Goal: Task Accomplishment & Management: Manage account settings

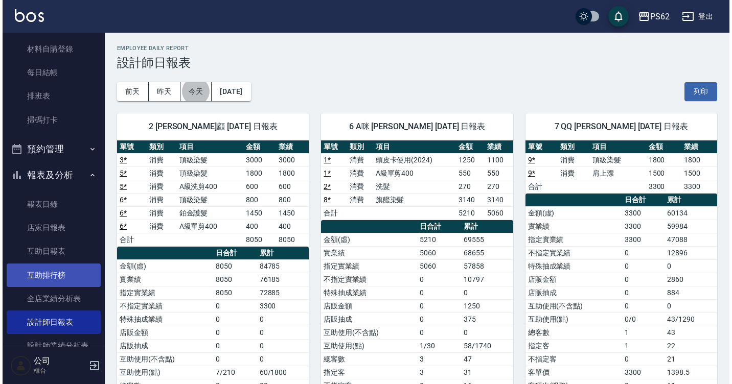
scroll to position [102, 0]
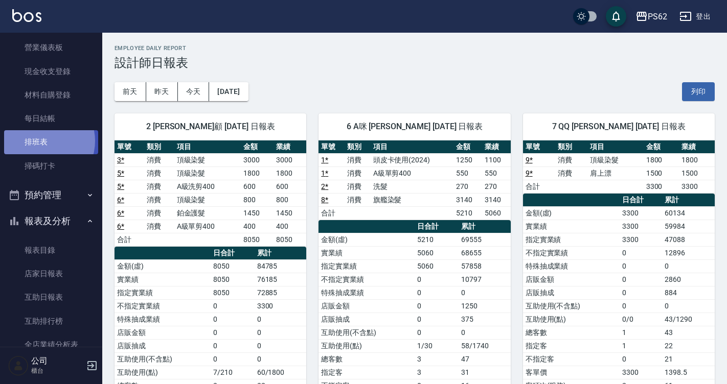
click at [41, 141] on link "排班表" at bounding box center [51, 142] width 94 height 24
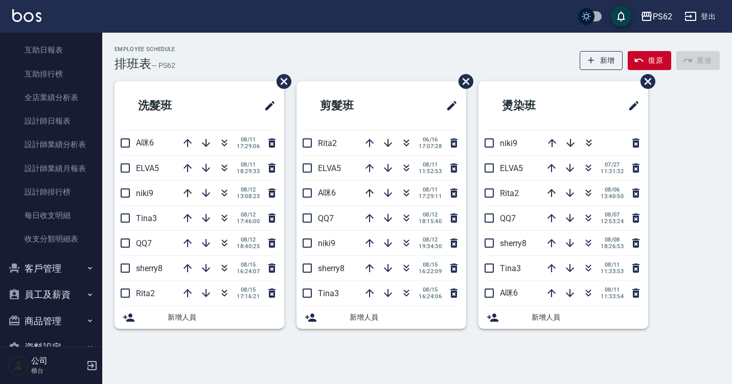
scroll to position [358, 0]
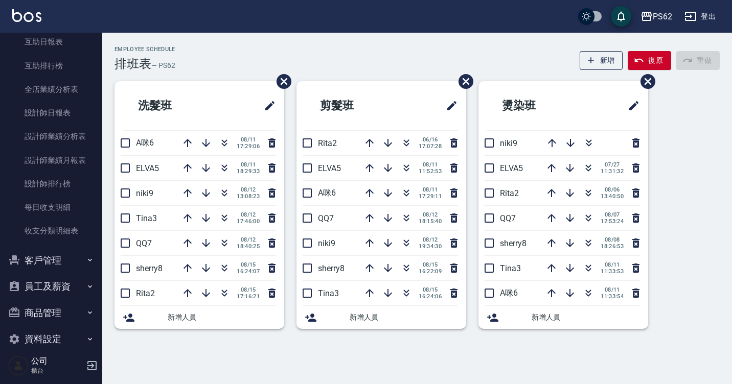
click at [74, 260] on button "客戶管理" at bounding box center [51, 260] width 94 height 27
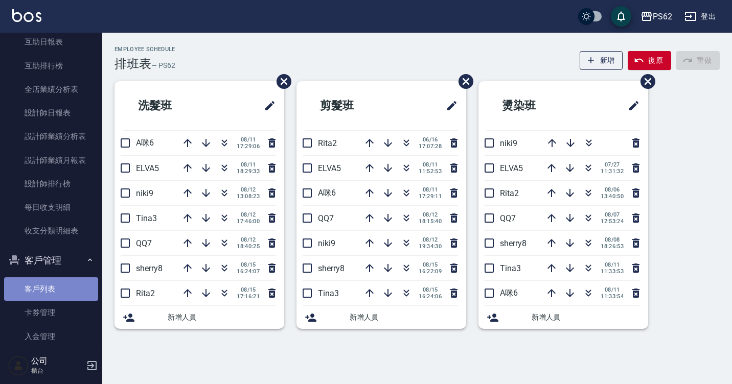
click at [66, 290] on link "客戶列表" at bounding box center [51, 290] width 94 height 24
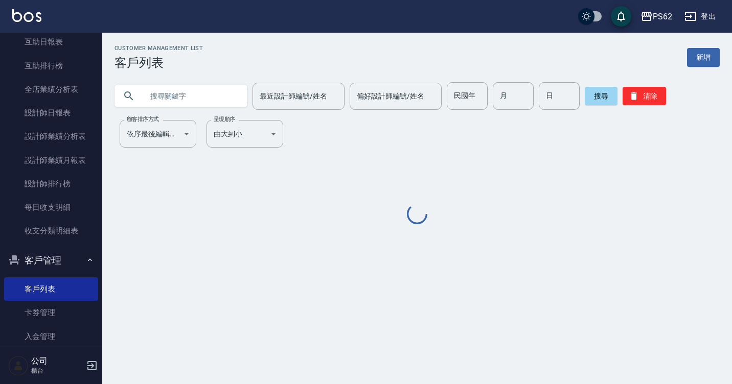
click at [194, 95] on input "text" at bounding box center [191, 96] width 96 height 28
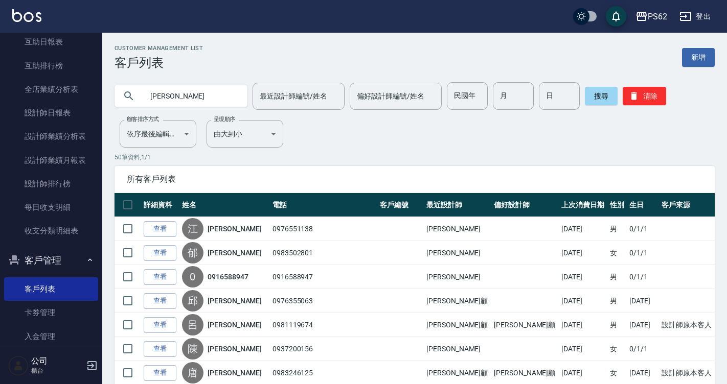
type input "[PERSON_NAME]"
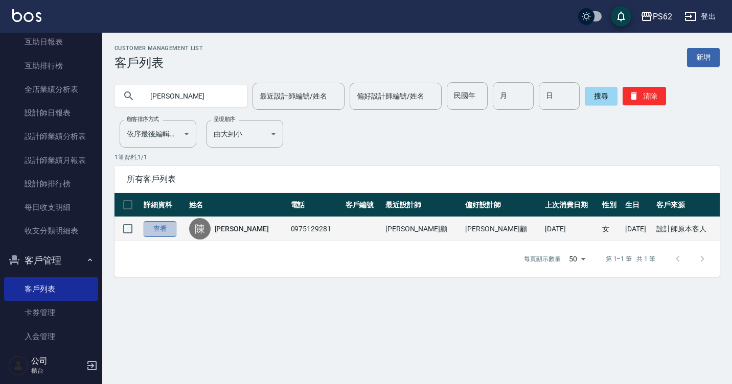
click at [149, 231] on link "查看" at bounding box center [160, 229] width 33 height 16
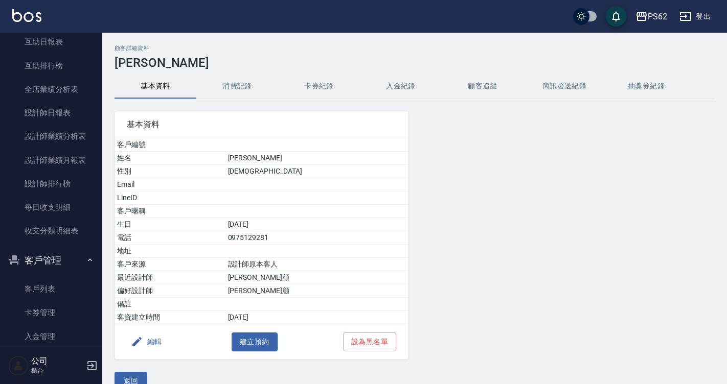
click at [228, 96] on button "消費記錄" at bounding box center [237, 86] width 82 height 25
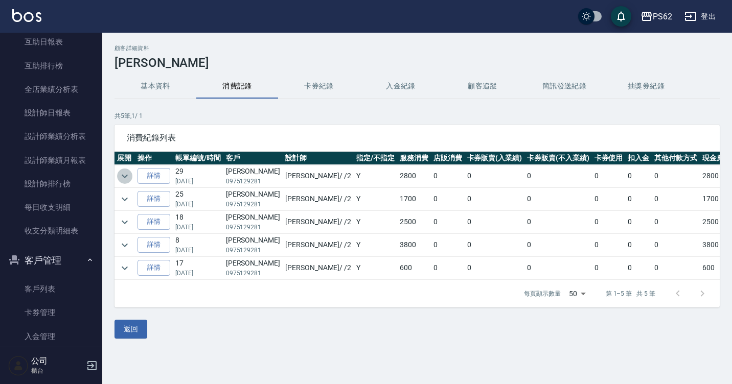
click at [128, 175] on icon "expand row" at bounding box center [125, 176] width 12 height 12
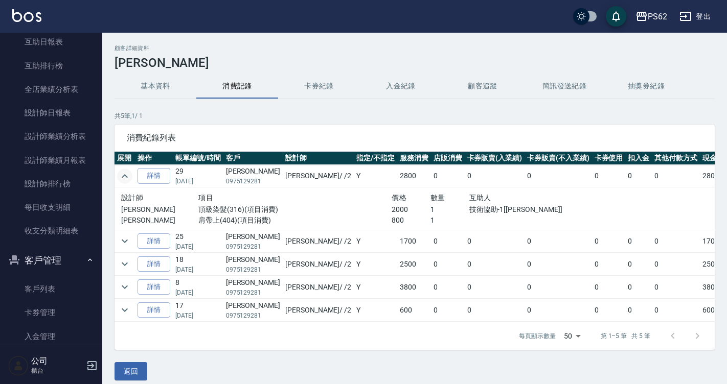
click at [119, 177] on icon "expand row" at bounding box center [125, 176] width 12 height 12
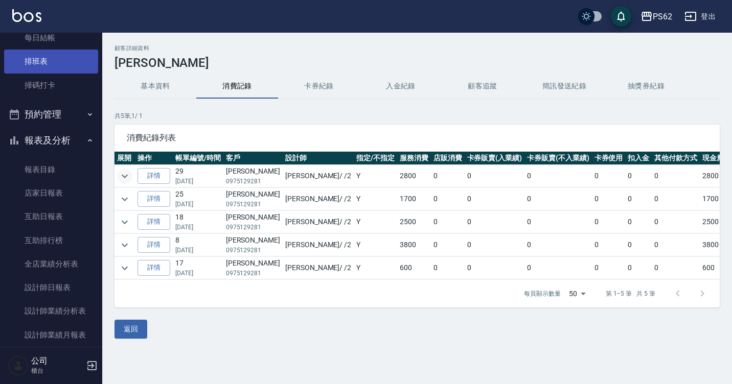
scroll to position [153, 0]
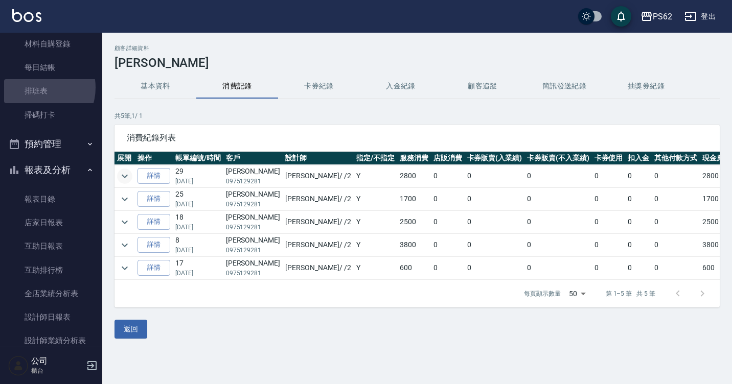
drag, startPoint x: 39, startPoint y: 87, endPoint x: 319, endPoint y: 181, distance: 295.8
click at [39, 87] on link "排班表" at bounding box center [51, 91] width 94 height 24
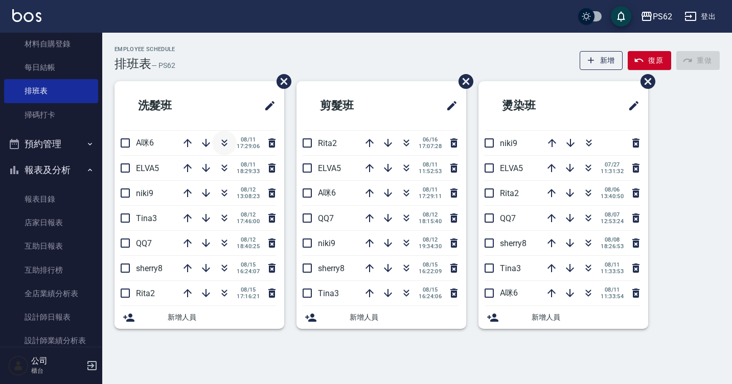
click at [232, 139] on button "button" at bounding box center [224, 143] width 25 height 25
click at [349, 85] on li "剪髮班" at bounding box center [381, 105] width 170 height 49
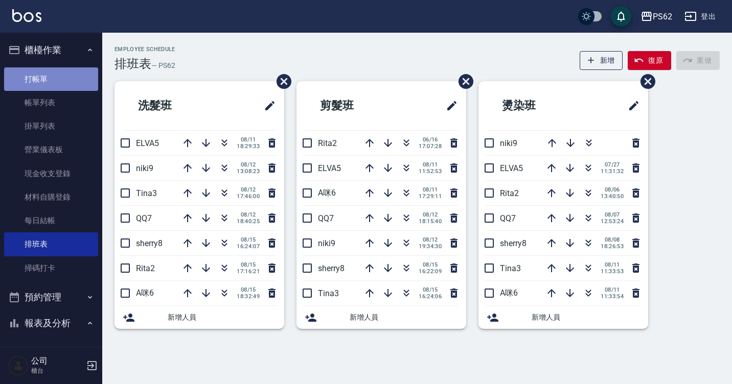
click at [68, 72] on link "打帳單" at bounding box center [51, 79] width 94 height 24
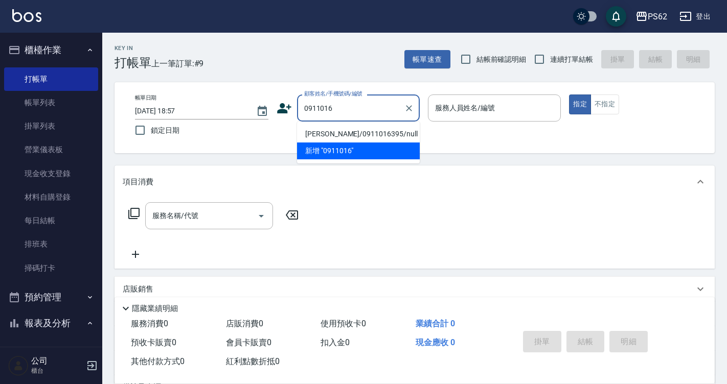
click at [337, 137] on li "[PERSON_NAME]/0911016395/null" at bounding box center [358, 134] width 123 height 17
type input "[PERSON_NAME]/0911016395/null"
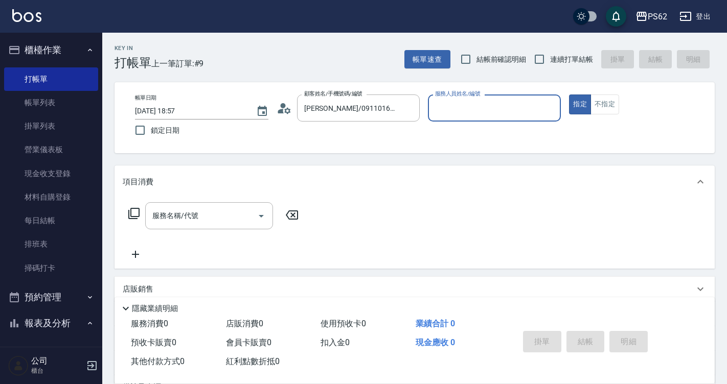
type input "A咪-6"
click at [213, 209] on input "服務名稱/代號" at bounding box center [201, 216] width 103 height 18
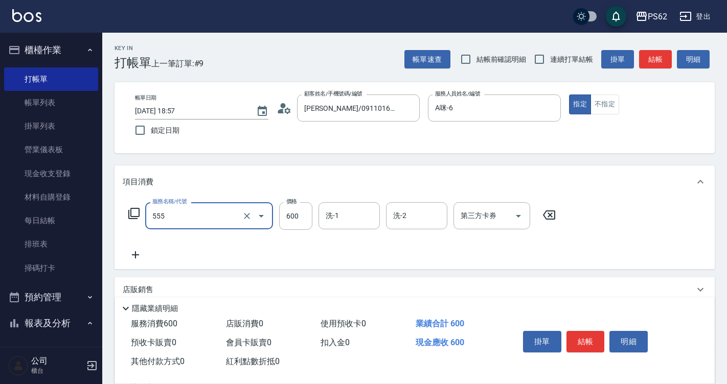
type input "去角質(555)"
click at [131, 211] on icon at bounding box center [133, 213] width 11 height 11
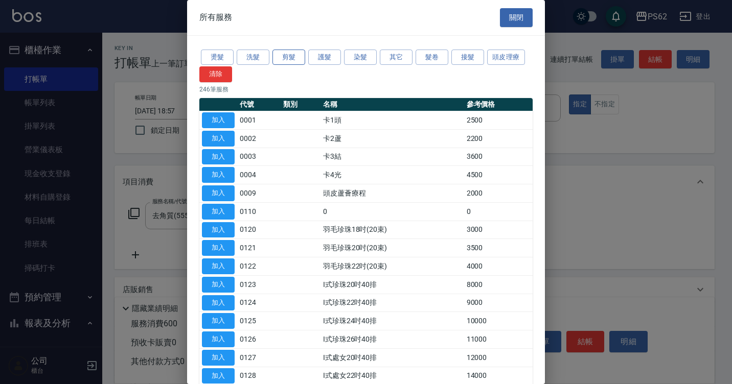
click at [287, 59] on button "剪髮" at bounding box center [288, 58] width 33 height 16
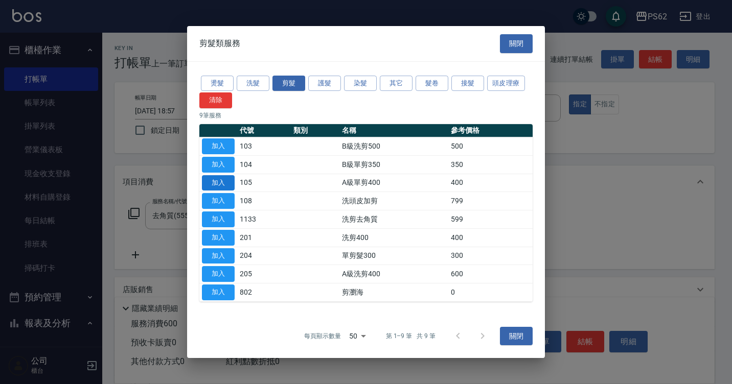
click at [228, 178] on button "加入" at bounding box center [218, 183] width 33 height 16
click at [228, 178] on div "項目消費" at bounding box center [408, 182] width 571 height 11
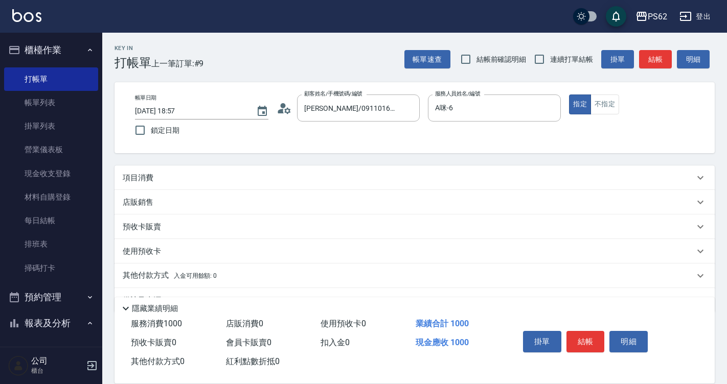
click at [151, 175] on p "項目消費" at bounding box center [138, 178] width 31 height 11
click at [148, 177] on p "項目消費" at bounding box center [138, 178] width 31 height 11
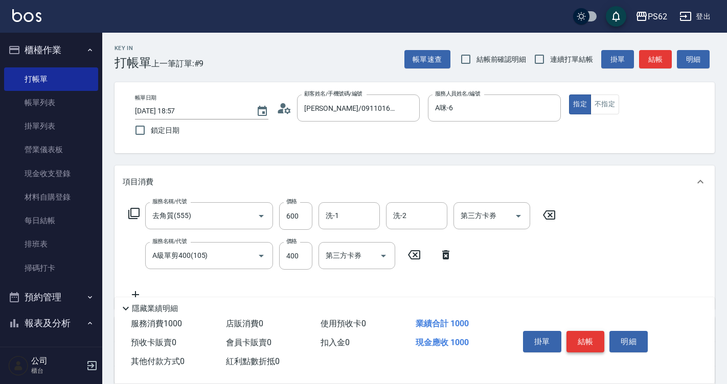
click at [589, 334] on button "結帳" at bounding box center [585, 341] width 38 height 21
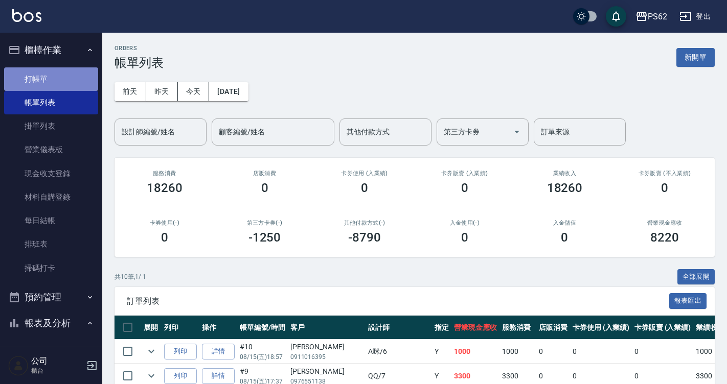
click at [73, 76] on link "打帳單" at bounding box center [51, 79] width 94 height 24
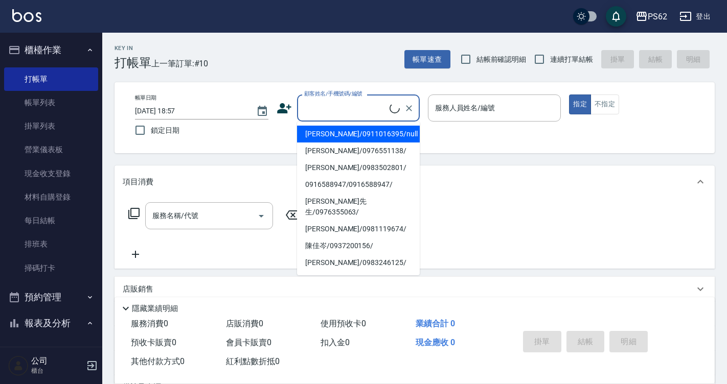
click at [339, 108] on input "顧客姓名/手機號碼/編號" at bounding box center [346, 108] width 88 height 18
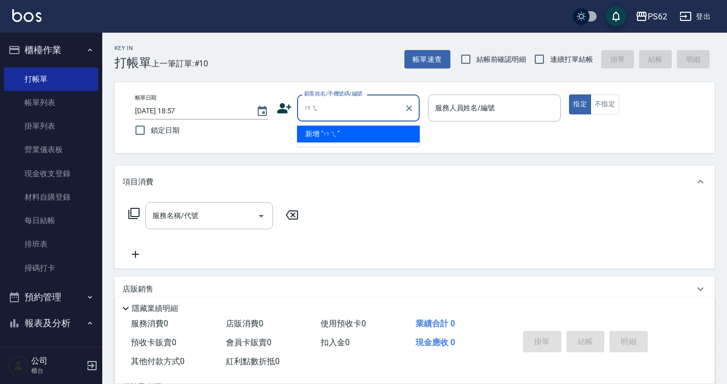
type input "沒"
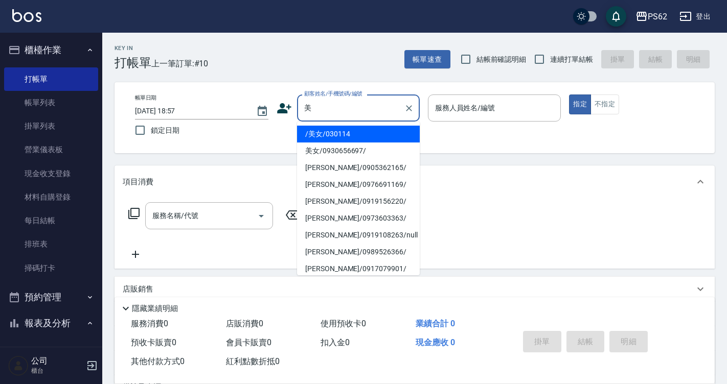
click at [332, 128] on li "/美女/030114" at bounding box center [358, 134] width 123 height 17
click at [332, 128] on div "帳單日期 [DATE] 18:57 鎖定日期 顧客姓名/手機號碼/編號 美 顧客姓名/手機號碼/編號 服務人員姓名/編號 服務人員姓名/編號 指定 不指定" at bounding box center [415, 118] width 576 height 47
type input "/美女/030114"
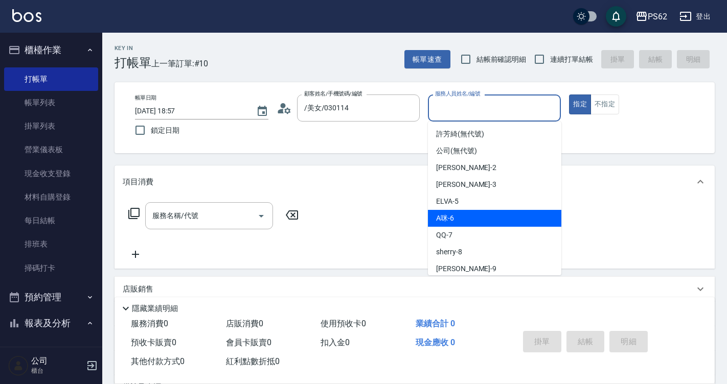
drag, startPoint x: 458, startPoint y: 113, endPoint x: 457, endPoint y: 216, distance: 102.2
click at [457, 216] on body "PS62 登出 櫃檯作業 打帳單 帳單列表 掛單列表 營業儀表板 現金收支登錄 材料自購登錄 每日結帳 排班表 掃碼打卡 預約管理 預約管理 單日預約紀錄 單…" at bounding box center [363, 249] width 727 height 498
click at [457, 216] on div "A咪 -6" at bounding box center [494, 218] width 133 height 17
type input "A咪-6"
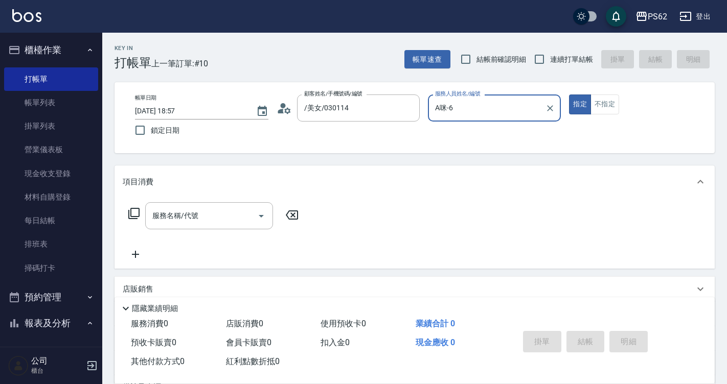
click at [137, 212] on icon at bounding box center [134, 214] width 12 height 12
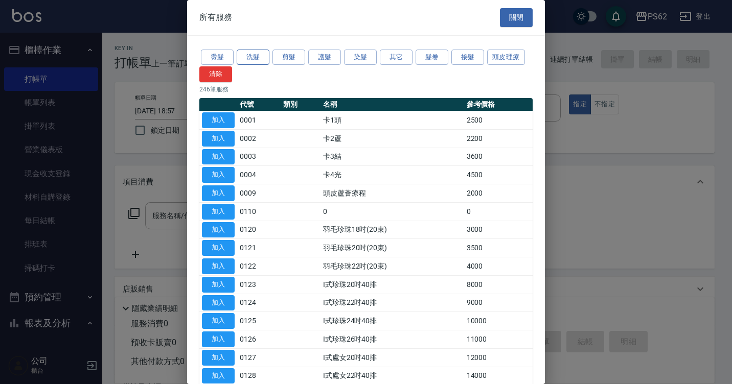
click at [256, 58] on button "洗髮" at bounding box center [253, 58] width 33 height 16
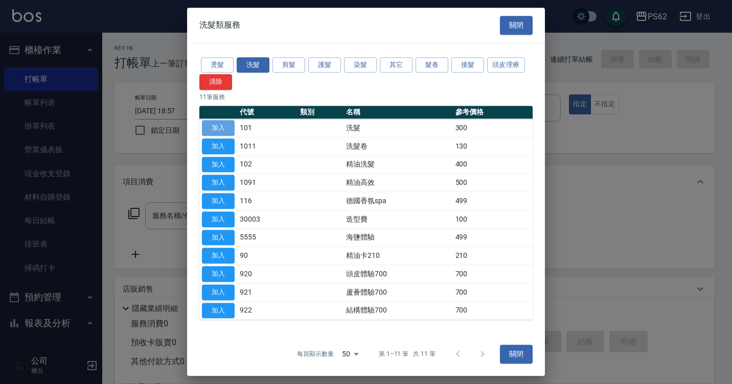
click at [228, 125] on button "加入" at bounding box center [218, 128] width 33 height 16
type input "洗髮(101)"
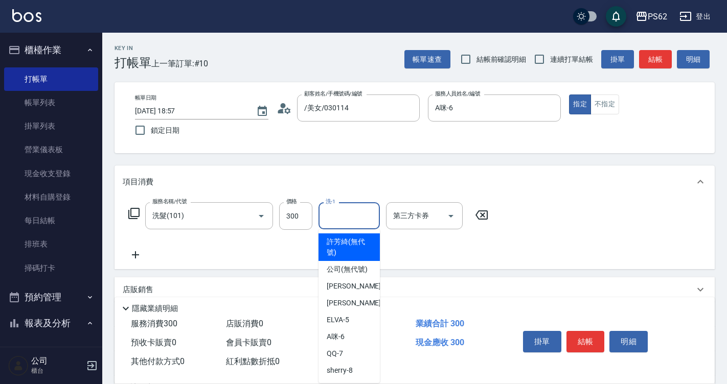
click at [352, 212] on input "洗-1" at bounding box center [349, 216] width 52 height 18
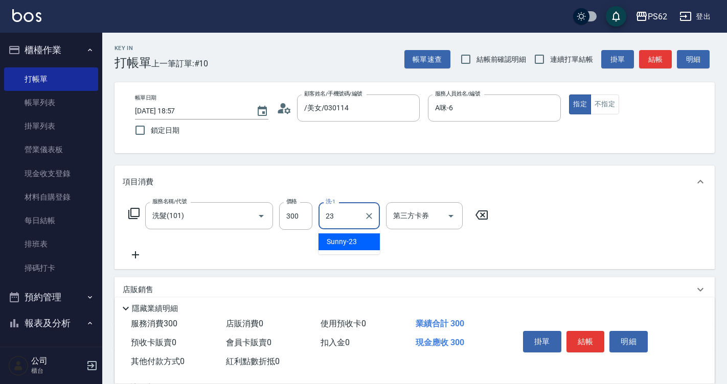
type input "Sunny-23"
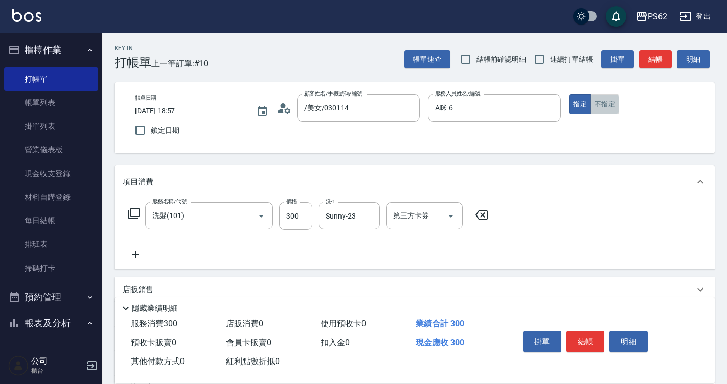
click at [611, 105] on button "不指定" at bounding box center [604, 105] width 29 height 20
click at [579, 336] on button "結帳" at bounding box center [585, 341] width 38 height 21
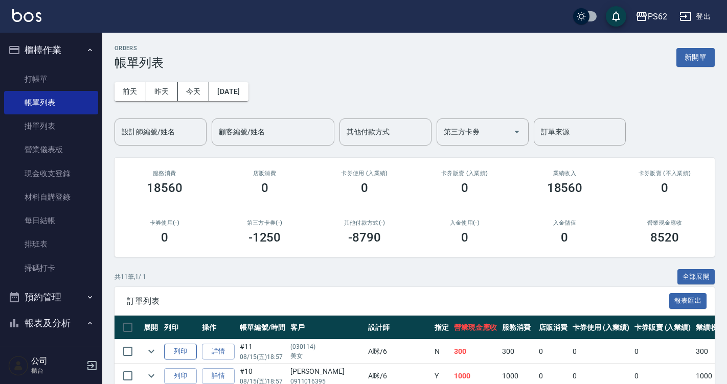
click at [193, 359] on button "列印" at bounding box center [180, 352] width 33 height 16
click at [52, 79] on link "打帳單" at bounding box center [51, 79] width 94 height 24
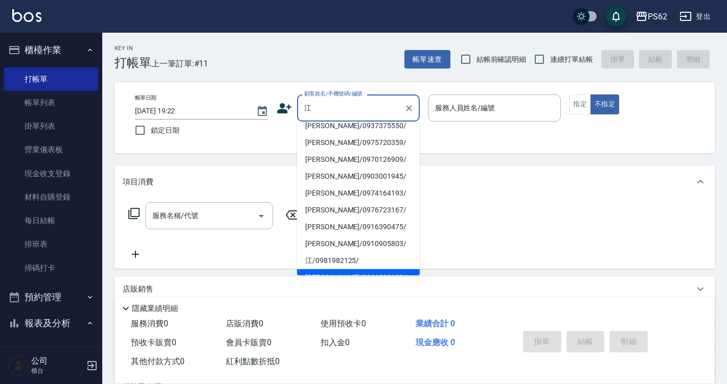
scroll to position [120, 0]
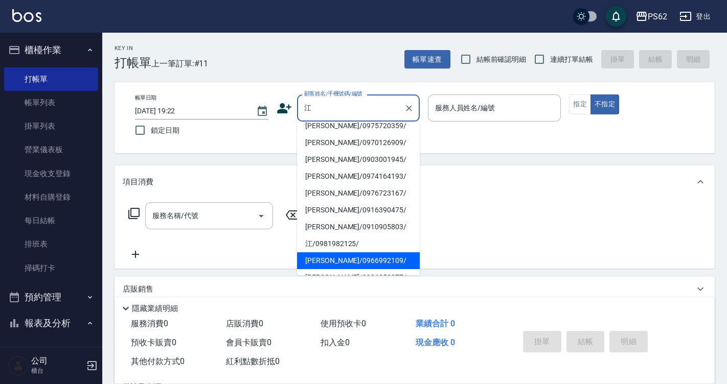
type input "[PERSON_NAME]/0966992109/"
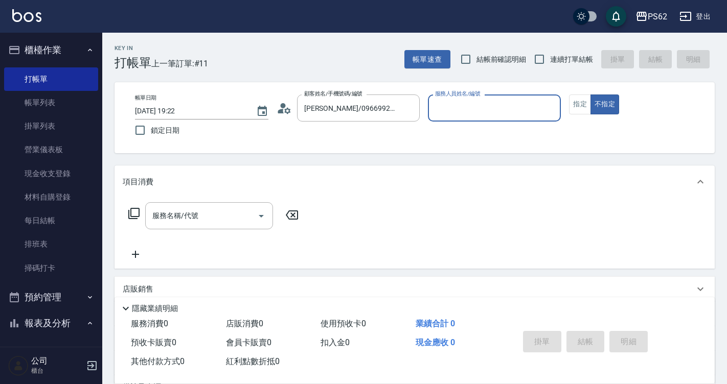
type input "A咪-6"
click at [134, 211] on icon at bounding box center [134, 214] width 12 height 12
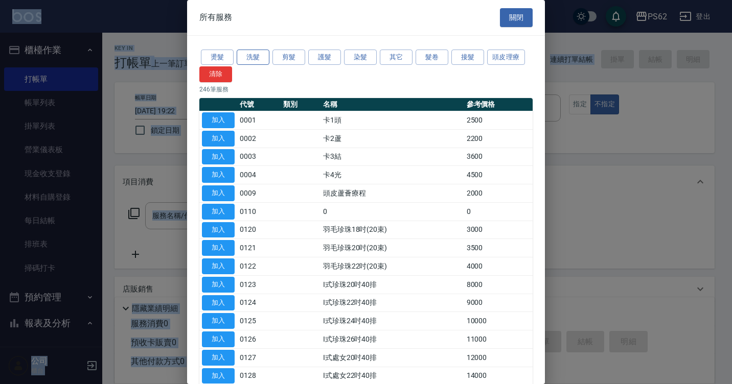
click at [249, 55] on button "洗髮" at bounding box center [253, 58] width 33 height 16
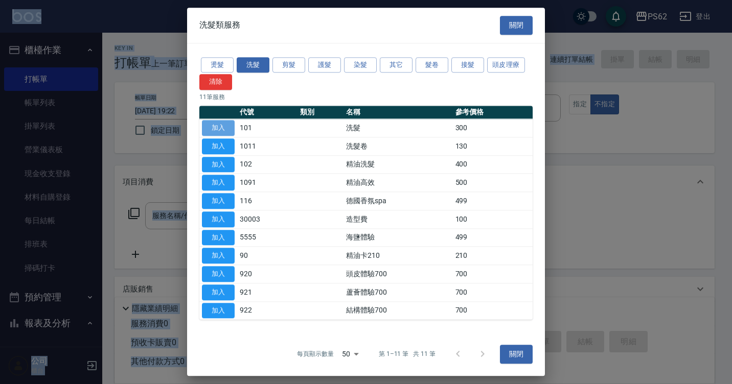
click at [223, 122] on button "加入" at bounding box center [218, 128] width 33 height 16
type input "洗髮(101)"
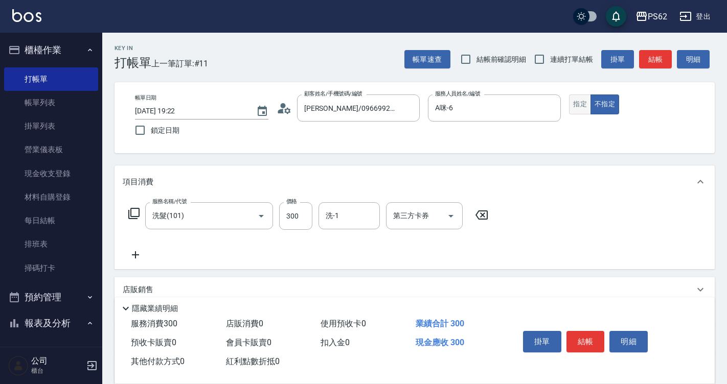
click at [580, 107] on button "指定" at bounding box center [580, 105] width 22 height 20
click at [587, 338] on button "結帳" at bounding box center [585, 341] width 38 height 21
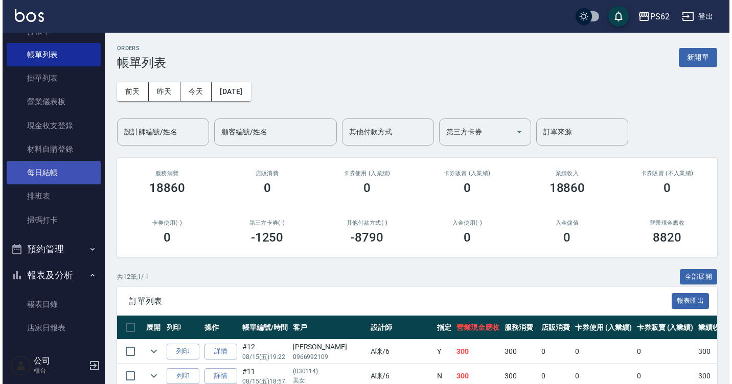
scroll to position [51, 0]
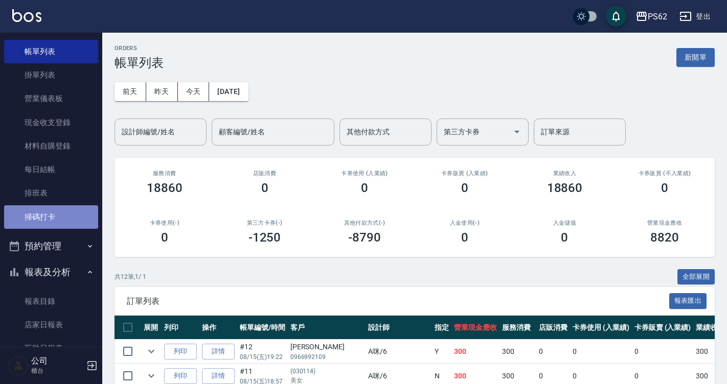
click at [62, 211] on link "掃碼打卡" at bounding box center [51, 217] width 94 height 24
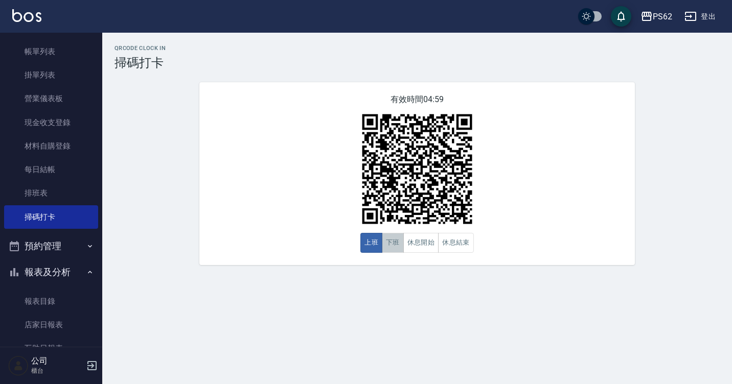
click at [394, 244] on button "下班" at bounding box center [393, 243] width 22 height 20
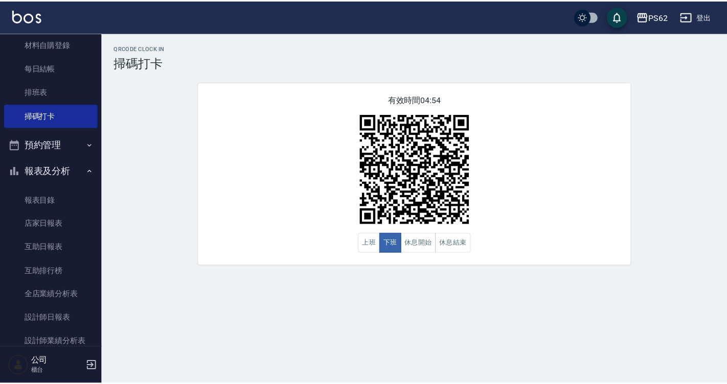
scroll to position [153, 0]
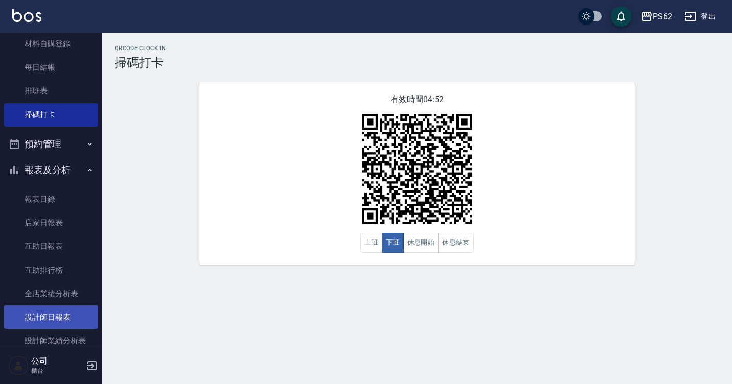
click at [61, 314] on link "設計師日報表" at bounding box center [51, 318] width 94 height 24
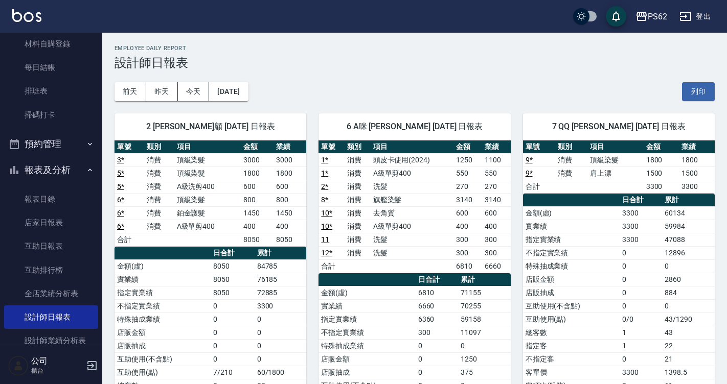
drag, startPoint x: 96, startPoint y: 119, endPoint x: 99, endPoint y: 113, distance: 6.7
click at [99, 113] on nav "櫃檯作業 打帳單 帳單列表 掛單列表 營業儀表板 現金收支登錄 材料自購登錄 每日結帳 排班表 掃碼打卡 預約管理 預約管理 單日預約紀錄 單週預約紀錄 報表…" at bounding box center [51, 190] width 102 height 314
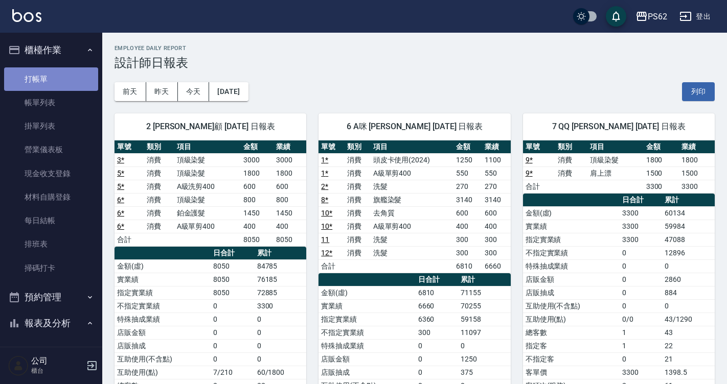
click at [55, 83] on link "打帳單" at bounding box center [51, 79] width 94 height 24
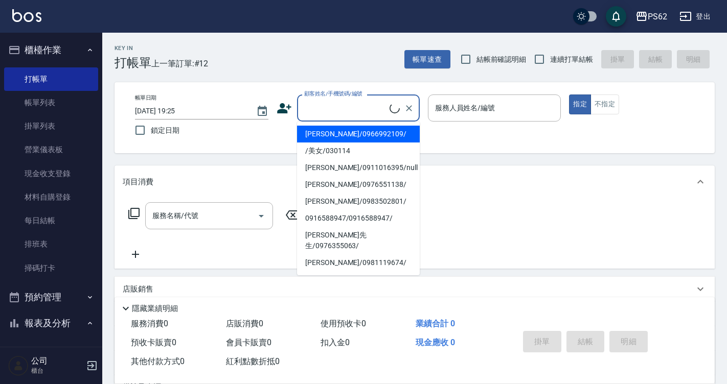
drag, startPoint x: 349, startPoint y: 111, endPoint x: 394, endPoint y: 128, distance: 47.9
click at [352, 111] on input "顧客姓名/手機號碼/編號" at bounding box center [346, 108] width 88 height 18
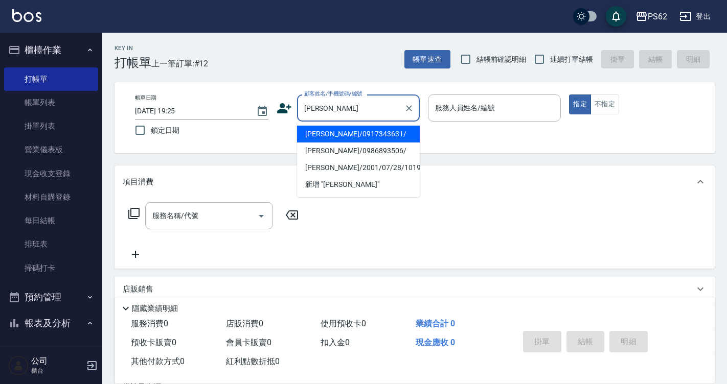
type input "[PERSON_NAME]/0917343631/"
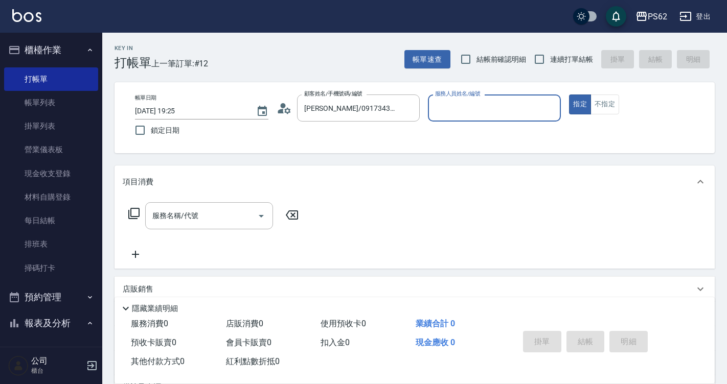
click at [285, 111] on icon at bounding box center [287, 110] width 6 height 6
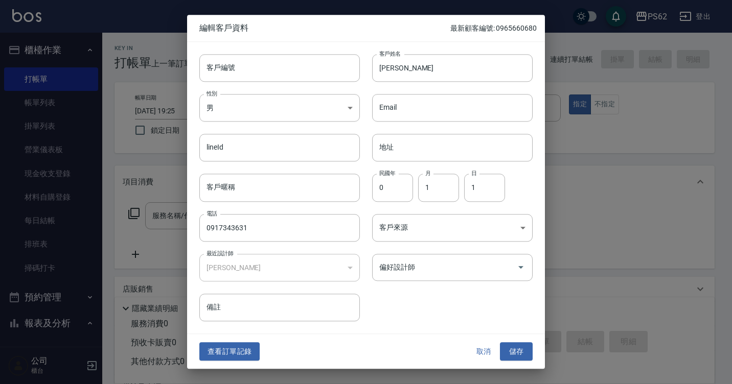
click at [234, 346] on button "查看訂單記錄" at bounding box center [229, 351] width 60 height 19
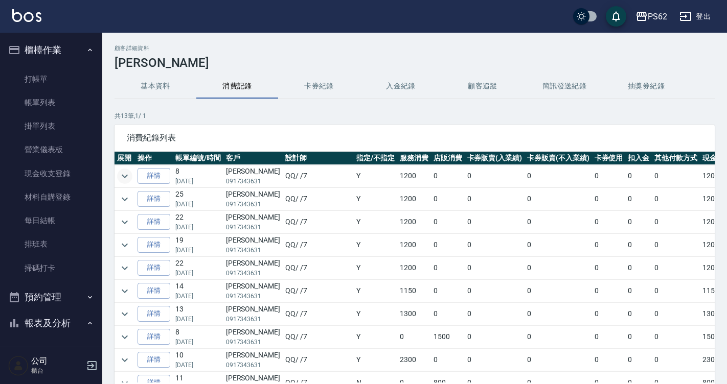
click at [122, 172] on icon "expand row" at bounding box center [125, 176] width 12 height 12
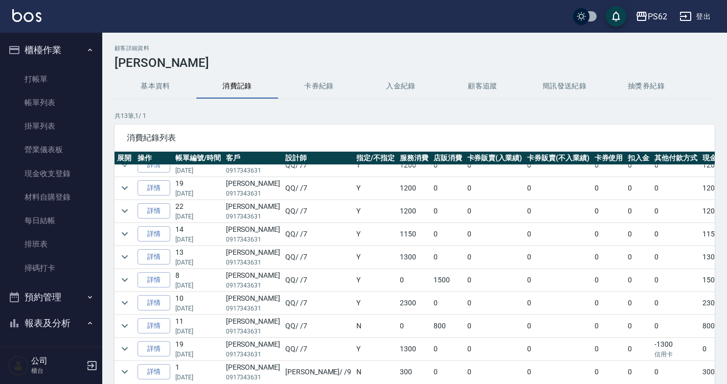
scroll to position [102, 0]
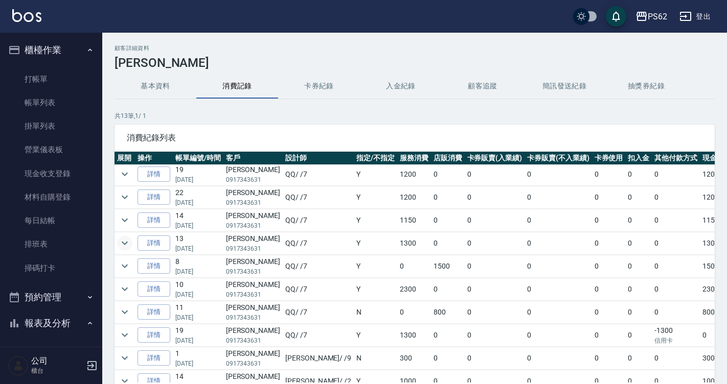
click at [120, 242] on icon "expand row" at bounding box center [125, 243] width 12 height 12
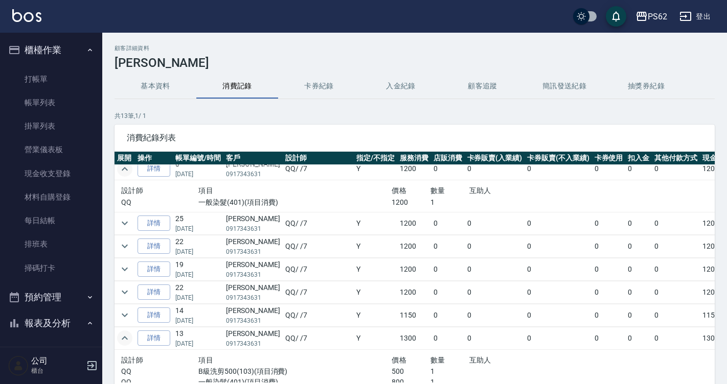
scroll to position [0, 0]
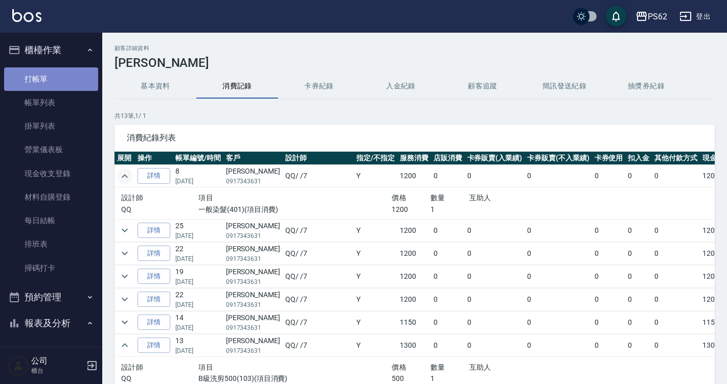
click at [59, 84] on link "打帳單" at bounding box center [51, 79] width 94 height 24
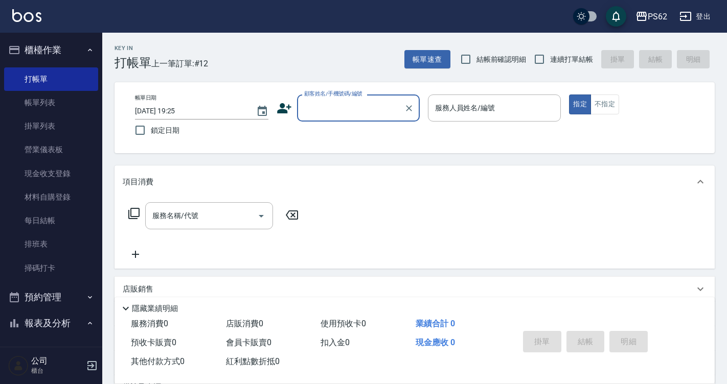
drag, startPoint x: 0, startPoint y: 155, endPoint x: 179, endPoint y: 153, distance: 179.4
click at [204, 152] on div "帳單日期 [DATE] 19:25 鎖定日期 顧客姓名/手機號碼/編號 顧客姓名/手機號碼/編號 服務人員姓名/編號 服務人員姓名/編號 指定 不指定" at bounding box center [414, 117] width 600 height 71
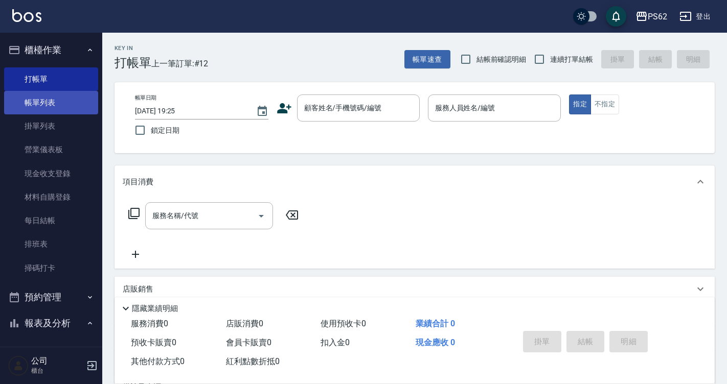
click at [70, 102] on link "帳單列表" at bounding box center [51, 103] width 94 height 24
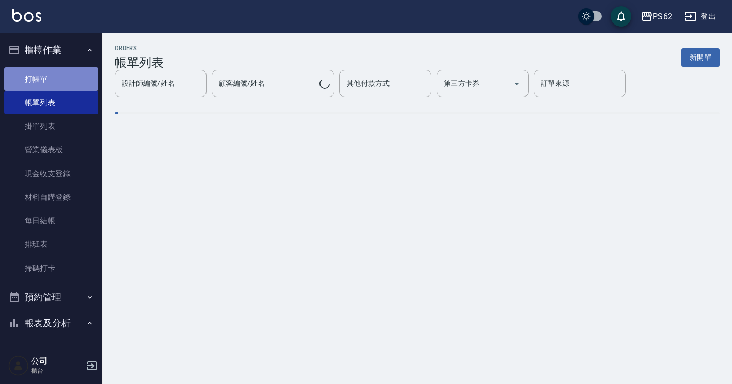
click at [71, 87] on link "打帳單" at bounding box center [51, 79] width 94 height 24
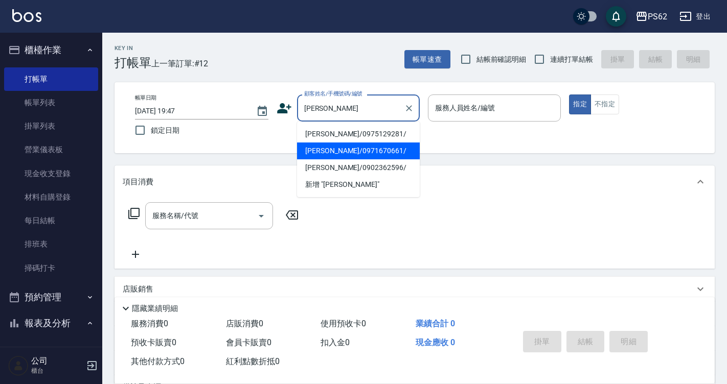
type input "[PERSON_NAME]/0975129281/"
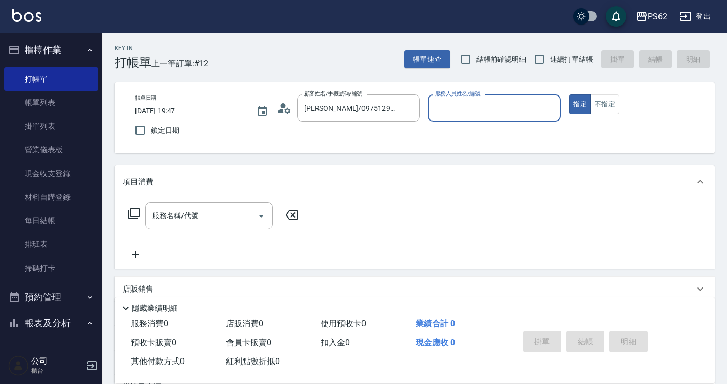
type input "[PERSON_NAME]-2"
click at [569, 95] on button "指定" at bounding box center [580, 105] width 22 height 20
type button "true"
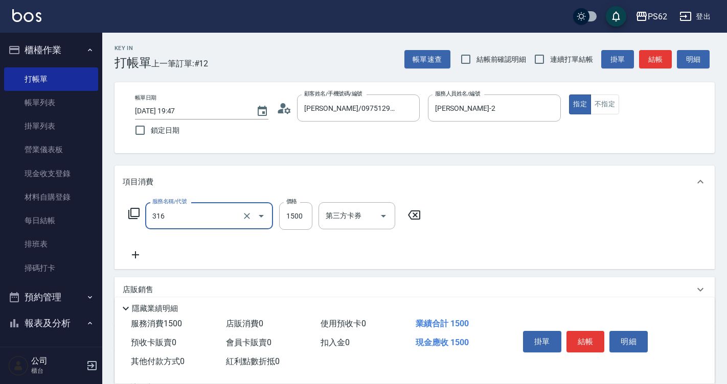
type input "頂級染髮(316)"
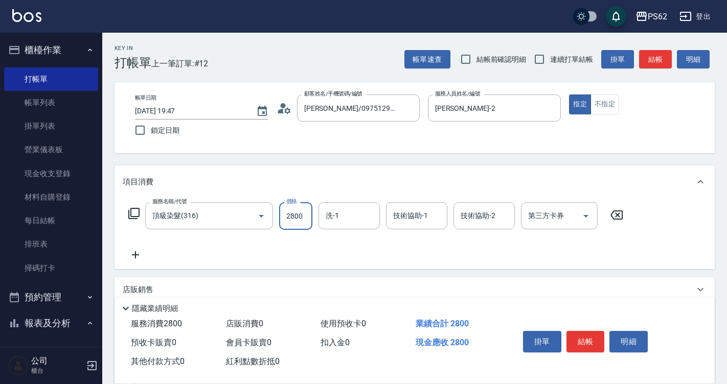
type input "2800"
type input "安安-28"
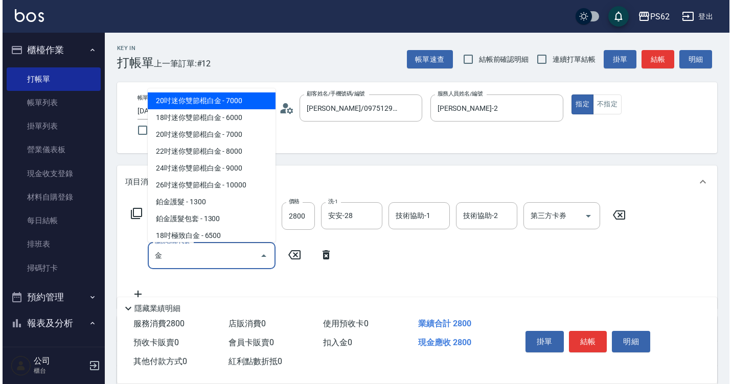
scroll to position [103, 0]
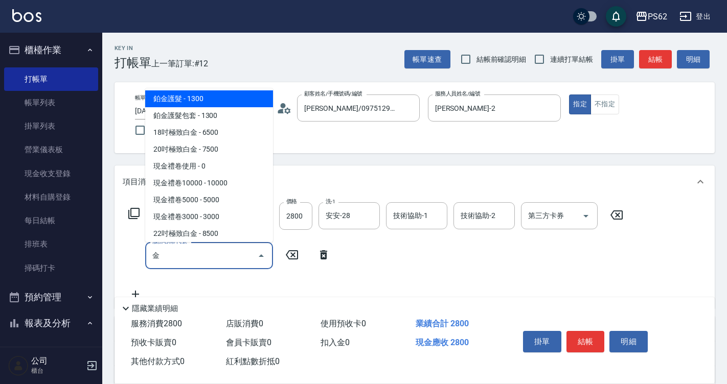
type input "鉑金護髮(0425)"
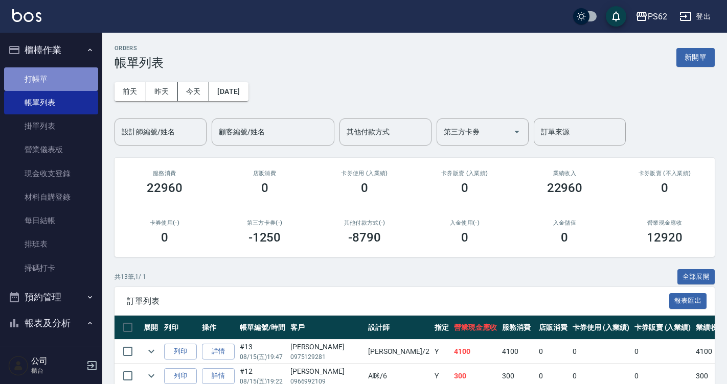
click at [77, 75] on link "打帳單" at bounding box center [51, 79] width 94 height 24
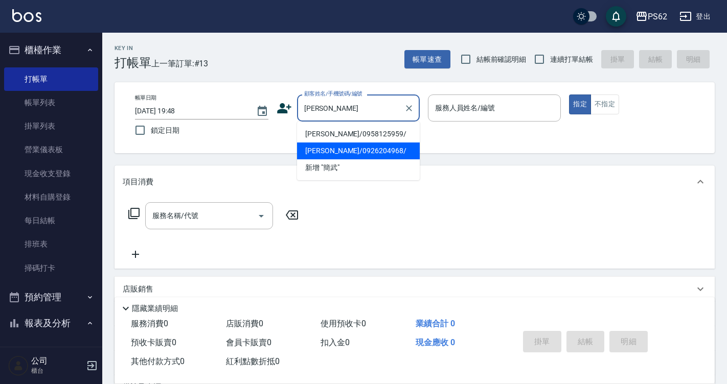
type input "[PERSON_NAME]/0926204968/"
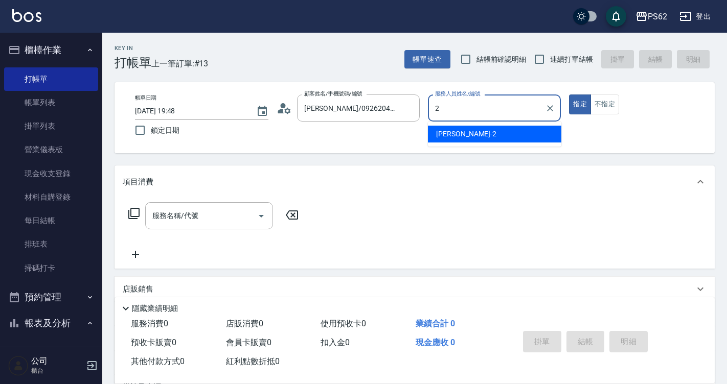
type input "[PERSON_NAME]-2"
type button "true"
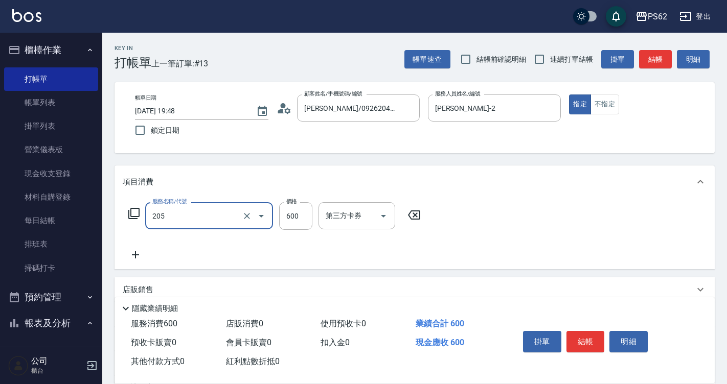
type input "A級洗剪400(205)"
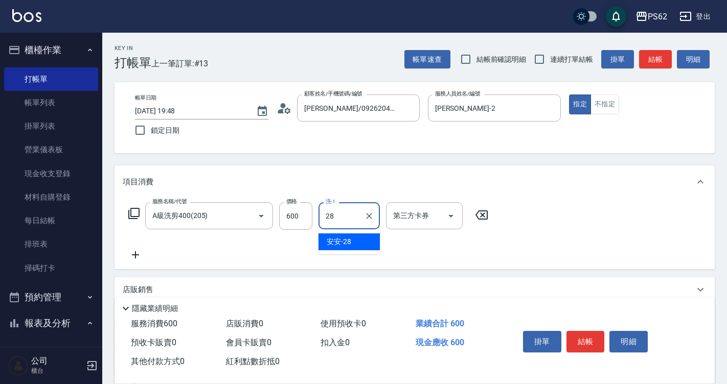
type input "安安-28"
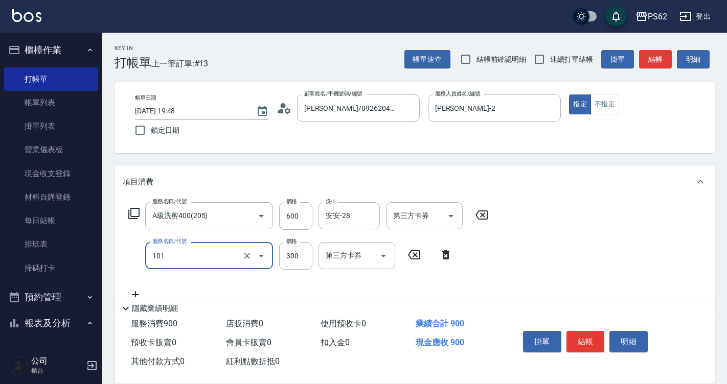
type input "洗髮(101)"
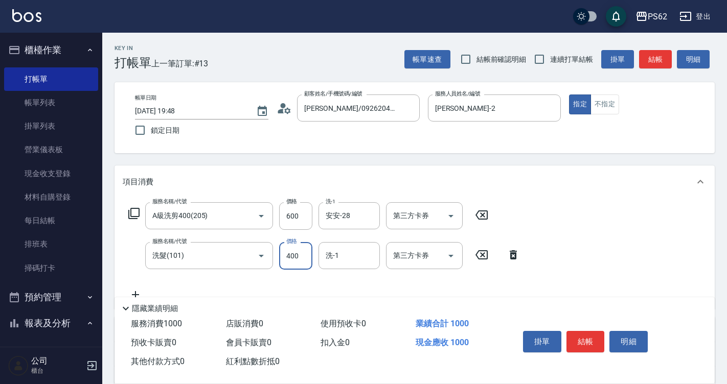
type input "400"
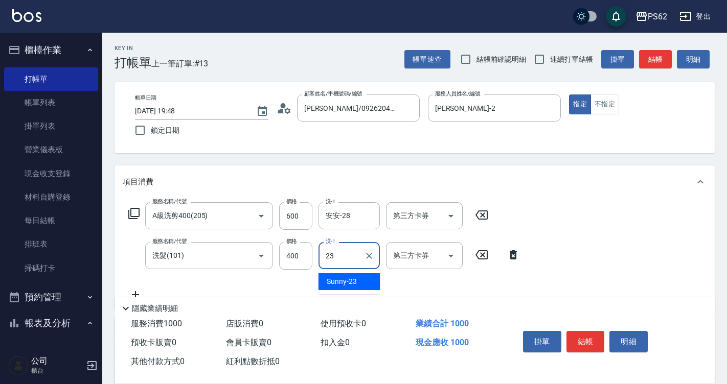
type input "Sunny-23"
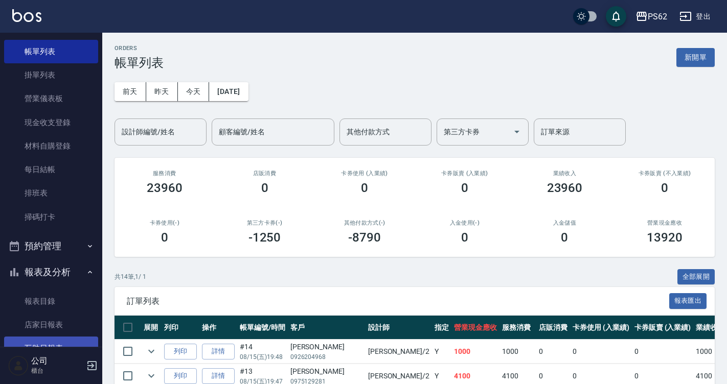
scroll to position [153, 0]
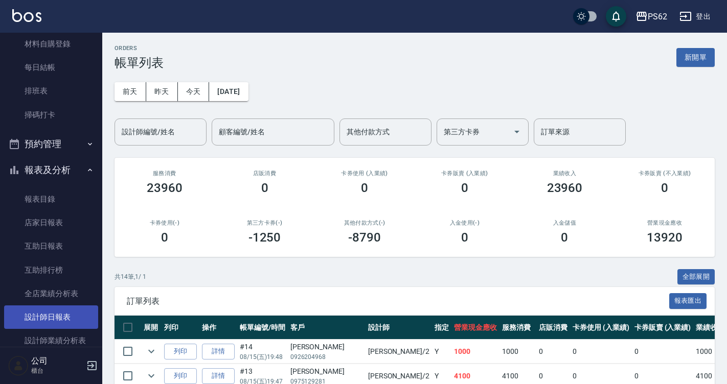
click at [73, 316] on link "設計師日報表" at bounding box center [51, 318] width 94 height 24
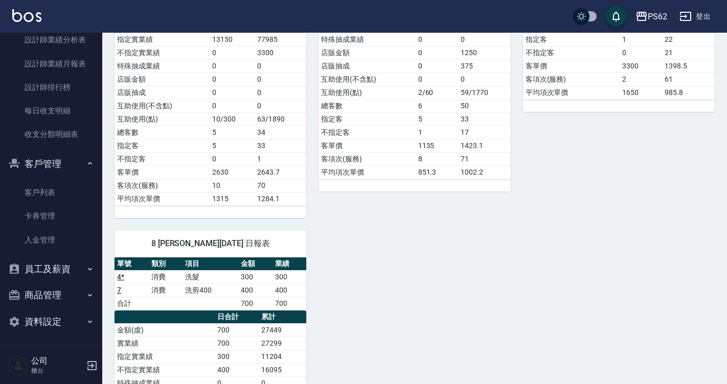
scroll to position [403, 0]
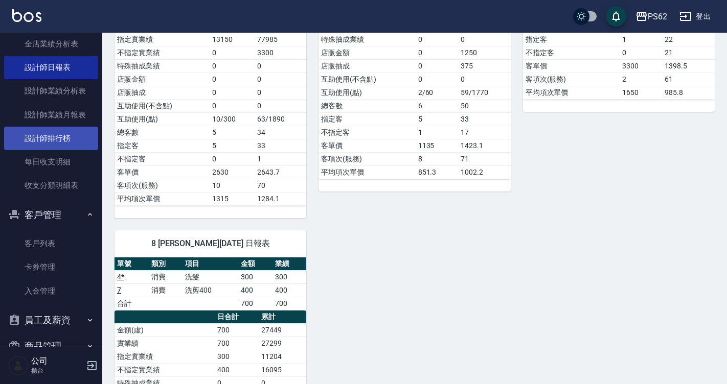
click at [82, 136] on link "設計師排行榜" at bounding box center [51, 139] width 94 height 24
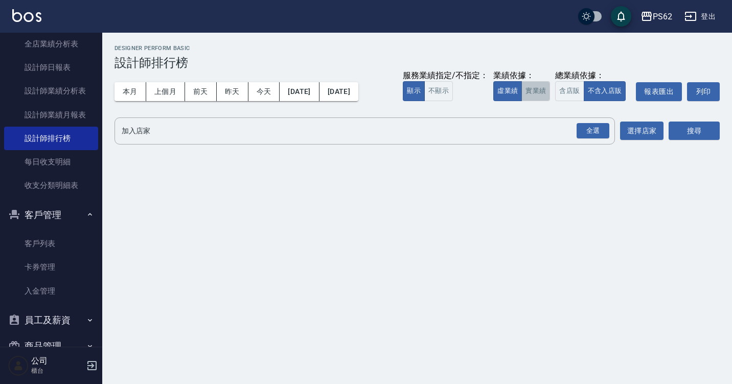
click at [529, 90] on button "實業績" at bounding box center [535, 91] width 29 height 20
click at [595, 130] on div "全選" at bounding box center [593, 131] width 33 height 16
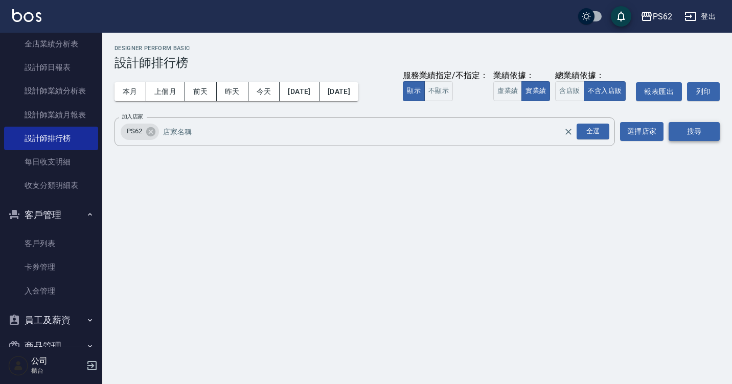
click at [679, 135] on button "搜尋" at bounding box center [694, 131] width 51 height 19
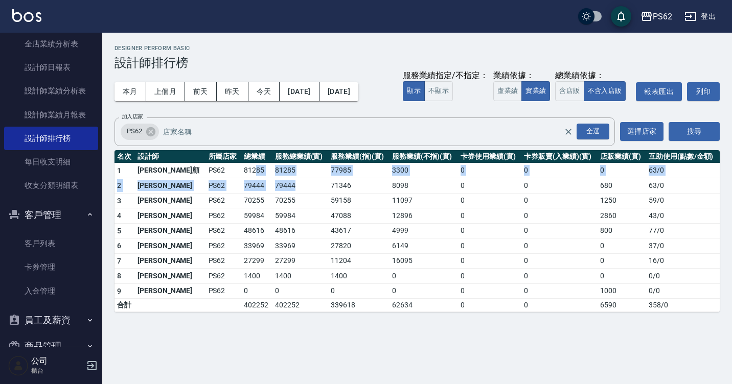
drag, startPoint x: 220, startPoint y: 175, endPoint x: 285, endPoint y: 194, distance: 68.1
click at [282, 193] on tbody "1 雅云顧 PS62 81285 81285 77985 3300 0 0 0 63 / 0 2 [PERSON_NAME]PS62 79444 79444 …" at bounding box center [416, 237] width 605 height 149
click at [285, 194] on td "70255" at bounding box center [300, 200] width 56 height 15
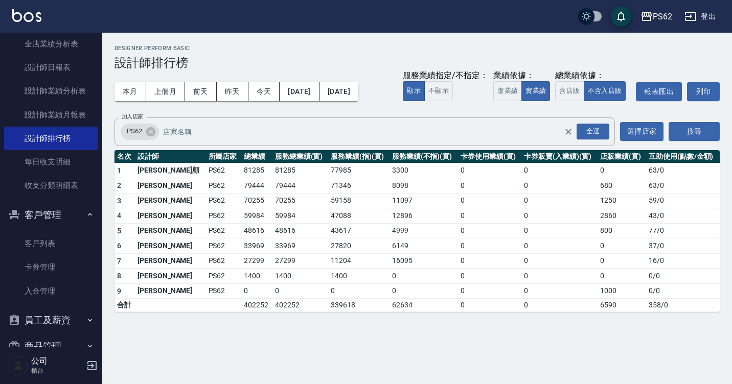
click at [285, 194] on td "70255" at bounding box center [300, 200] width 56 height 15
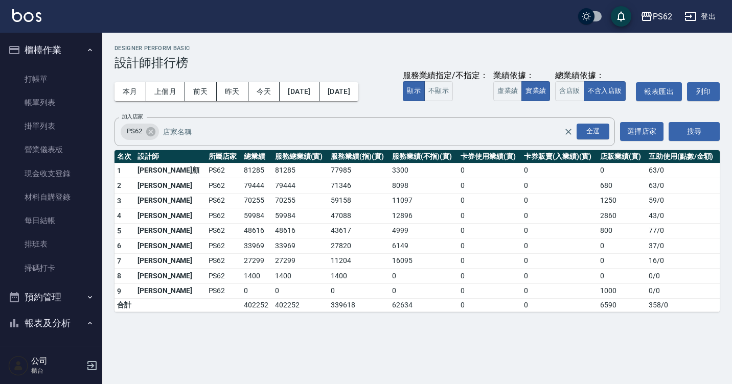
click at [61, 94] on link "帳單列表" at bounding box center [51, 103] width 94 height 24
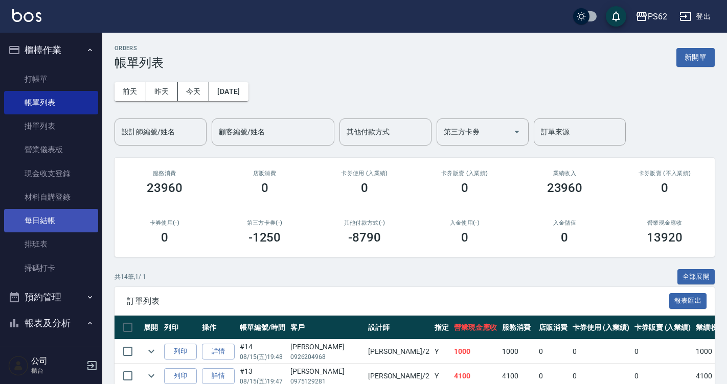
click at [59, 214] on link "每日結帳" at bounding box center [51, 221] width 94 height 24
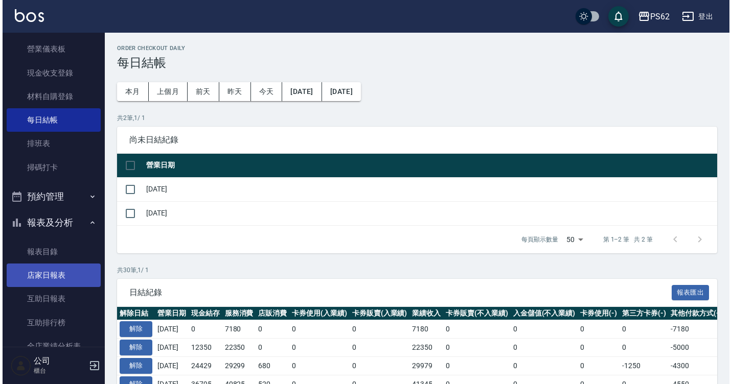
scroll to position [102, 0]
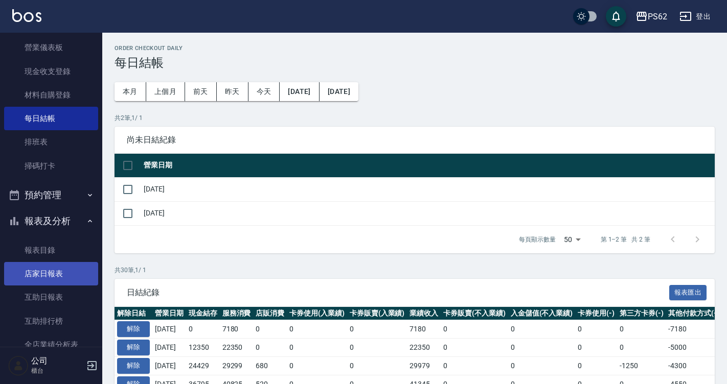
click at [47, 281] on link "店家日報表" at bounding box center [51, 274] width 94 height 24
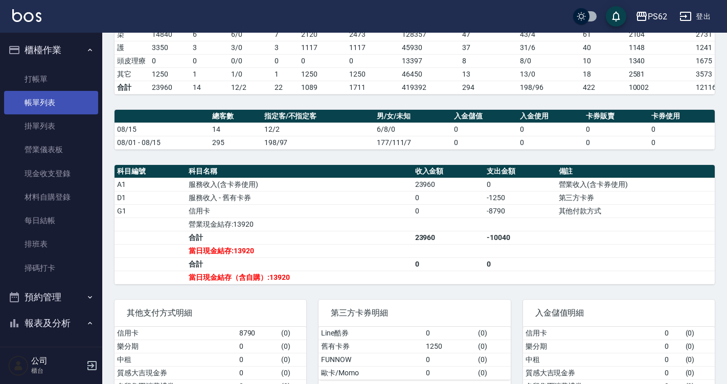
click at [53, 97] on link "帳單列表" at bounding box center [51, 103] width 94 height 24
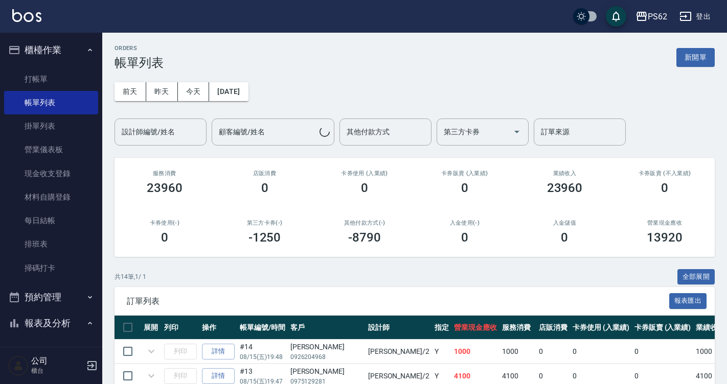
click at [170, 116] on div "[DATE] [DATE] [DATE] [DATE] 設計師編號/姓名 設計師編號/姓名 顧客編號/姓名 顧客編號/姓名 其他付款方式 其他付款方式 第三方…" at bounding box center [414, 108] width 600 height 76
click at [182, 124] on input "設計師編號/姓名" at bounding box center [160, 132] width 83 height 18
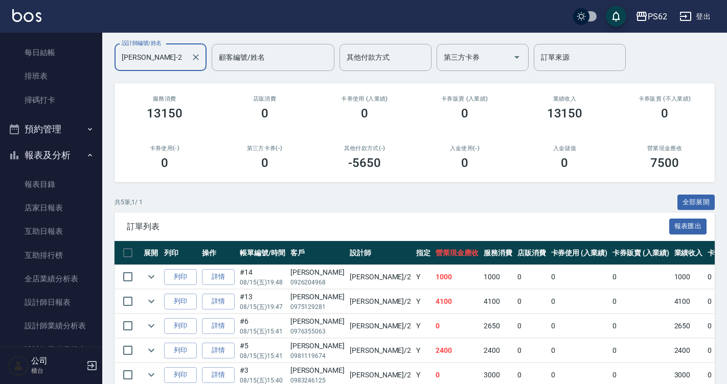
scroll to position [204, 0]
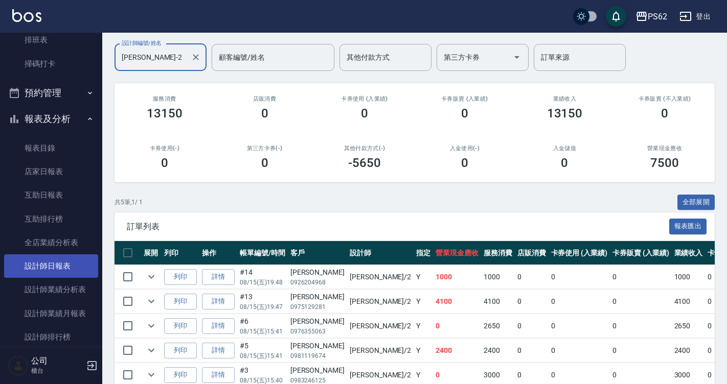
type input "[PERSON_NAME]-2"
click at [63, 262] on link "設計師日報表" at bounding box center [51, 267] width 94 height 24
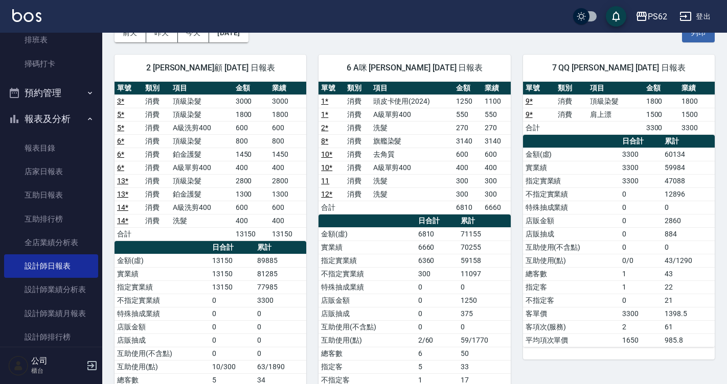
scroll to position [102, 0]
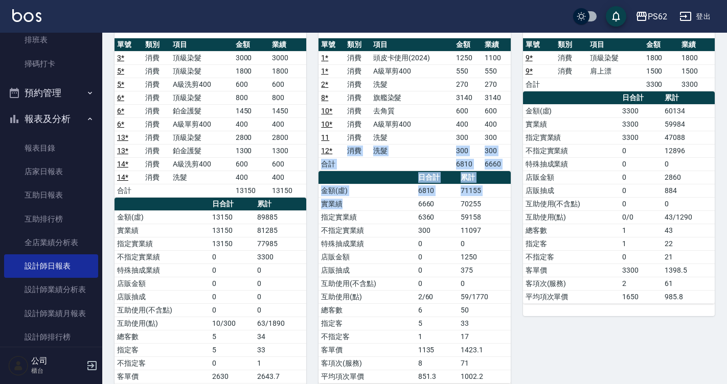
drag, startPoint x: 332, startPoint y: 156, endPoint x: 340, endPoint y: 234, distance: 78.2
click at [341, 225] on div "單號 類別 項目 金額 業績 1 * 消費 頭皮卡使用[PHONE_NUMBER] * 消費 A級單剪400 550 550 2 * 消費 洗髮 270 27…" at bounding box center [414, 211] width 192 height 346
click at [340, 234] on td "不指定實業績" at bounding box center [366, 230] width 97 height 13
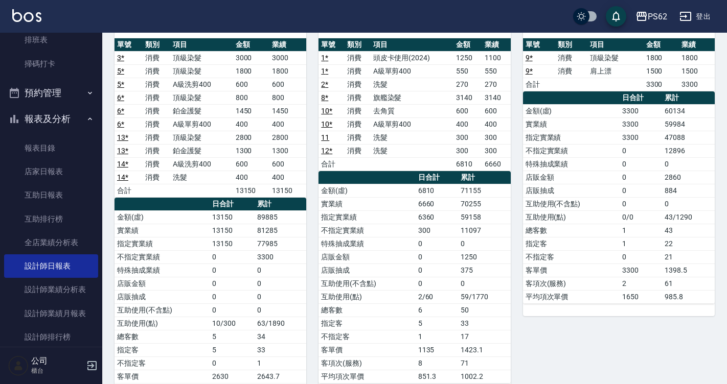
click at [309, 203] on div "6 A咪 [PERSON_NAME] [DATE] 日報表 單號 類別 項目 金額 業績 1 * 消費 頭皮卡使用[PHONE_NUMBER] * 消費 A級…" at bounding box center [408, 211] width 204 height 424
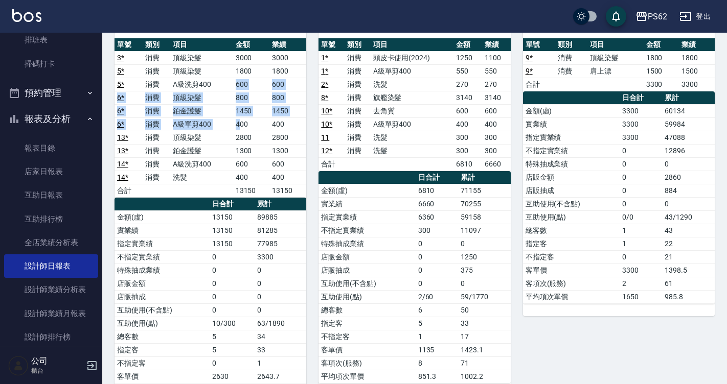
drag, startPoint x: 212, startPoint y: 90, endPoint x: 241, endPoint y: 121, distance: 42.7
click at [241, 121] on tbody "3 * 消費 頂級染髮 3000 3000 5 * 消費 頂級染髮 1800 1800 5 * 消費 A級洗剪400 600 600 6 * 消費 頂級染髮 …" at bounding box center [210, 124] width 192 height 146
click at [241, 121] on td "400" at bounding box center [251, 124] width 37 height 13
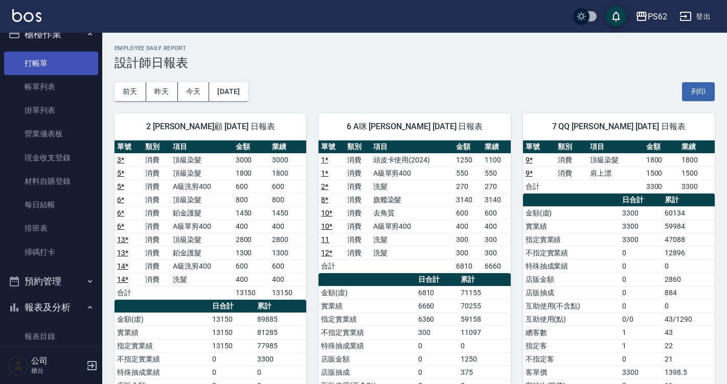
scroll to position [0, 0]
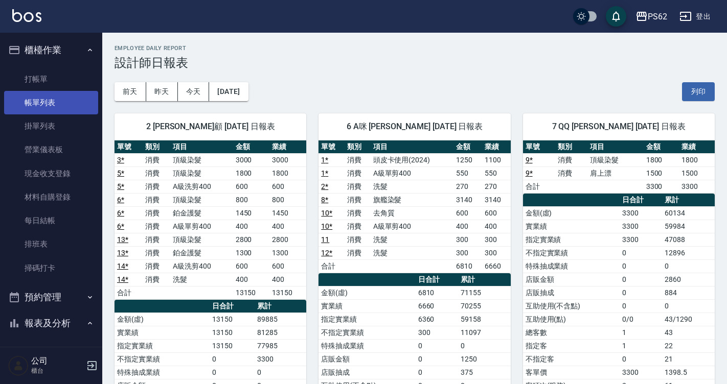
click at [58, 103] on link "帳單列表" at bounding box center [51, 103] width 94 height 24
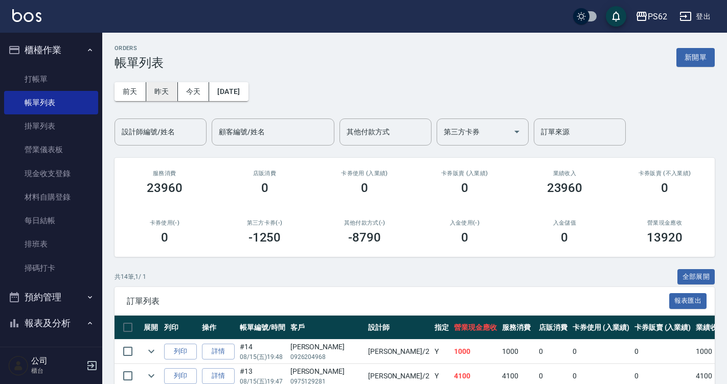
click at [168, 94] on button "昨天" at bounding box center [162, 91] width 32 height 19
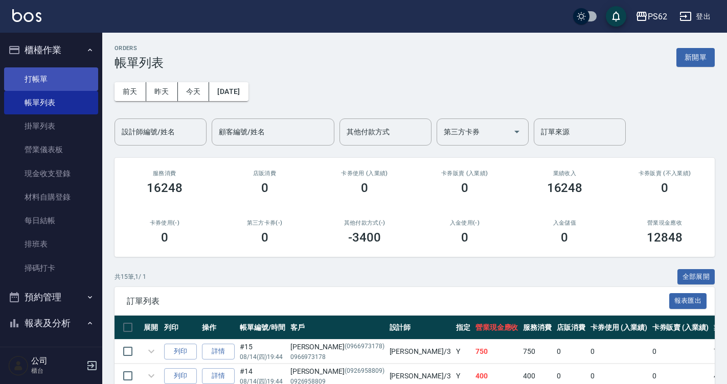
click at [66, 79] on link "打帳單" at bounding box center [51, 79] width 94 height 24
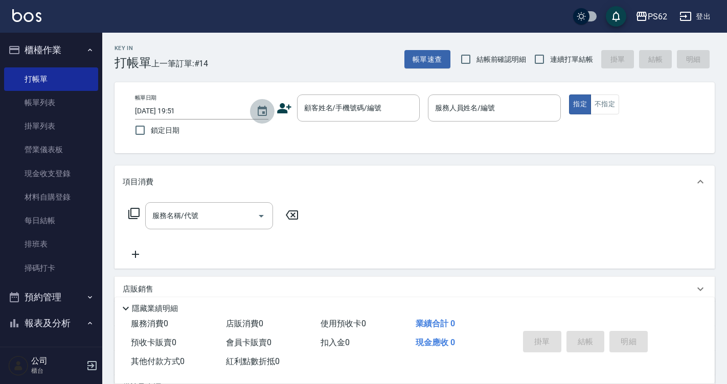
click at [266, 107] on icon "Choose date, selected date is 2025-08-15" at bounding box center [262, 111] width 9 height 10
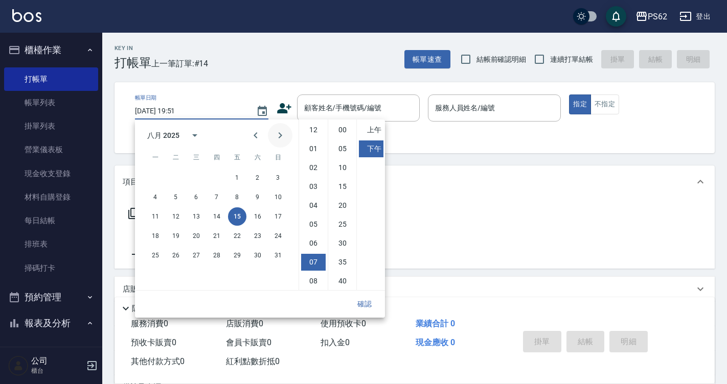
scroll to position [57, 0]
click at [222, 218] on button "14" at bounding box center [217, 217] width 18 height 18
type input "[DATE] 19:51"
click at [337, 108] on input "顧客姓名/手機號碼/編號" at bounding box center [351, 108] width 98 height 18
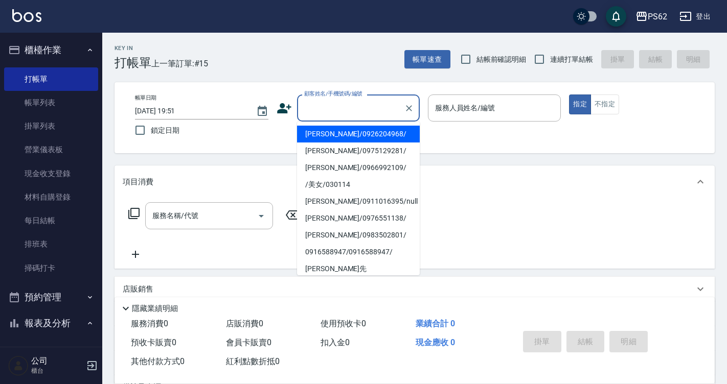
click at [324, 114] on input "顧客姓名/手機號碼/編號" at bounding box center [351, 108] width 98 height 18
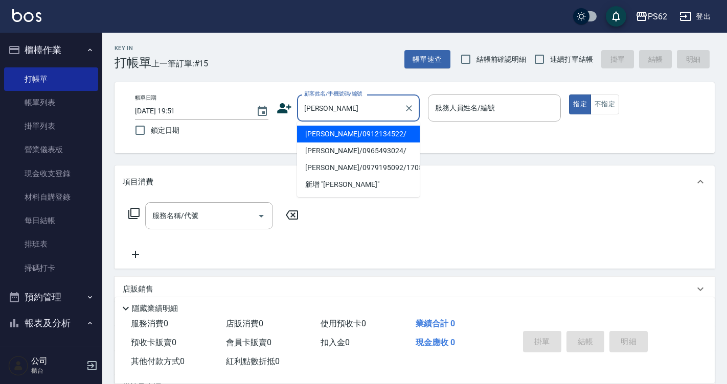
type input "[PERSON_NAME]/0912134522/"
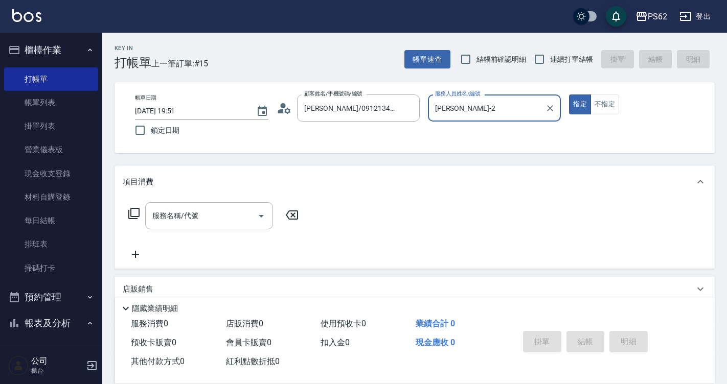
type input "[PERSON_NAME]-2"
click at [569, 95] on button "指定" at bounding box center [580, 105] width 22 height 20
type button "true"
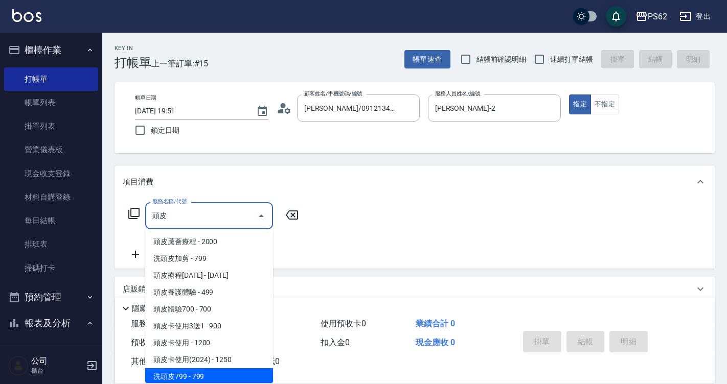
scroll to position [2, 0]
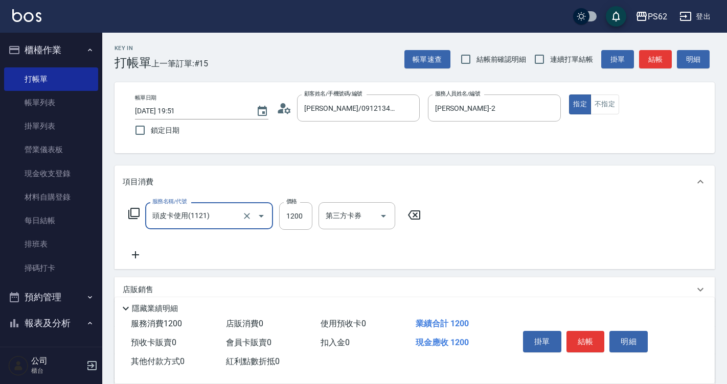
type input "頭皮卡使用(1121)"
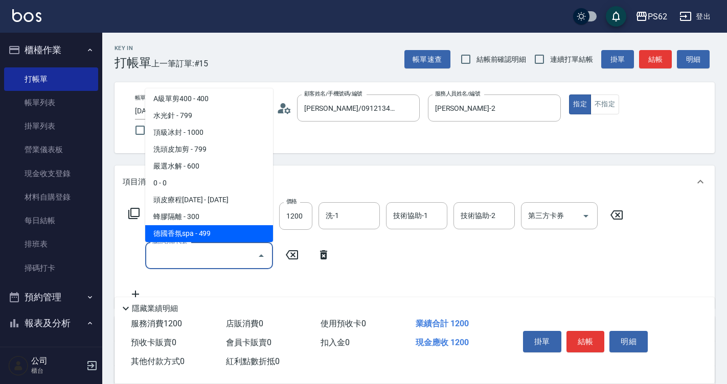
scroll to position [238, 0]
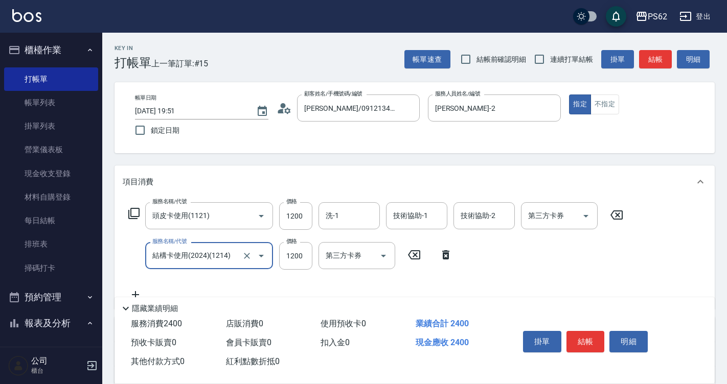
type input "結構卡使用(2024)(1214)"
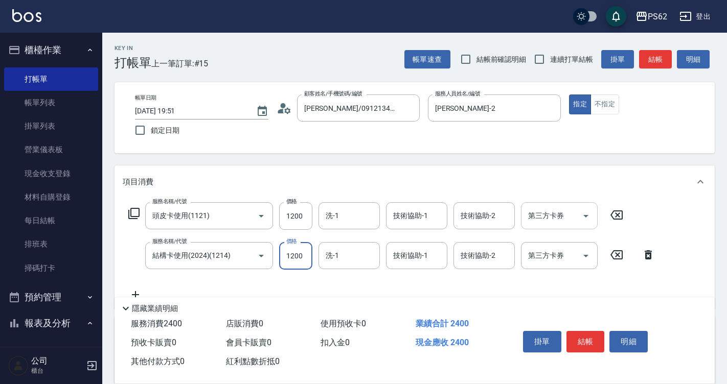
click at [539, 206] on div "第三方卡券" at bounding box center [559, 215] width 77 height 27
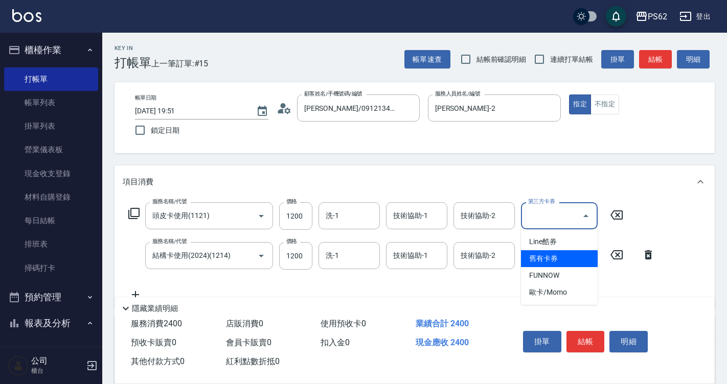
click at [548, 258] on span "舊有卡券" at bounding box center [559, 258] width 77 height 17
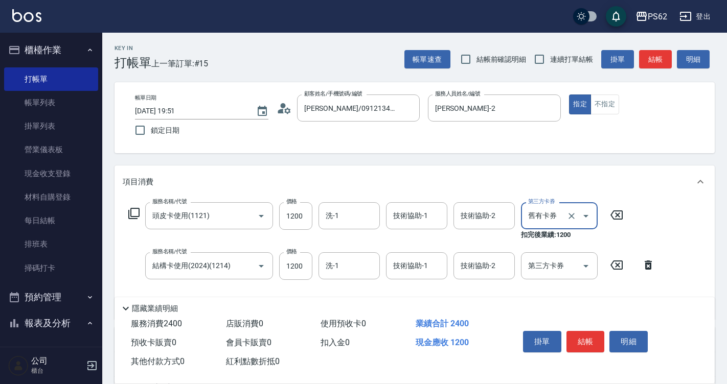
type input "舊有卡券"
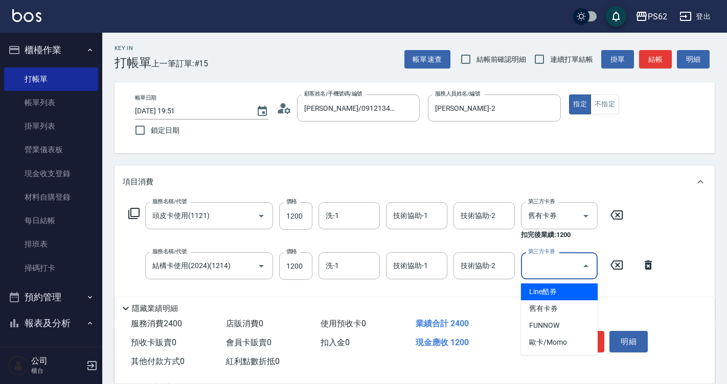
click at [548, 258] on div "第三方卡券 第三方卡券" at bounding box center [559, 265] width 77 height 27
click at [548, 307] on span "舊有卡券" at bounding box center [559, 309] width 77 height 17
type input "舊有卡券"
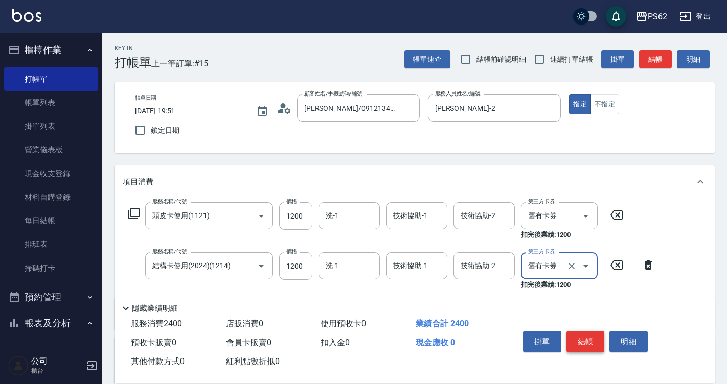
click at [584, 341] on button "結帳" at bounding box center [585, 341] width 38 height 21
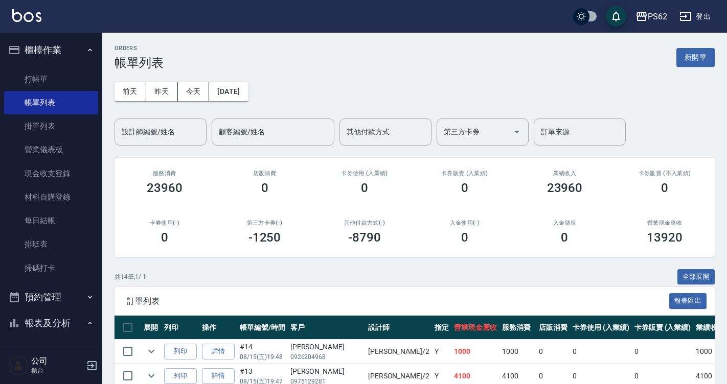
scroll to position [204, 0]
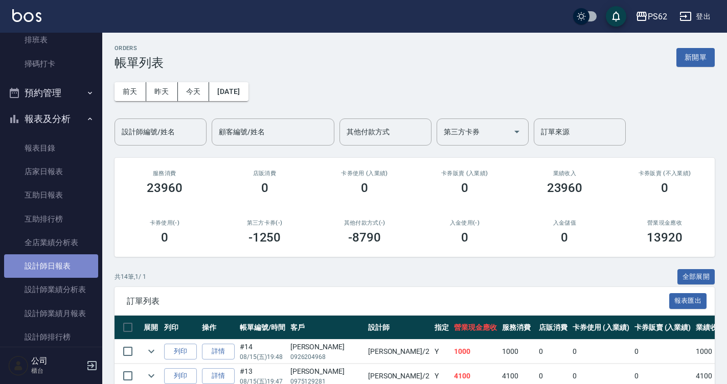
click at [71, 271] on link "設計師日報表" at bounding box center [51, 267] width 94 height 24
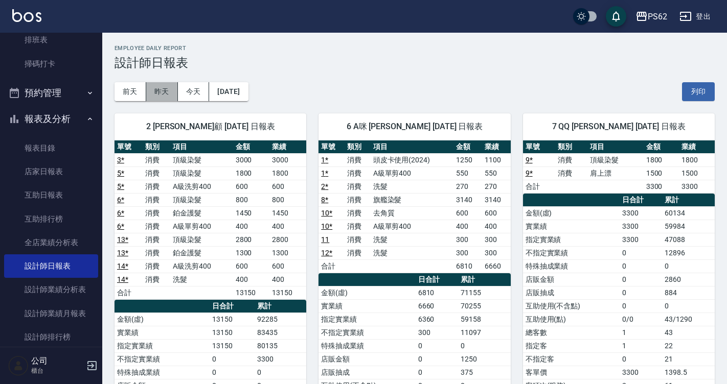
click at [169, 85] on button "昨天" at bounding box center [162, 91] width 32 height 19
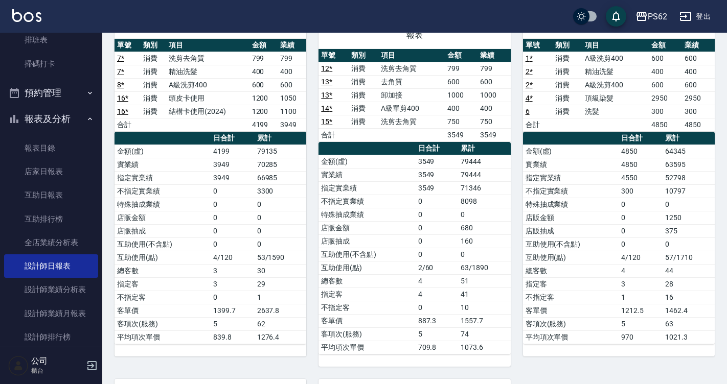
scroll to position [102, 0]
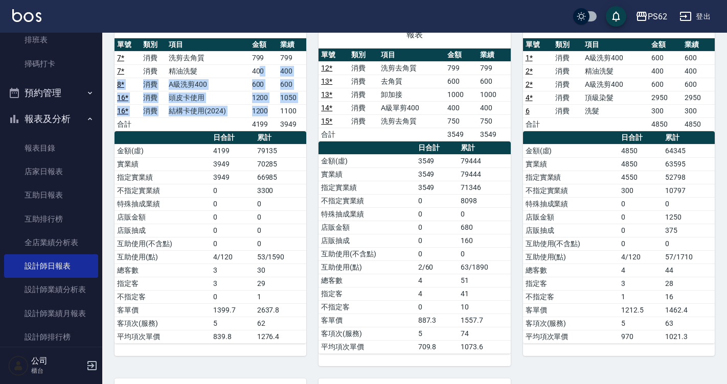
drag, startPoint x: 272, startPoint y: 109, endPoint x: 279, endPoint y: 131, distance: 23.0
click at [274, 119] on tbody "7 * 消費 洗剪去角質 799 799 7 * 消費 精油洗髮 400 400 8 * 消費 A級洗剪400 600 600 16 * 消費 頭皮卡使用 1…" at bounding box center [210, 91] width 192 height 80
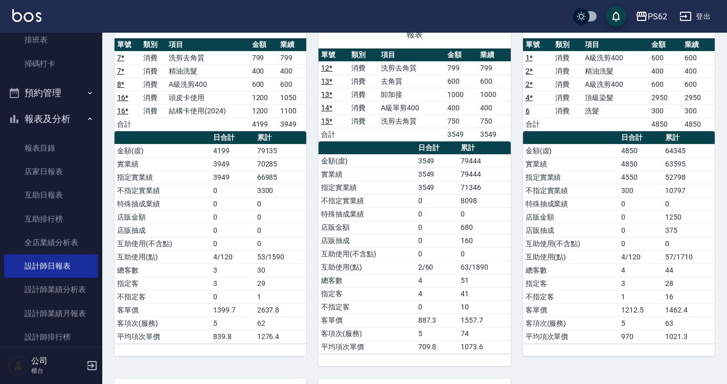
click at [280, 134] on th "累計" at bounding box center [281, 137] width 52 height 13
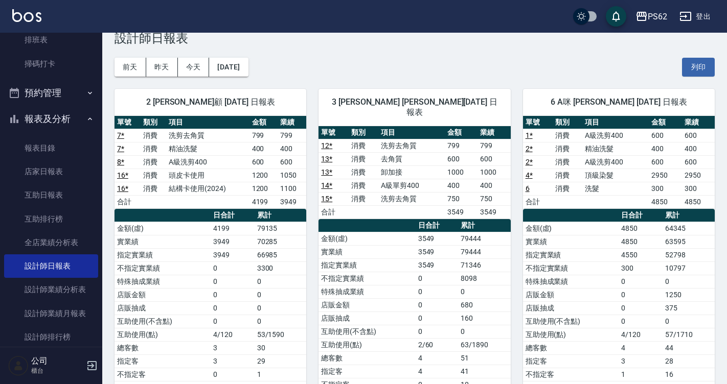
scroll to position [0, 0]
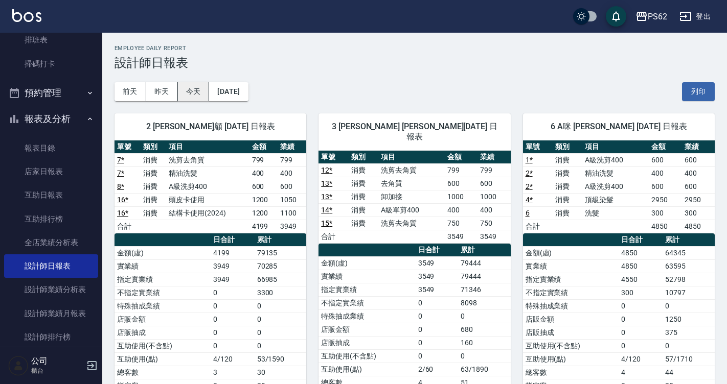
click at [200, 90] on button "今天" at bounding box center [194, 91] width 32 height 19
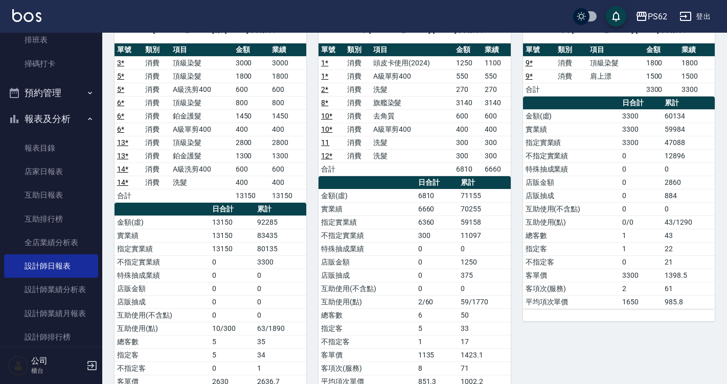
scroll to position [102, 0]
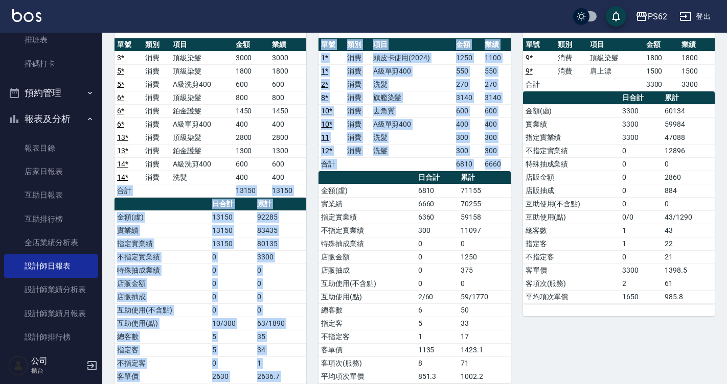
drag, startPoint x: 288, startPoint y: 173, endPoint x: 312, endPoint y: 249, distance: 80.0
click at [312, 248] on div "2 [PERSON_NAME]顧 [DATE] 日報表 單號 類別 項目 金額 業績 3 * 消費 頂級染髮 3000 3000 5 * 消費 頂級染髮 18…" at bounding box center [408, 369] width 612 height 741
click at [315, 250] on div "6 A咪 [PERSON_NAME] [DATE] 日報表 單號 類別 項目 金額 業績 1 * 消費 頭皮卡使用[PHONE_NUMBER] * 消費 A級…" at bounding box center [408, 211] width 204 height 424
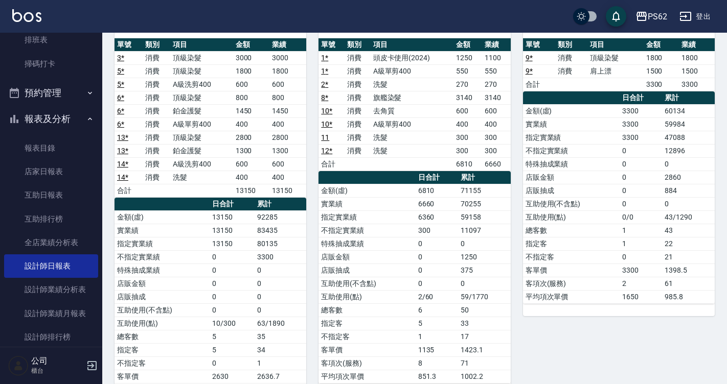
click at [315, 250] on div "6 A咪 [PERSON_NAME] [DATE] 日報表 單號 類別 項目 金額 業績 1 * 消費 頭皮卡使用[PHONE_NUMBER] * 消費 A級…" at bounding box center [408, 211] width 204 height 424
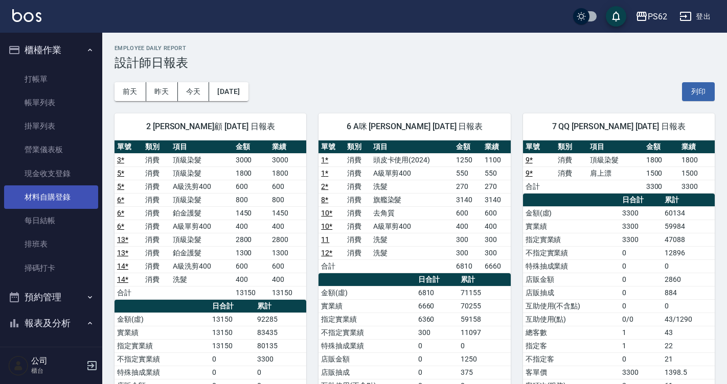
scroll to position [0, 0]
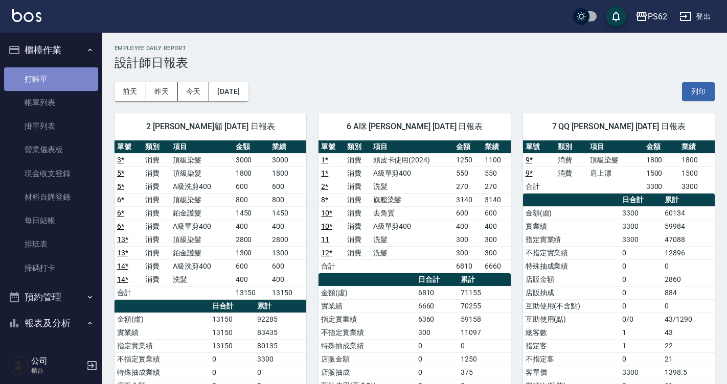
click at [66, 89] on link "打帳單" at bounding box center [51, 79] width 94 height 24
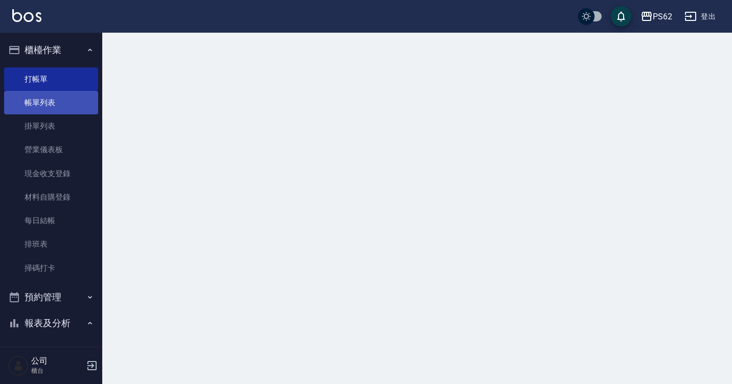
click at [67, 105] on link "帳單列表" at bounding box center [51, 103] width 94 height 24
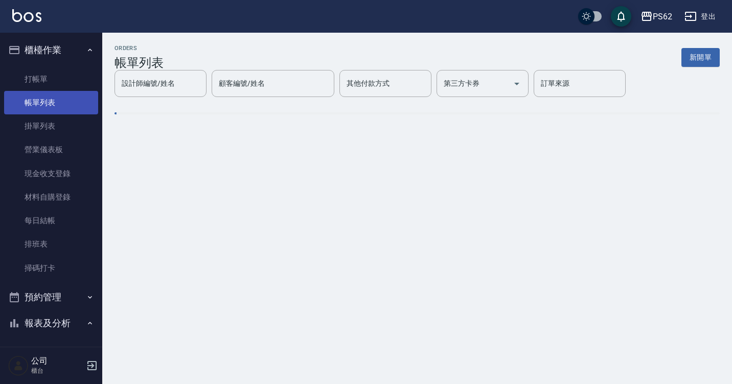
click at [25, 107] on link "帳單列表" at bounding box center [51, 103] width 94 height 24
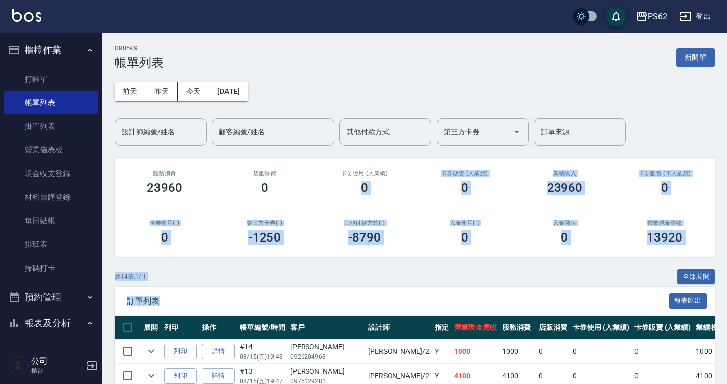
drag, startPoint x: 341, startPoint y: 310, endPoint x: 342, endPoint y: 328, distance: 18.5
click at [346, 329] on div "ORDERS 帳單列表 新開單 [DATE] [DATE] [DATE] [DATE] 設計師編號/姓名 設計師編號/姓名 顧客編號/姓名 顧客編號/姓名 其…" at bounding box center [414, 378] width 625 height 691
click at [341, 291] on div "訂單列表 報表匯出" at bounding box center [414, 301] width 600 height 28
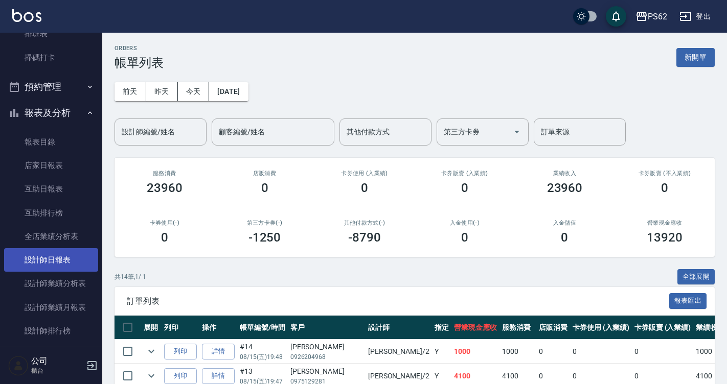
scroll to position [307, 0]
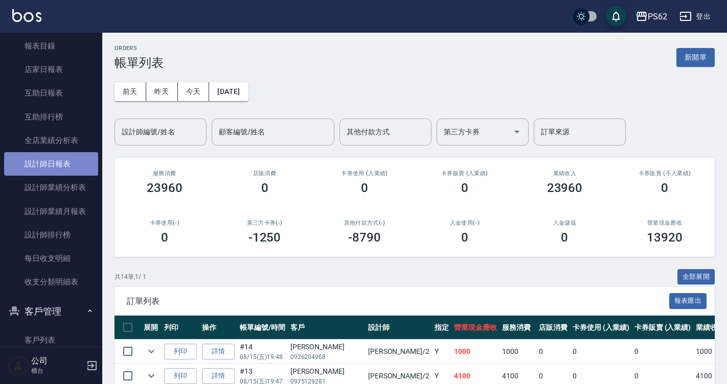
click at [67, 163] on link "設計師日報表" at bounding box center [51, 164] width 94 height 24
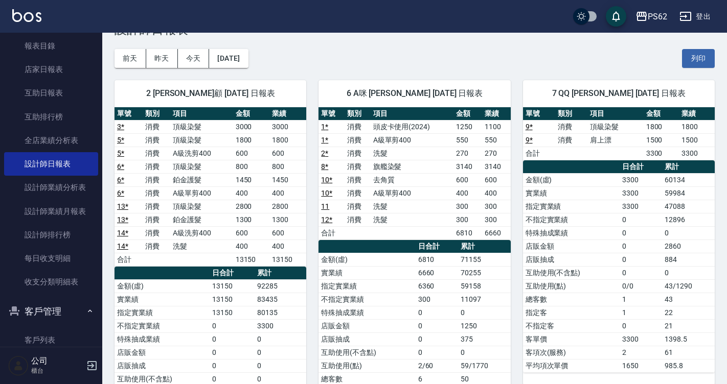
scroll to position [51, 0]
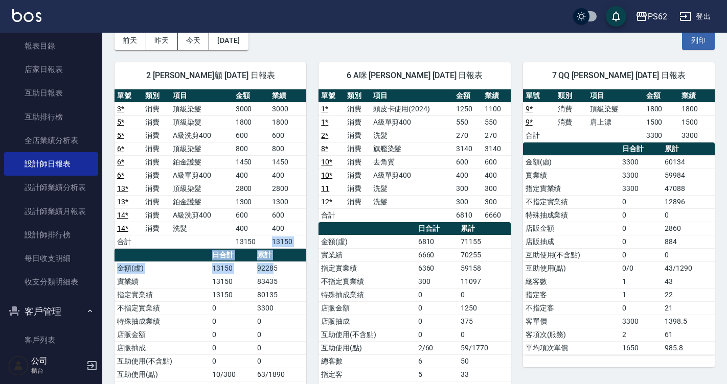
drag, startPoint x: 266, startPoint y: 246, endPoint x: 279, endPoint y: 271, distance: 27.9
click at [275, 267] on div "單號 類別 項目 金額 業績 3 * 消費 頂級染髮 3000 3000 5 * 消費 頂級染髮 1800 1800 5 * 消費 A級洗剪400 600 6…" at bounding box center [210, 275] width 192 height 372
click at [280, 274] on td "92285" at bounding box center [281, 268] width 52 height 13
click at [286, 283] on td "83435" at bounding box center [281, 281] width 52 height 13
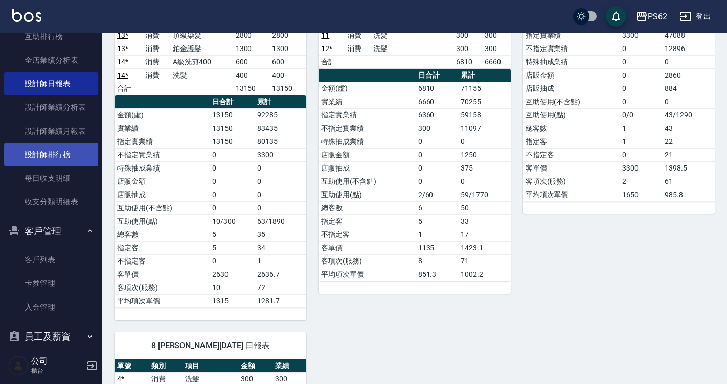
scroll to position [301, 0]
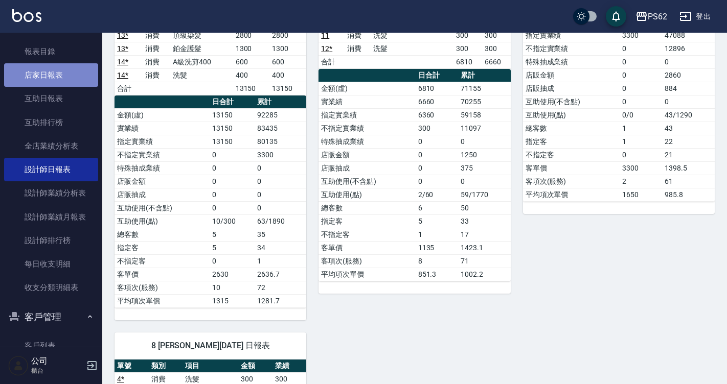
click at [69, 76] on link "店家日報表" at bounding box center [51, 75] width 94 height 24
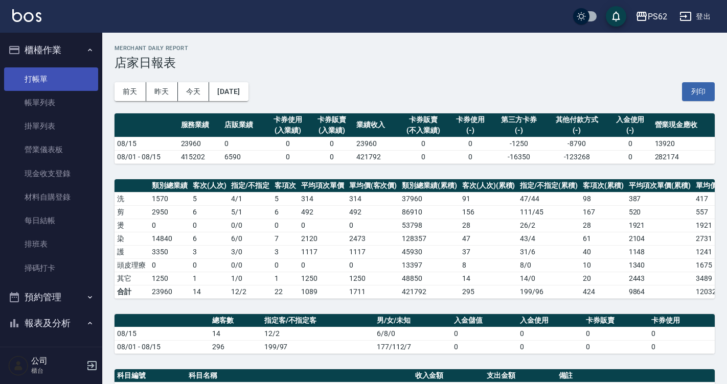
click at [53, 71] on link "打帳單" at bounding box center [51, 79] width 94 height 24
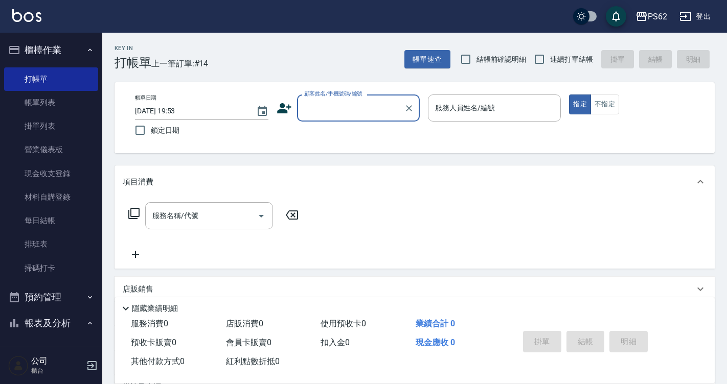
click at [332, 112] on input "顧客姓名/手機號碼/編號" at bounding box center [351, 108] width 98 height 18
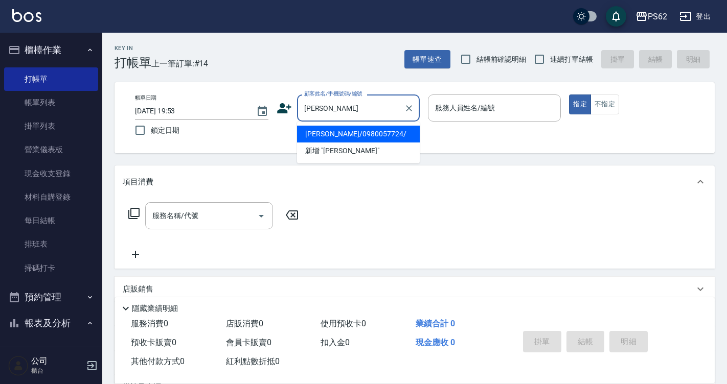
type input "[PERSON_NAME]/0980057724/"
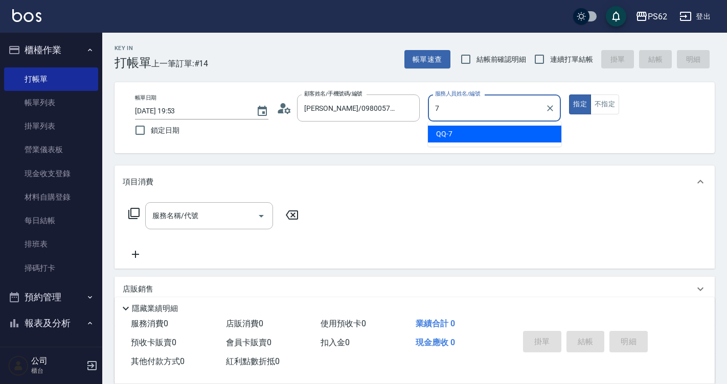
type input "QQ-7"
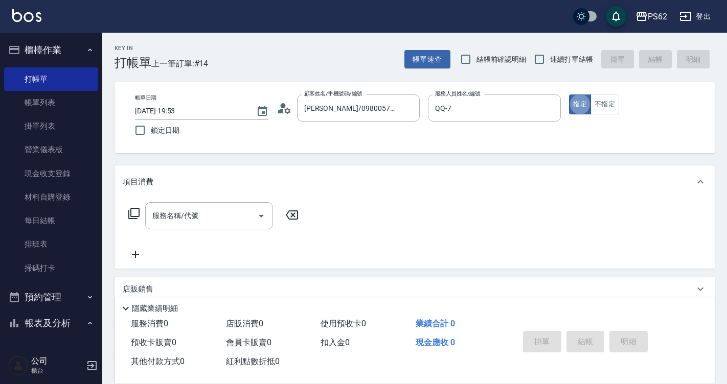
type button "true"
type input "ㄖ"
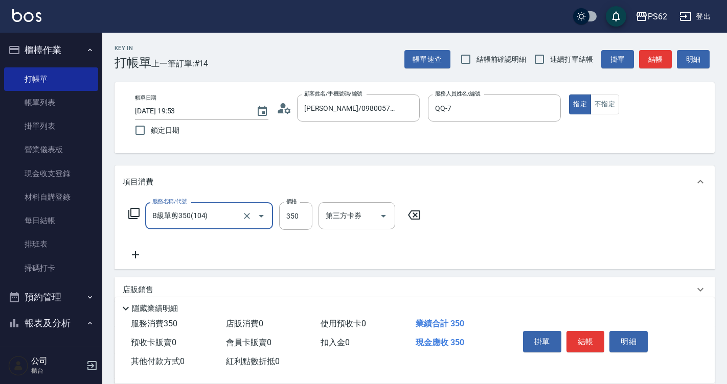
type input "B級單剪350(104)"
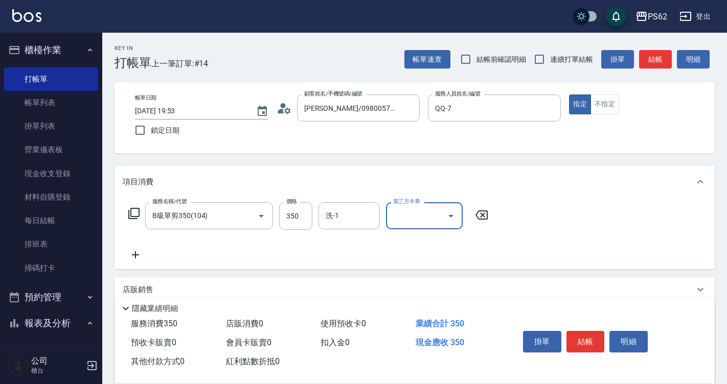
click at [330, 234] on div "服務名稱/代號 B級單剪350(104) 服務名稱/代號 價格 350 價格 洗-1 洗-1 第三方卡券 第三方卡券" at bounding box center [309, 231] width 372 height 59
click at [348, 210] on input "洗-1" at bounding box center [349, 216] width 52 height 18
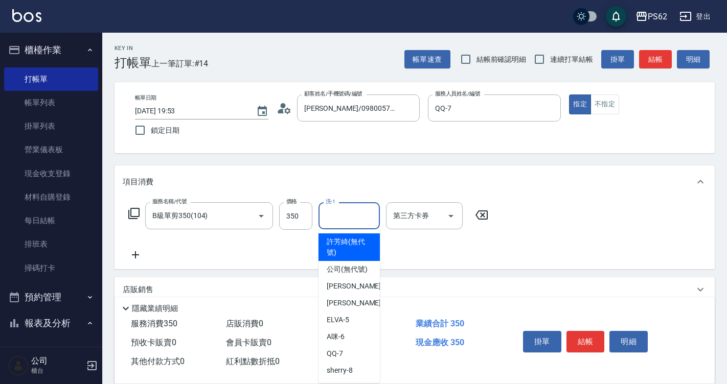
type input "2"
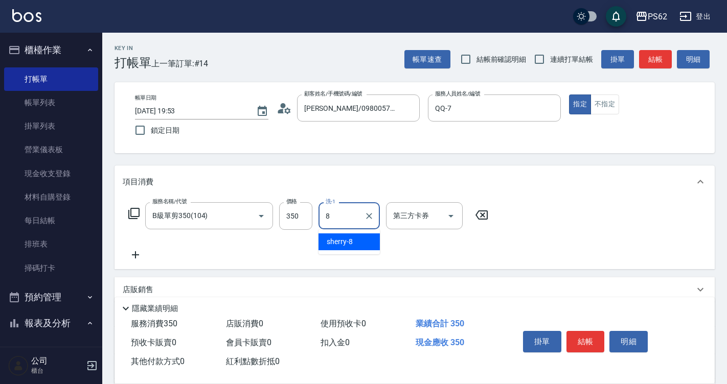
type input "sherry-8"
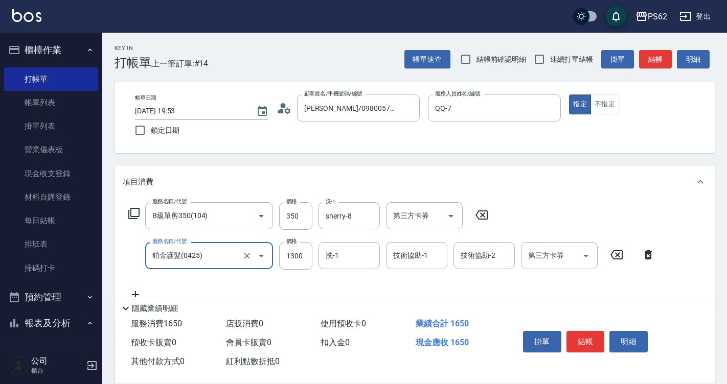
type input "鉑金護髮(0425)"
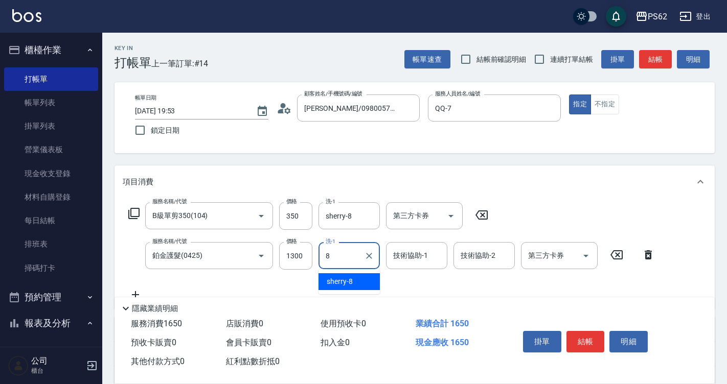
type input "sherry-8"
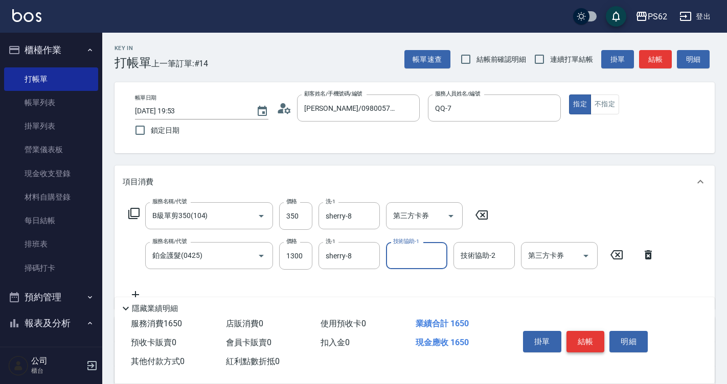
click at [580, 331] on button "結帳" at bounding box center [585, 341] width 38 height 21
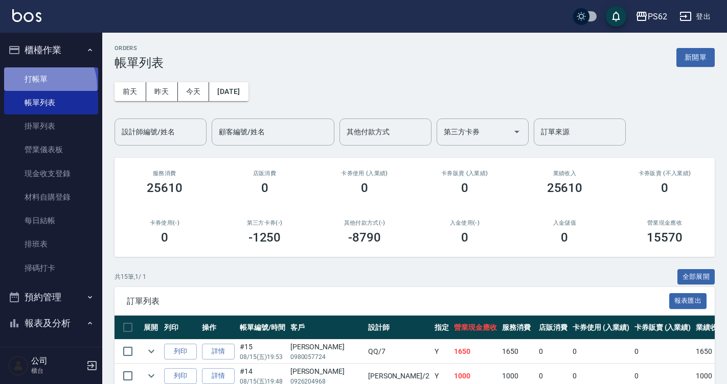
click at [43, 86] on link "打帳單" at bounding box center [51, 79] width 94 height 24
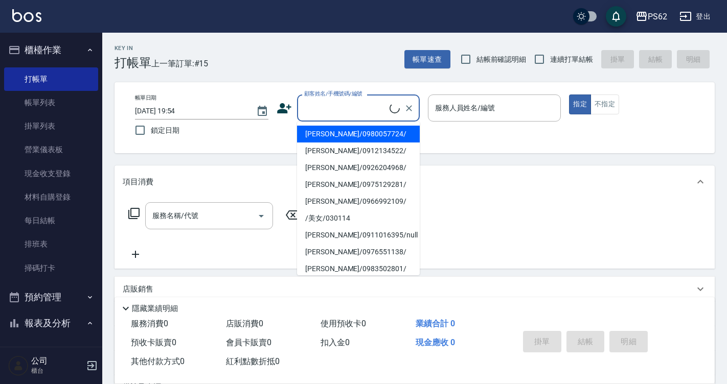
click at [316, 113] on input "顧客姓名/手機號碼/編號" at bounding box center [346, 108] width 88 height 18
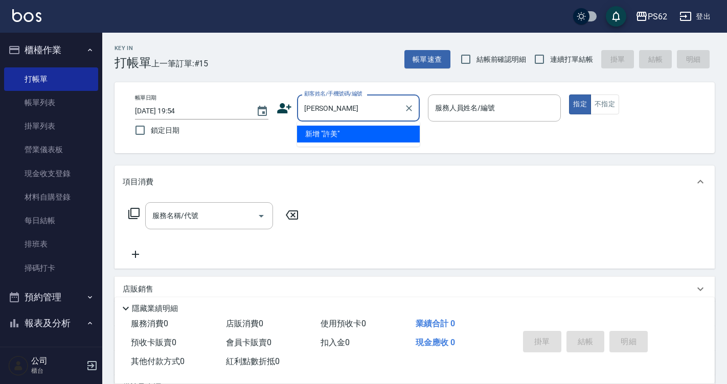
type input "許"
type input "[PERSON_NAME]/0989526366/"
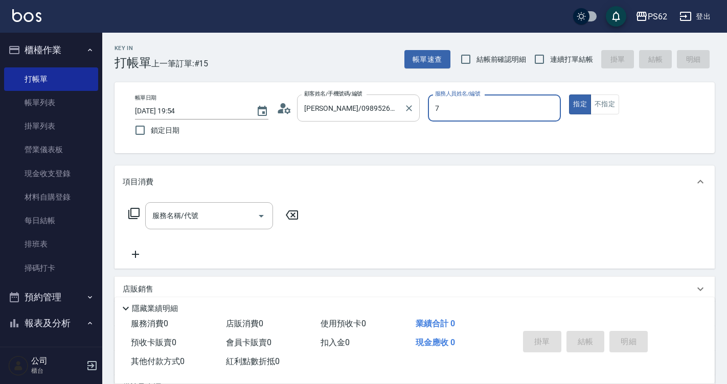
type input "QQ-7"
type button "true"
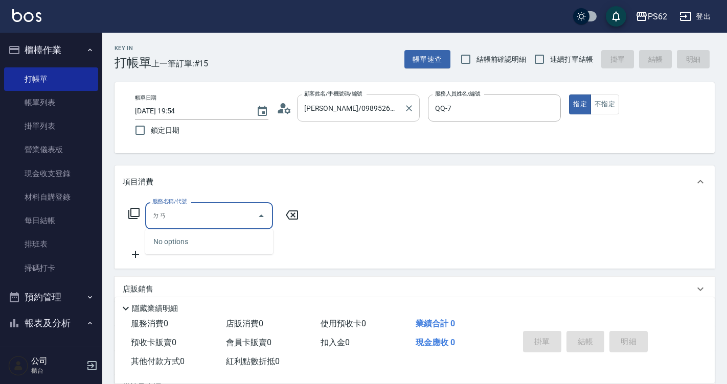
type input "單"
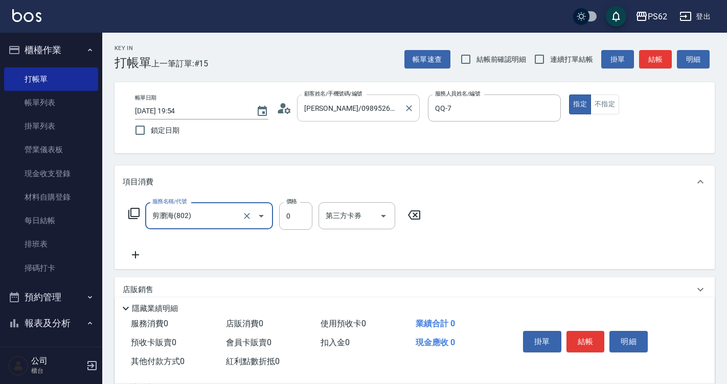
type input "剪瀏海(802)"
type input "100"
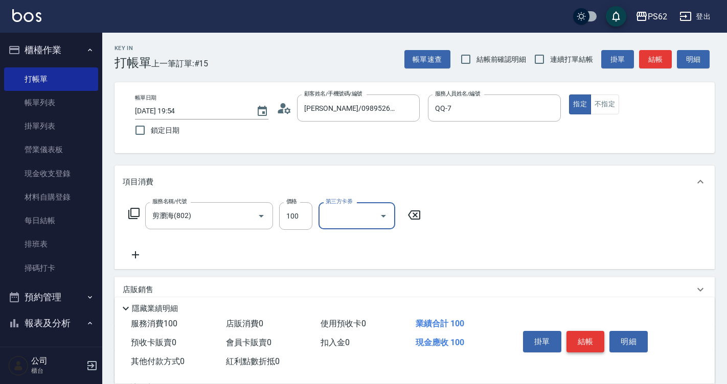
click at [583, 337] on button "結帳" at bounding box center [585, 341] width 38 height 21
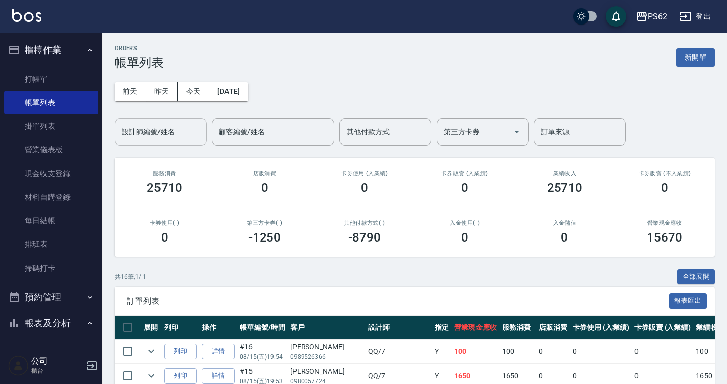
click at [173, 134] on input "設計師編號/姓名" at bounding box center [160, 132] width 83 height 18
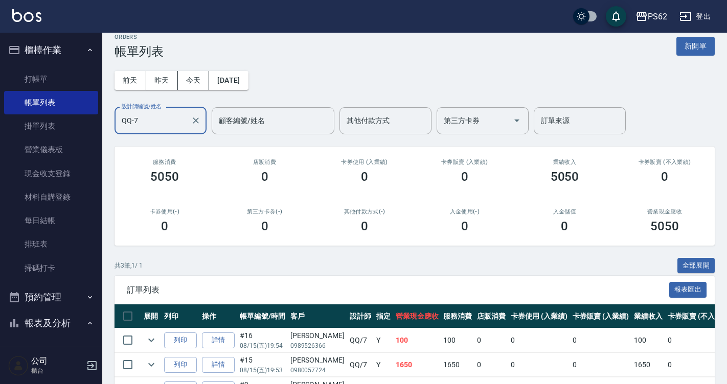
scroll to position [77, 0]
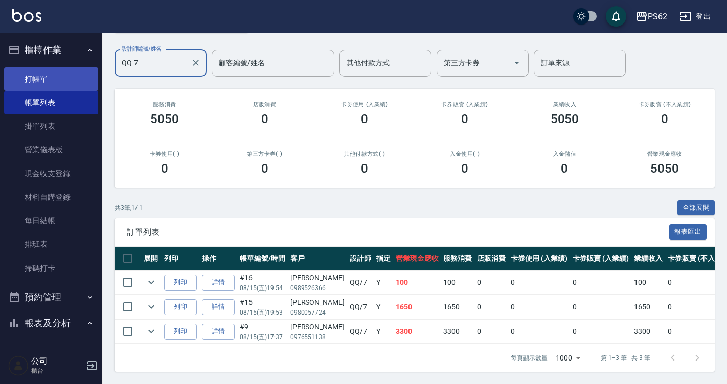
type input "QQ-7"
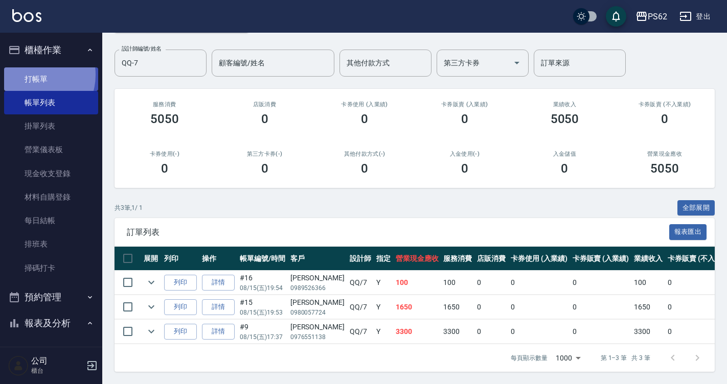
click at [33, 74] on link "打帳單" at bounding box center [51, 79] width 94 height 24
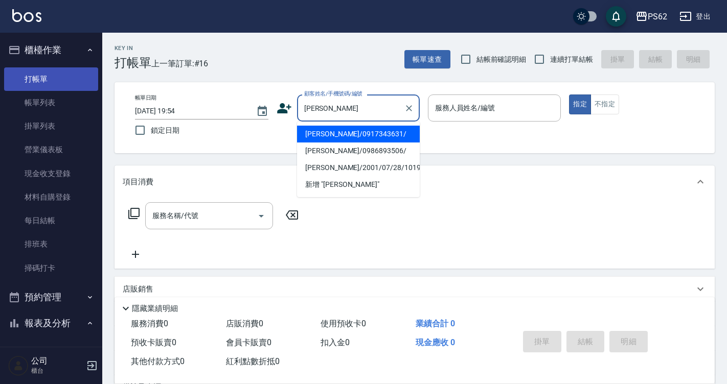
type input "[PERSON_NAME]/0917343631/"
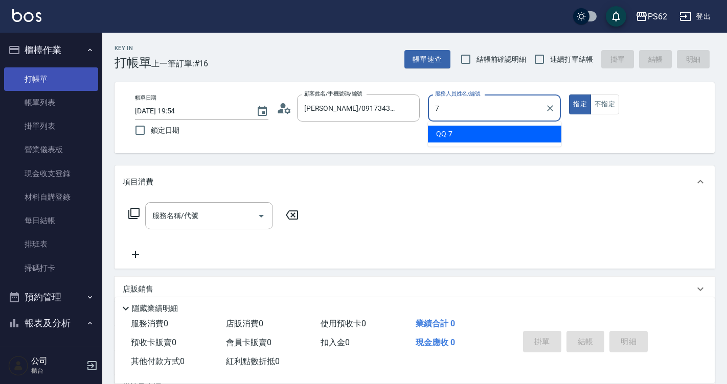
type input "QQ-7"
type button "true"
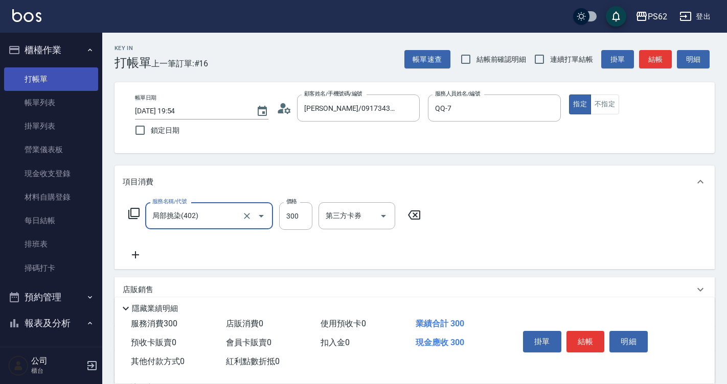
type input "局部挑染(402)"
type input "800"
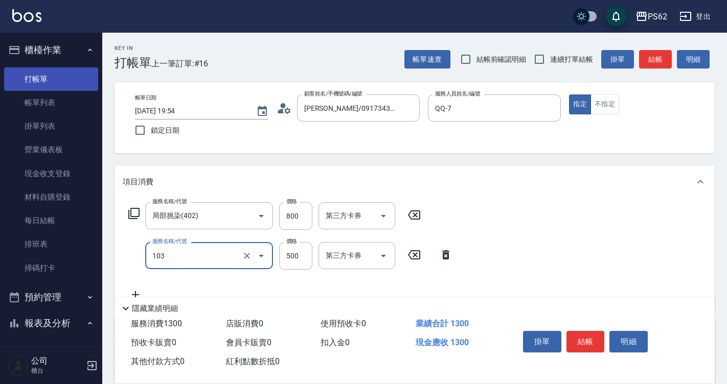
type input "B級洗剪500(103)"
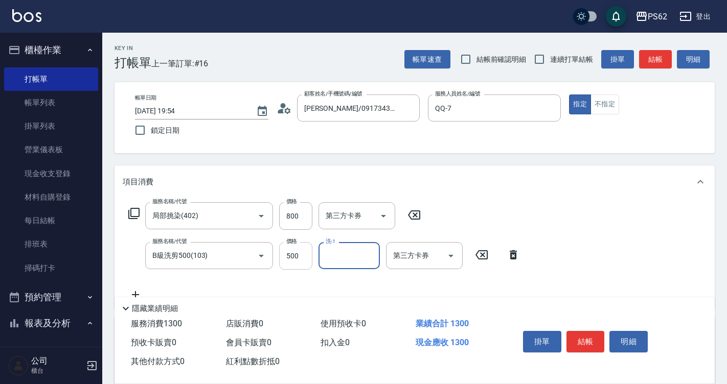
click at [291, 266] on input "500" at bounding box center [295, 256] width 33 height 28
type input "800"
click at [597, 336] on button "結帳" at bounding box center [585, 341] width 38 height 21
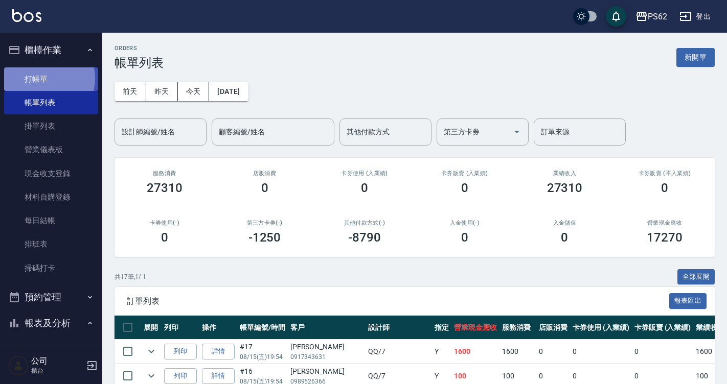
click at [47, 78] on link "打帳單" at bounding box center [51, 79] width 94 height 24
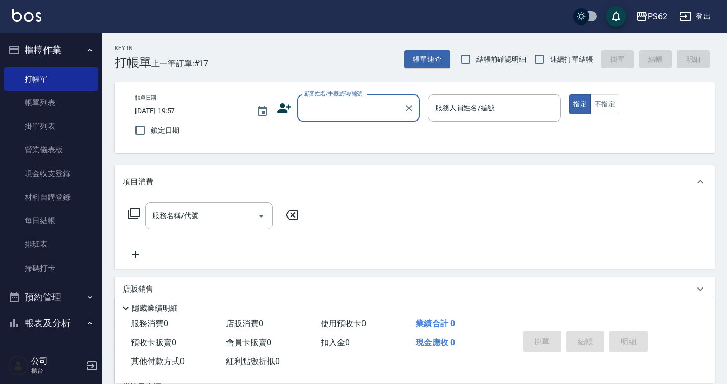
click at [355, 114] on input "顧客姓名/手機號碼/編號" at bounding box center [351, 108] width 98 height 18
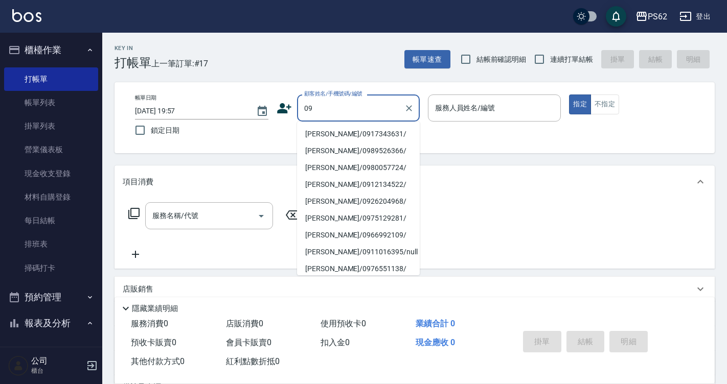
type input "0"
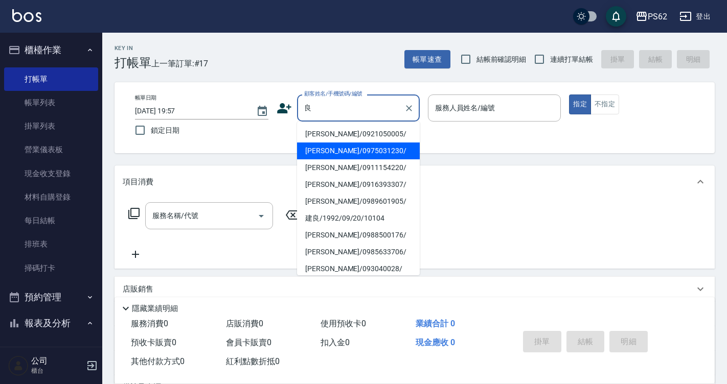
click at [366, 151] on li "[PERSON_NAME]/0975031230/" at bounding box center [358, 151] width 123 height 17
type input "[PERSON_NAME]/0975031230/"
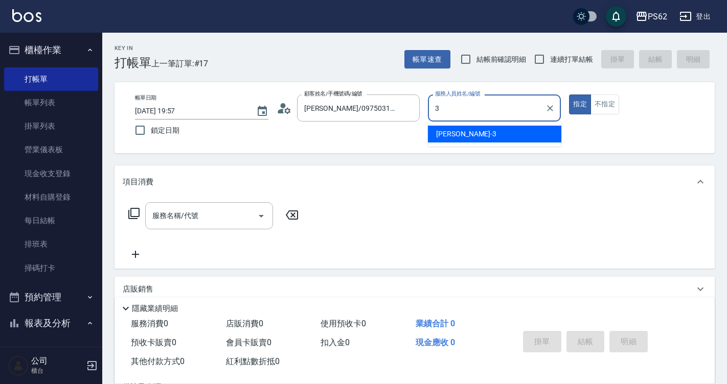
type input "[PERSON_NAME]-3"
type button "true"
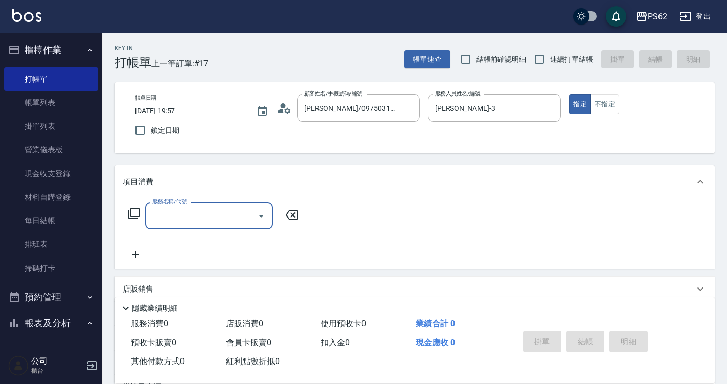
type input "1"
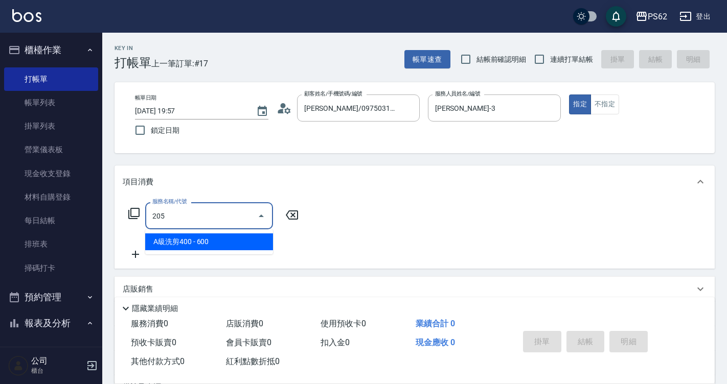
type input "A級洗剪400(205)"
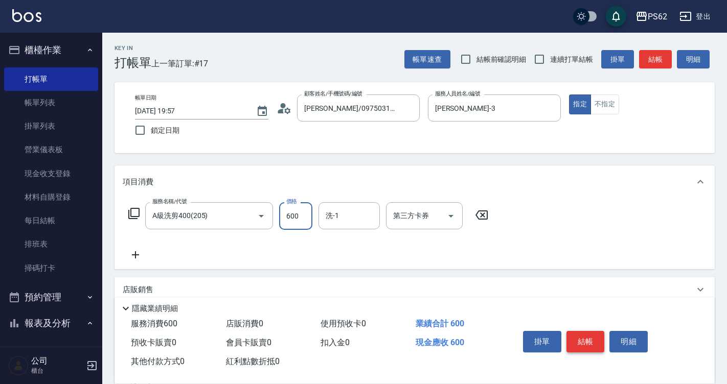
click at [586, 331] on button "結帳" at bounding box center [585, 341] width 38 height 21
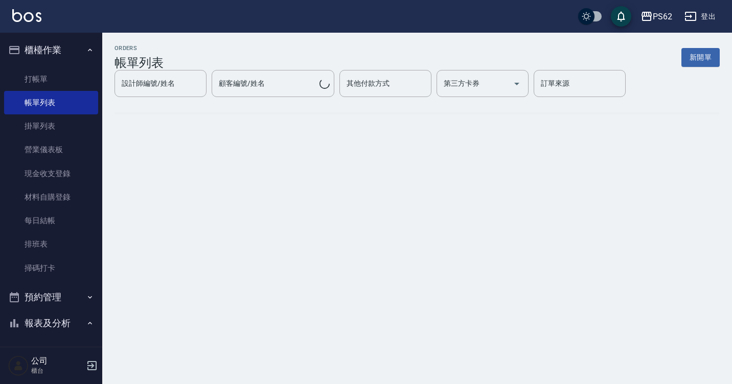
drag, startPoint x: 41, startPoint y: 82, endPoint x: 543, endPoint y: 29, distance: 504.8
click at [41, 82] on link "打帳單" at bounding box center [51, 79] width 94 height 24
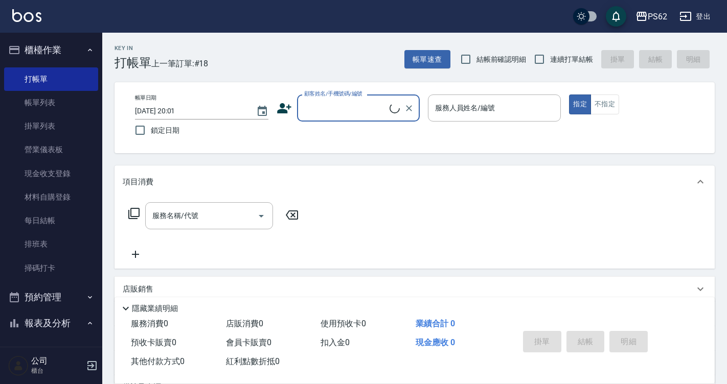
click at [563, 61] on span "連續打單結帳" at bounding box center [571, 59] width 43 height 11
click at [550, 61] on input "連續打單結帳" at bounding box center [538, 59] width 21 height 21
checkbox input "true"
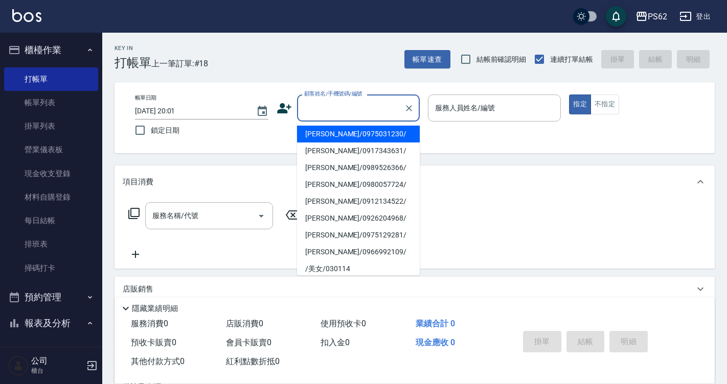
click at [329, 114] on input "顧客姓名/手機號碼/編號" at bounding box center [351, 108] width 98 height 18
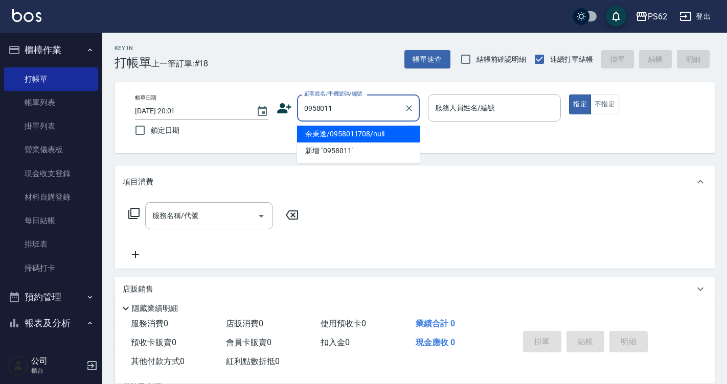
click at [363, 133] on li "余秉逸/0958011708/null" at bounding box center [358, 134] width 123 height 17
type input "余秉逸/0958011708/null"
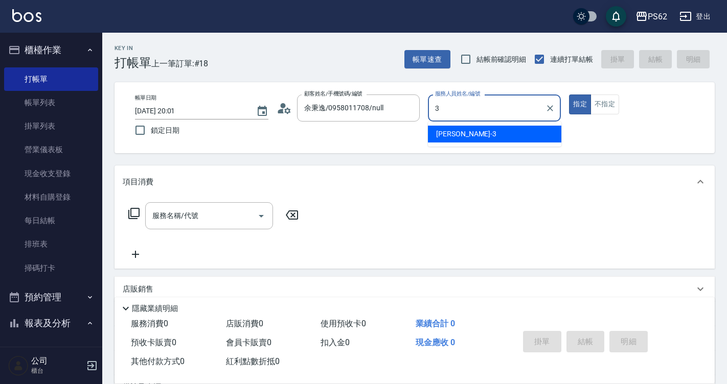
type input "[PERSON_NAME]-3"
type button "true"
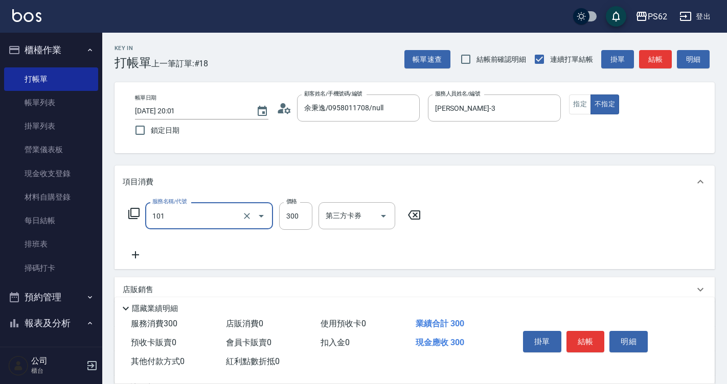
type input "洗髮(101)"
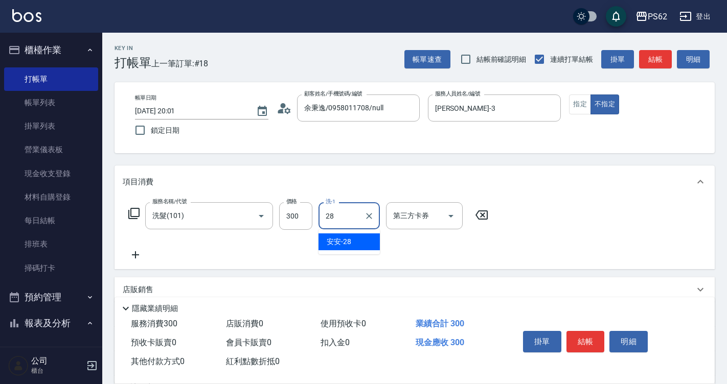
type input "安安-28"
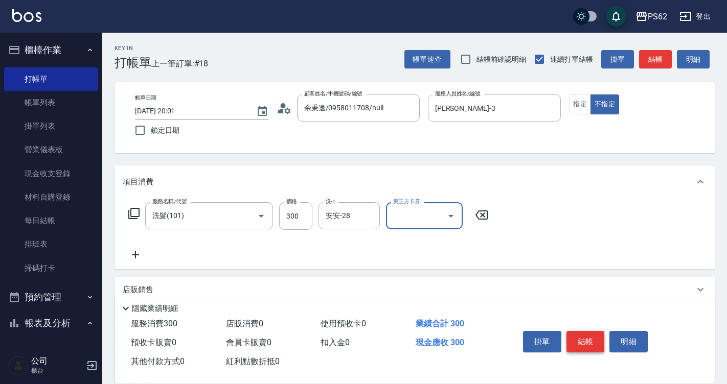
click at [593, 340] on button "結帳" at bounding box center [585, 341] width 38 height 21
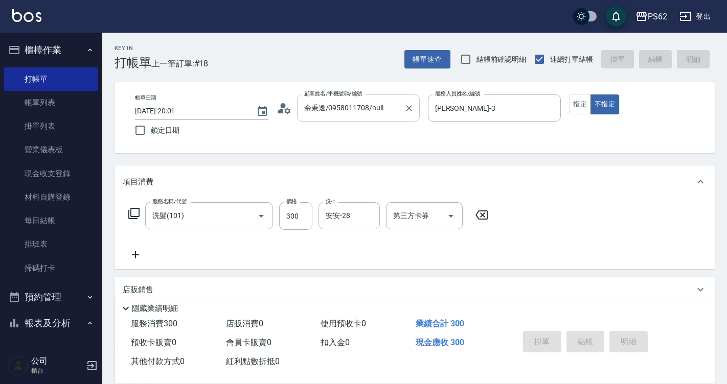
type input "[DATE] 20:02"
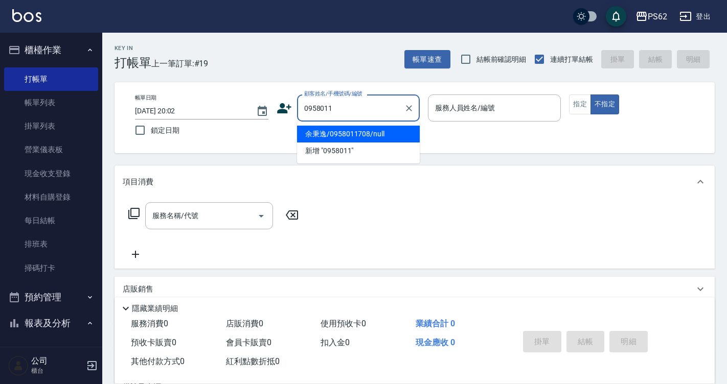
click at [377, 134] on li "余秉逸/0958011708/null" at bounding box center [358, 134] width 123 height 17
type input "余秉逸/0958011708/null"
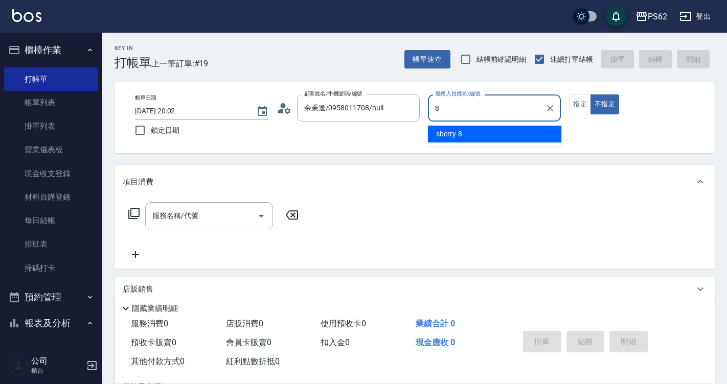
type input "sherry-8"
type button "false"
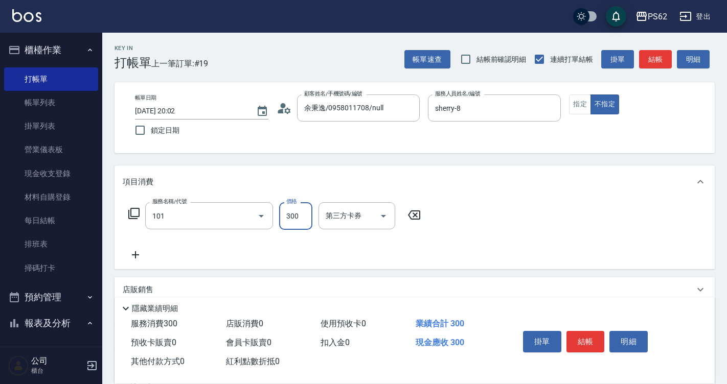
type input "洗髮(101)"
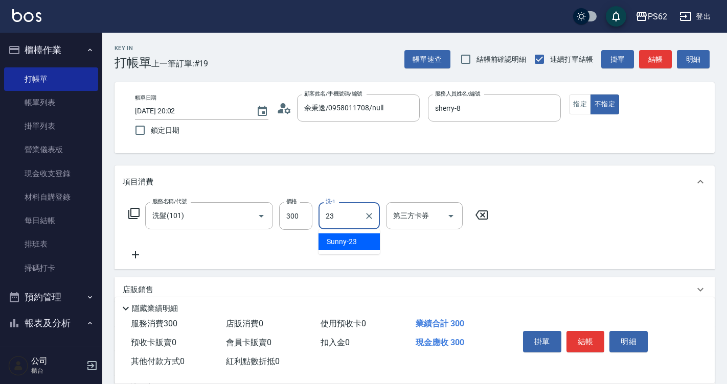
type input "Sunny-23"
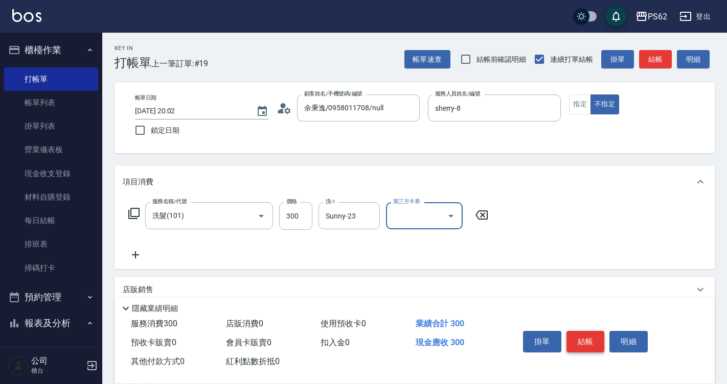
click at [595, 333] on button "結帳" at bounding box center [585, 341] width 38 height 21
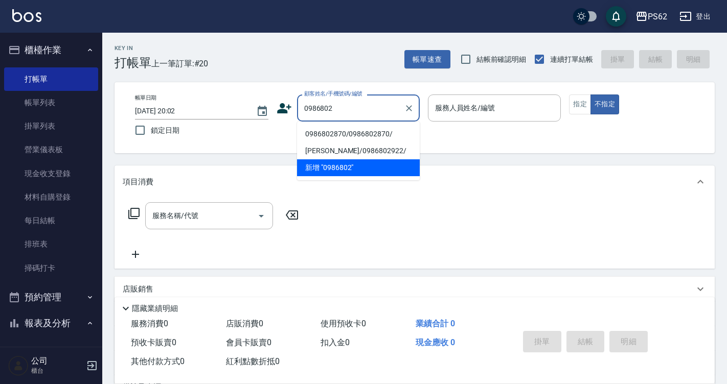
click at [330, 132] on li "0986802870/0986802870/" at bounding box center [358, 134] width 123 height 17
type input "0986802870/0986802870/"
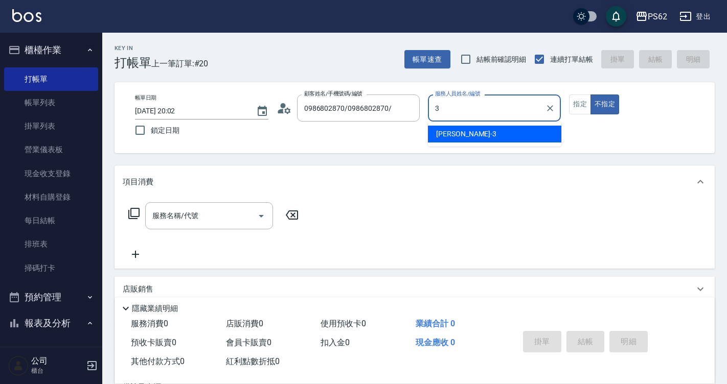
type input "[PERSON_NAME]-3"
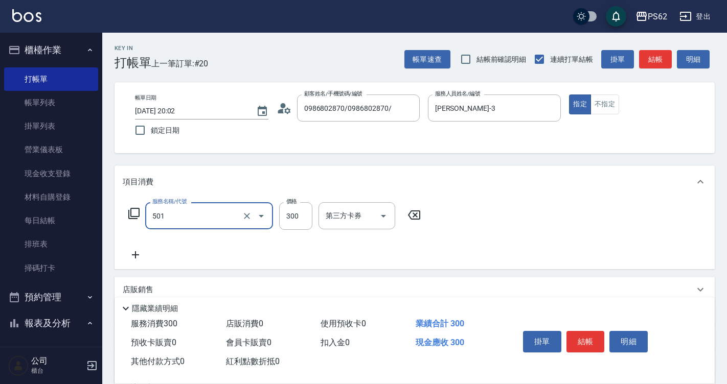
type input "自備護髮(501)"
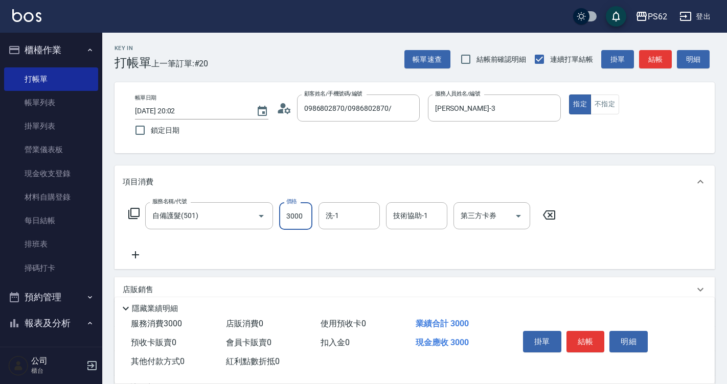
type input "3000"
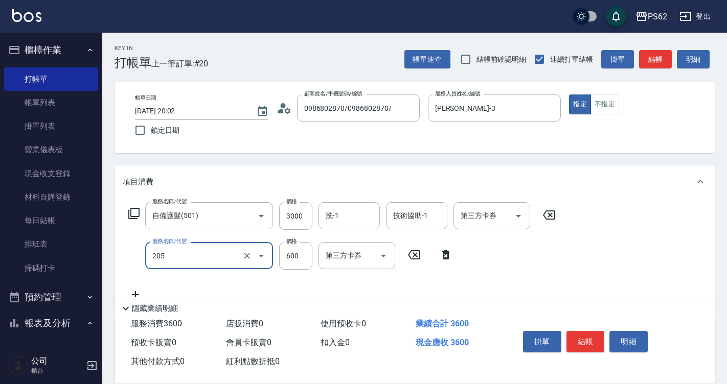
type input "A級洗剪400(205)"
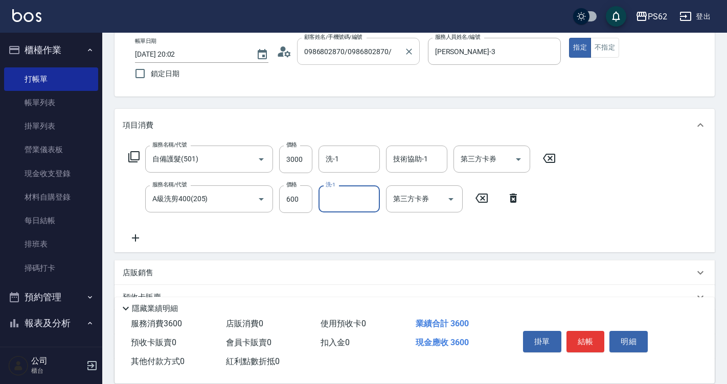
scroll to position [154, 0]
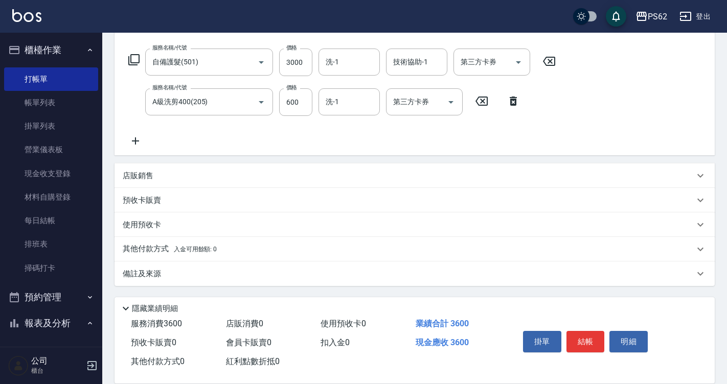
click at [148, 245] on p "其他付款方式 入金可用餘額: 0" at bounding box center [170, 249] width 94 height 11
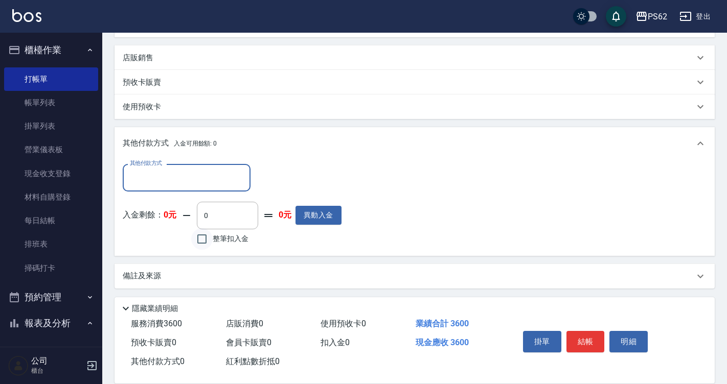
scroll to position [274, 0]
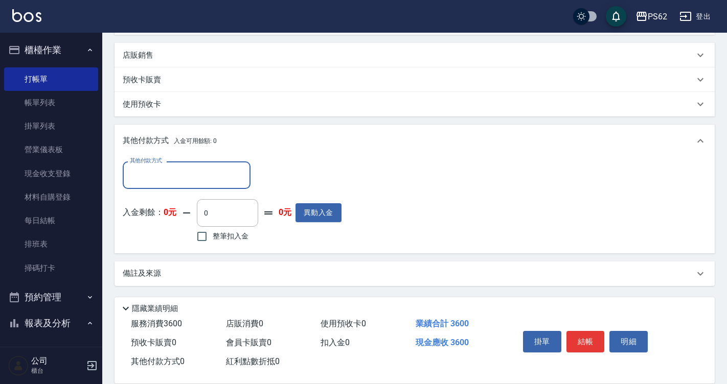
click at [209, 178] on input "其他付款方式" at bounding box center [186, 175] width 119 height 18
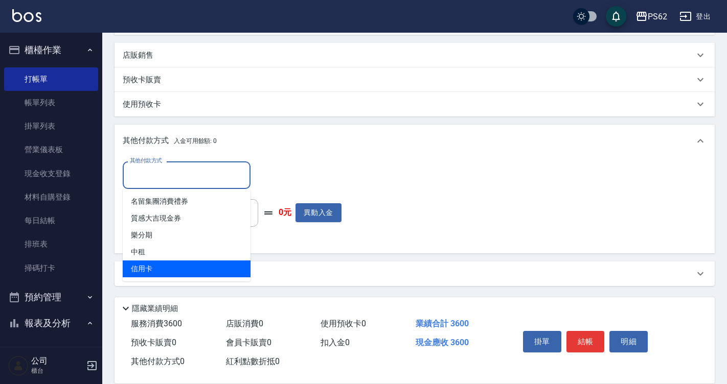
click at [171, 270] on span "信用卡" at bounding box center [187, 269] width 128 height 17
type input "信用卡"
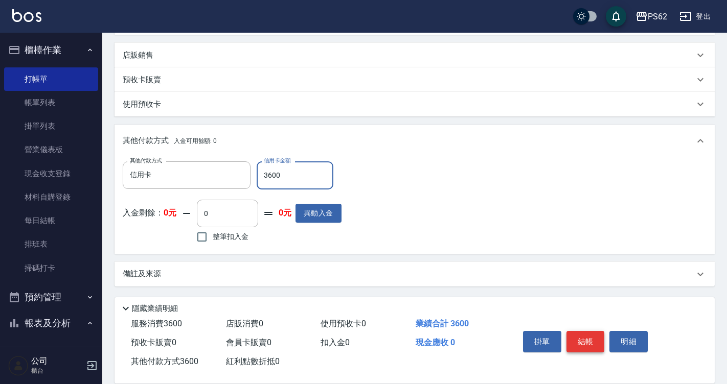
type input "3600"
click at [592, 340] on button "結帳" at bounding box center [585, 341] width 38 height 21
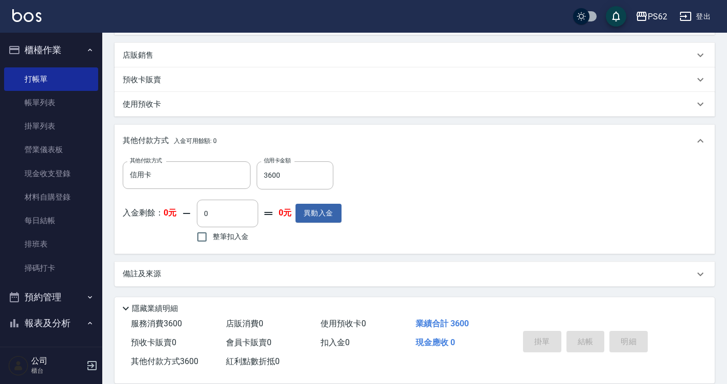
type input "[DATE] 20:03"
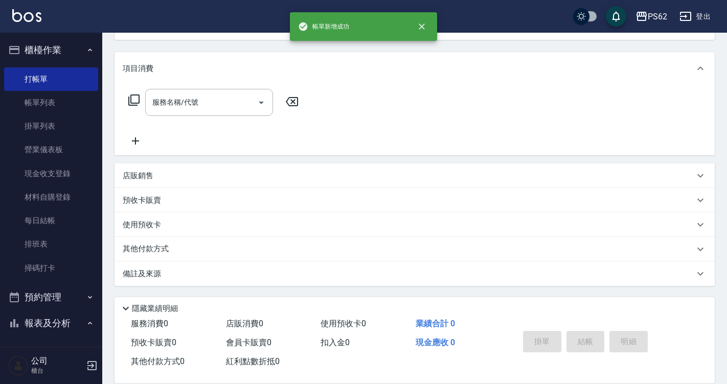
scroll to position [0, 0]
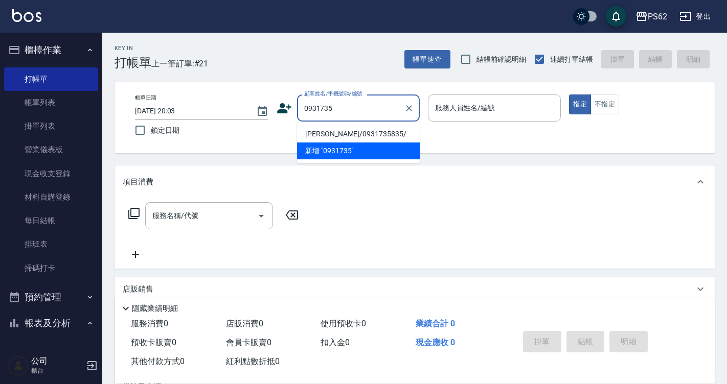
click at [384, 131] on li "[PERSON_NAME]/0931735835/" at bounding box center [358, 134] width 123 height 17
type input "[PERSON_NAME]/0931735835/"
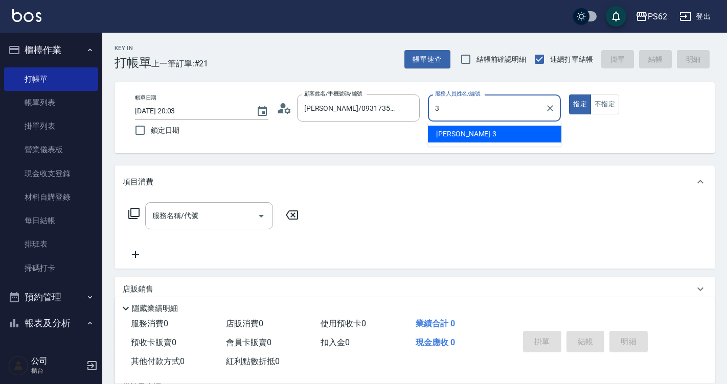
type input "[PERSON_NAME]-3"
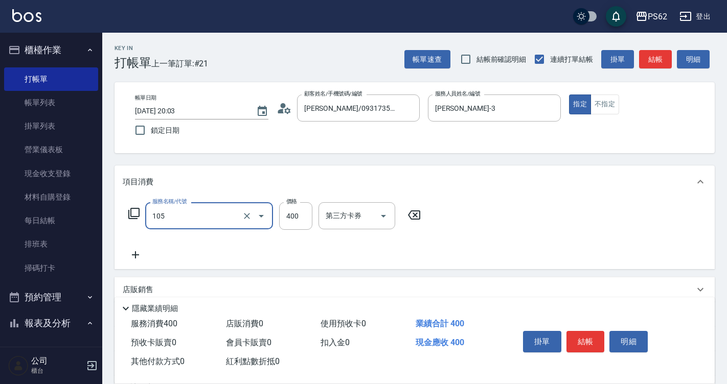
type input "A級單剪400(105)"
click at [606, 331] on div "掛單 結帳 明細" at bounding box center [585, 343] width 133 height 32
click at [590, 336] on button "結帳" at bounding box center [585, 341] width 38 height 21
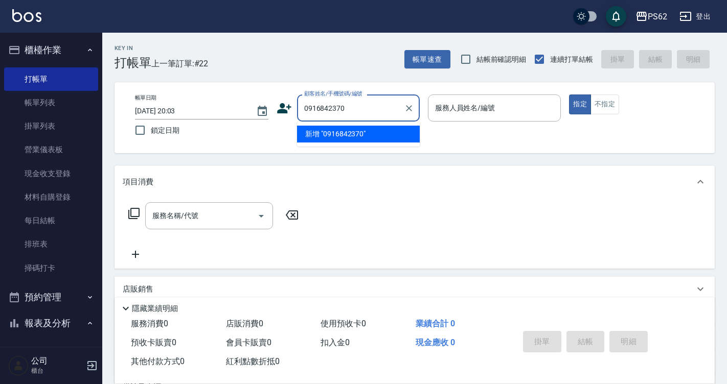
drag, startPoint x: 351, startPoint y: 116, endPoint x: 112, endPoint y: 99, distance: 239.8
click at [112, 99] on div "Key In 打帳單 上一筆訂單:#22 帳單速查 結帳前確認明細 連續打單結帳 掛單 結帳 明細 帳單日期 [DATE] 20:03 鎖定日期 顧客姓名/手…" at bounding box center [414, 265] width 625 height 465
type input "0916842370"
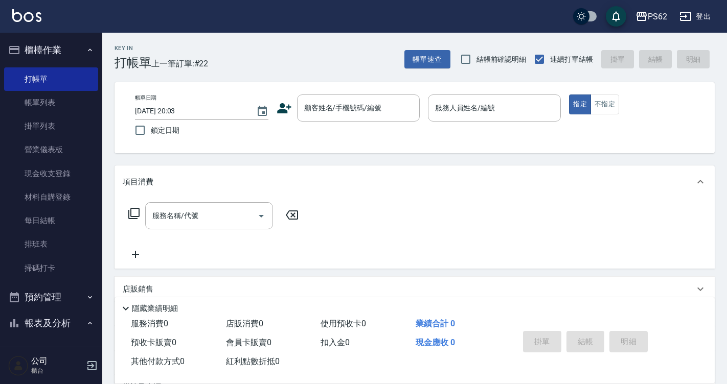
click at [288, 118] on div "顧客姓名/手機號碼/編號 顧客姓名/手機號碼/編號" at bounding box center [348, 108] width 143 height 27
click at [287, 111] on icon at bounding box center [284, 108] width 14 height 10
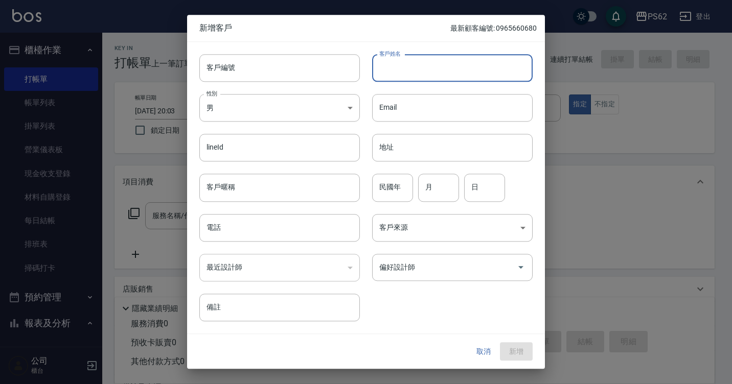
click at [442, 77] on input "客戶姓名" at bounding box center [452, 68] width 160 height 28
type input "[PERSON_NAME]"
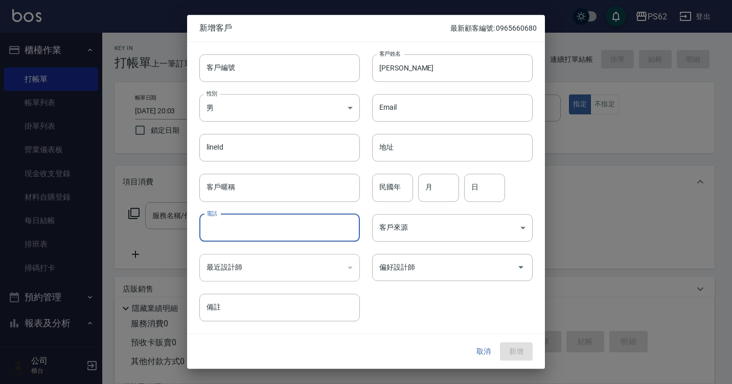
click at [236, 222] on input "電話" at bounding box center [279, 228] width 160 height 28
paste input "0916842370"
type input "0916842370"
click at [512, 351] on button "新增" at bounding box center [516, 351] width 33 height 19
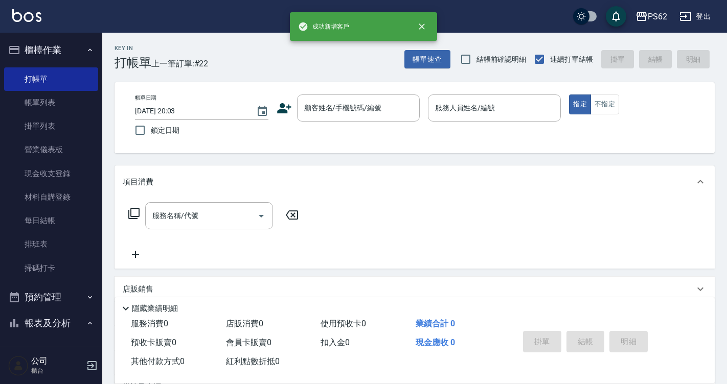
click at [360, 94] on div "帳單日期 [DATE] 20:03 鎖定日期 顧客姓名/手機號碼/編號 顧客姓名/手機號碼/編號 服務人員姓名/編號 服務人員姓名/編號 指定 不指定" at bounding box center [414, 117] width 600 height 71
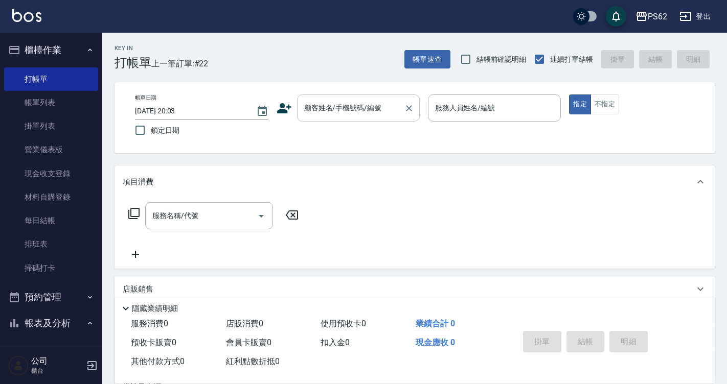
click at [363, 111] on input "顧客姓名/手機號碼/編號" at bounding box center [351, 108] width 98 height 18
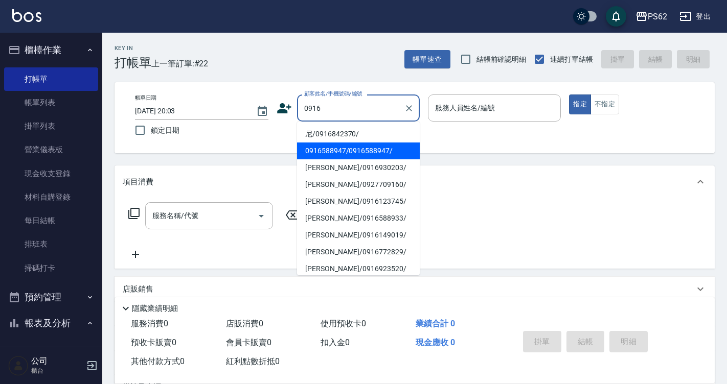
click at [340, 140] on li "尼/0916842370/" at bounding box center [358, 134] width 123 height 17
type input "尼/0916842370/"
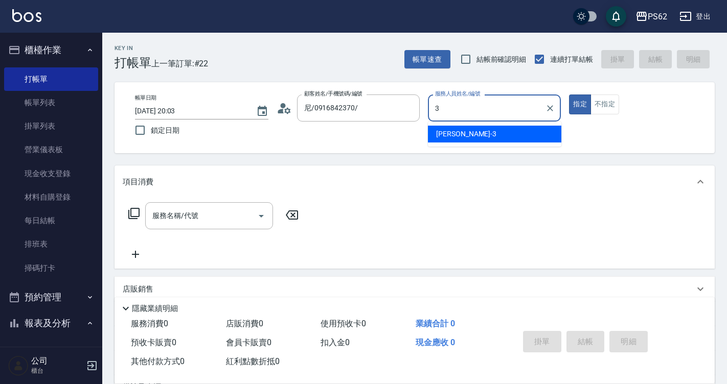
type input "[PERSON_NAME]-3"
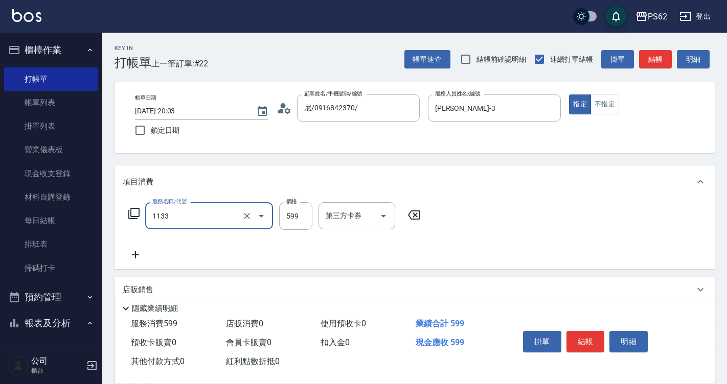
type input "洗剪去角質(1133)"
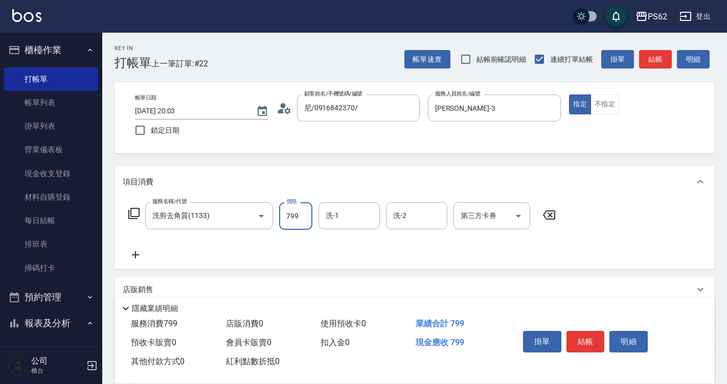
type input "799"
type input "Sunny-23"
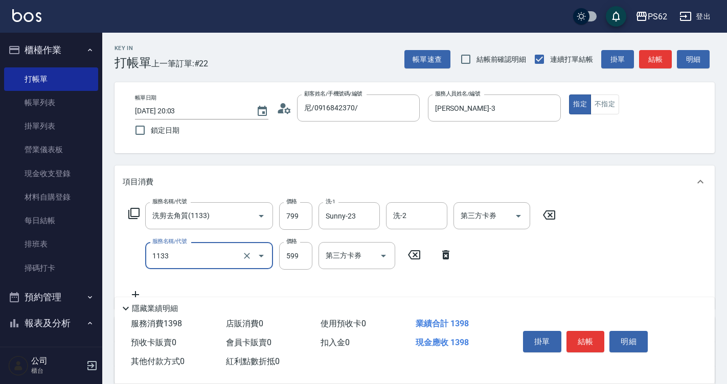
type input "洗剪去角質(1133)"
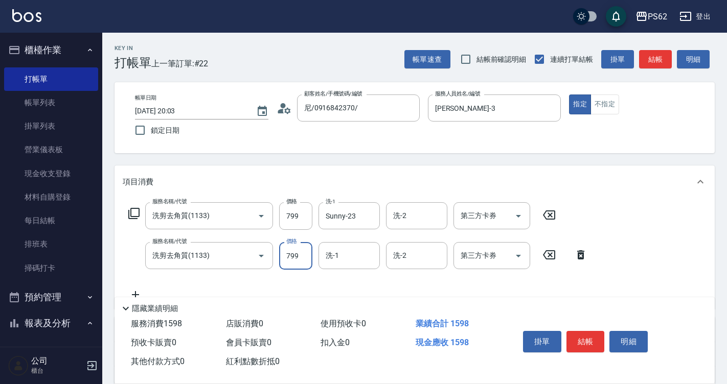
type input "799"
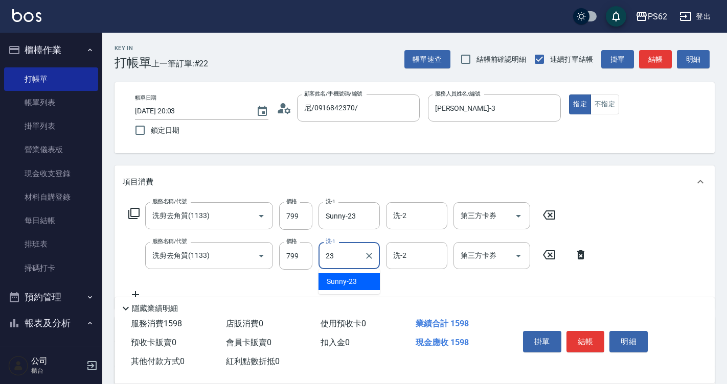
type input "Sunny-23"
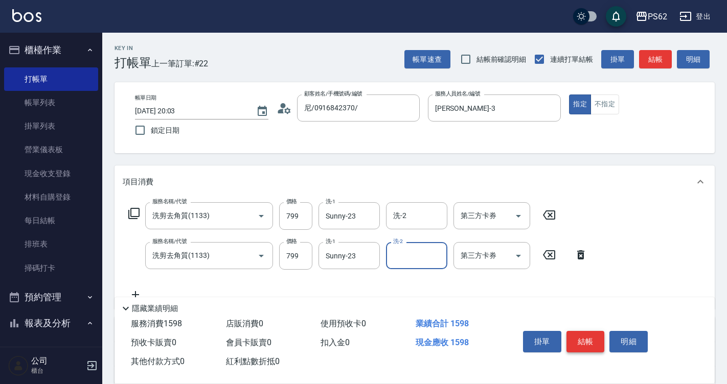
click at [586, 337] on button "結帳" at bounding box center [585, 341] width 38 height 21
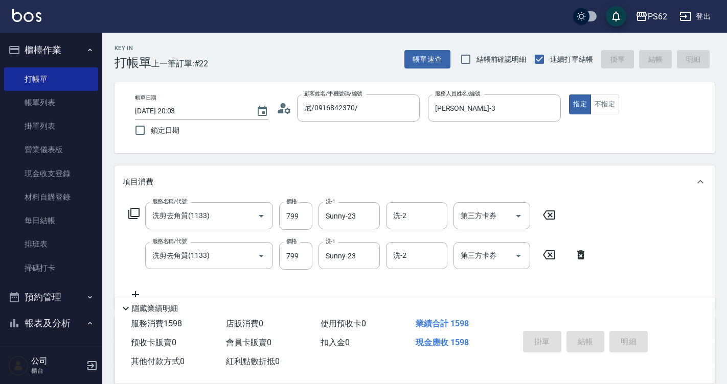
type input "[DATE] 20:04"
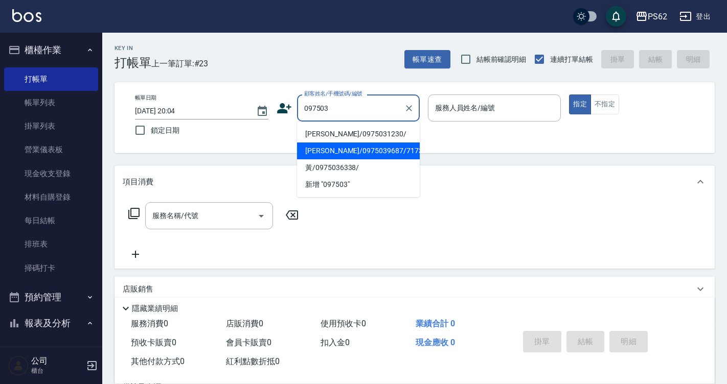
click at [342, 150] on li "[PERSON_NAME]/0975039687/717321" at bounding box center [358, 151] width 123 height 17
type input "[PERSON_NAME]/0975039687/717321"
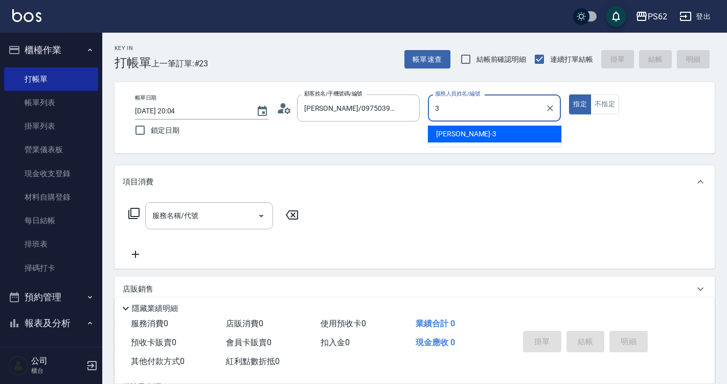
type input "[PERSON_NAME]-3"
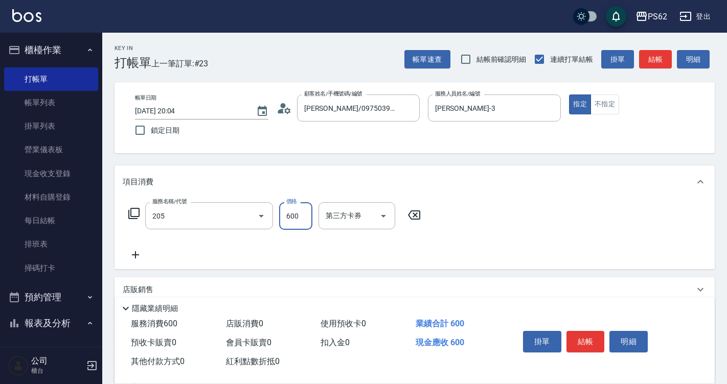
type input "A級洗剪400(205)"
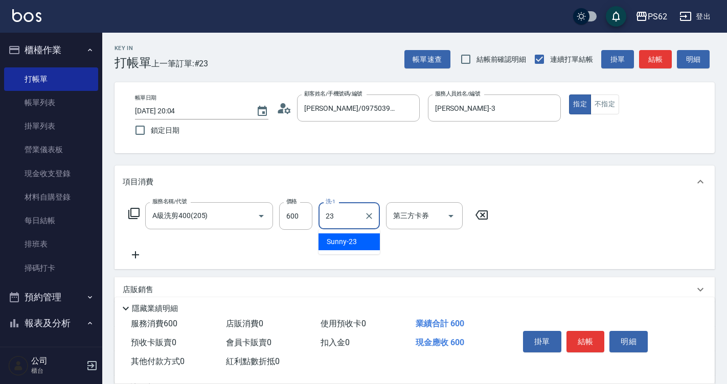
type input "Sunny-23"
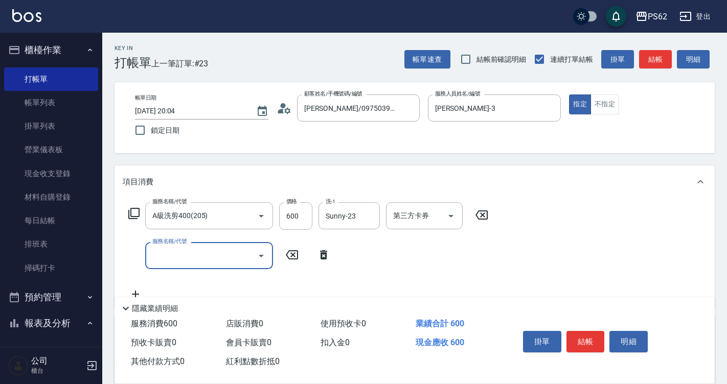
type input "0"
type input "A級洗剪400(205)"
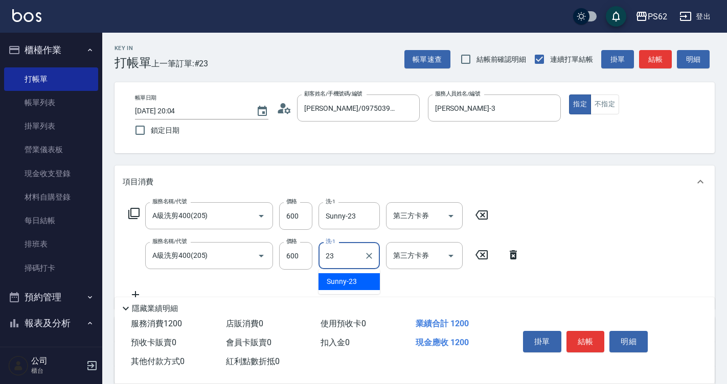
type input "Sunny-23"
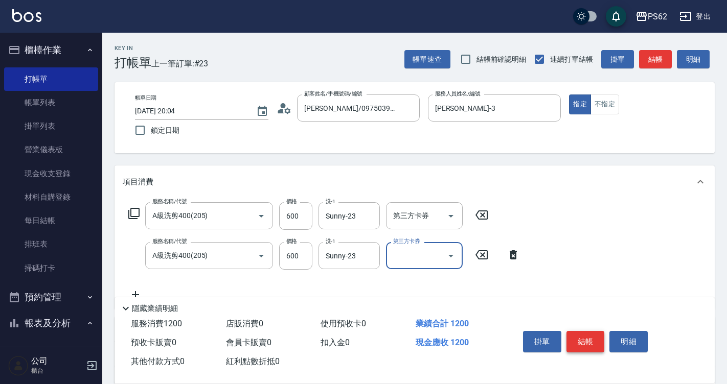
click at [588, 341] on button "結帳" at bounding box center [585, 341] width 38 height 21
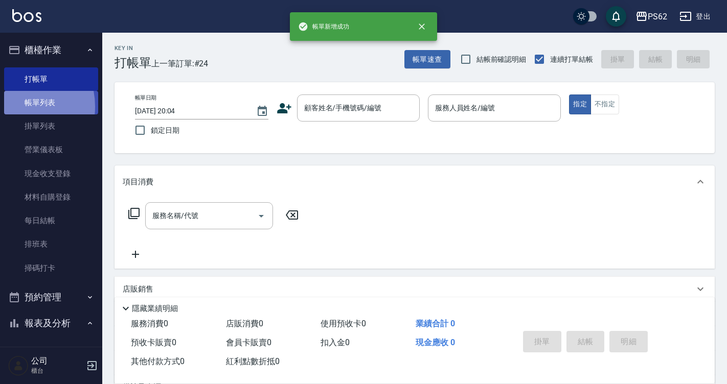
click at [15, 107] on link "帳單列表" at bounding box center [51, 103] width 94 height 24
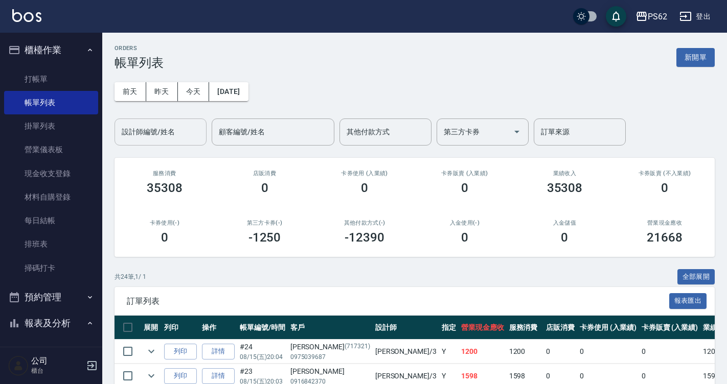
click at [147, 139] on input "設計師編號/姓名" at bounding box center [160, 132] width 83 height 18
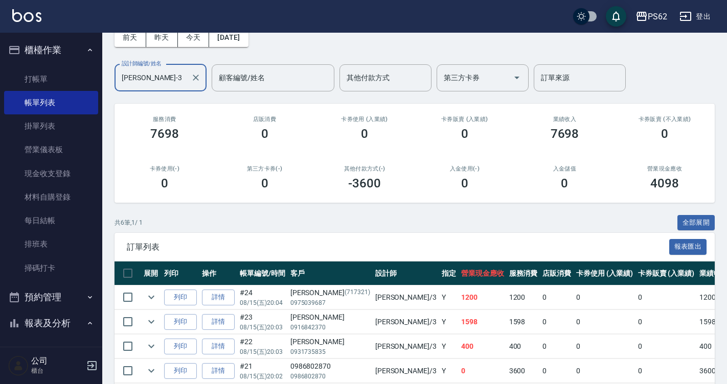
scroll to position [150, 0]
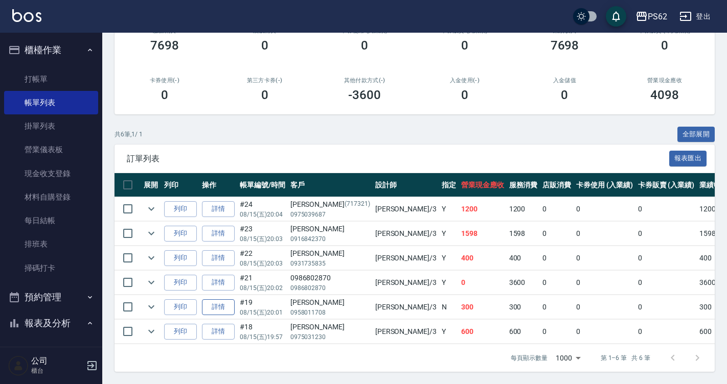
type input "[PERSON_NAME]-3"
click at [223, 300] on link "詳情" at bounding box center [218, 308] width 33 height 16
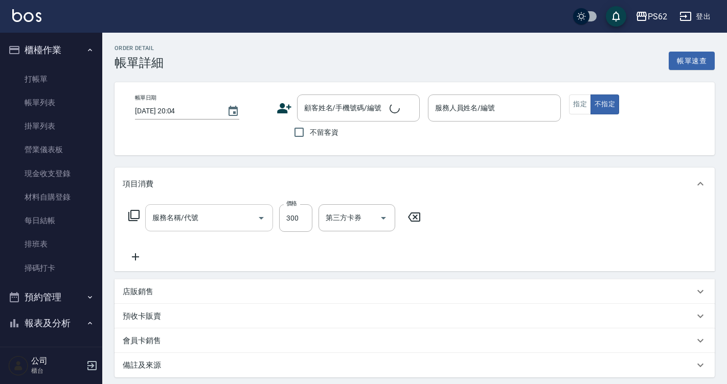
type input "[DATE] 20:01"
type input "[PERSON_NAME]-3"
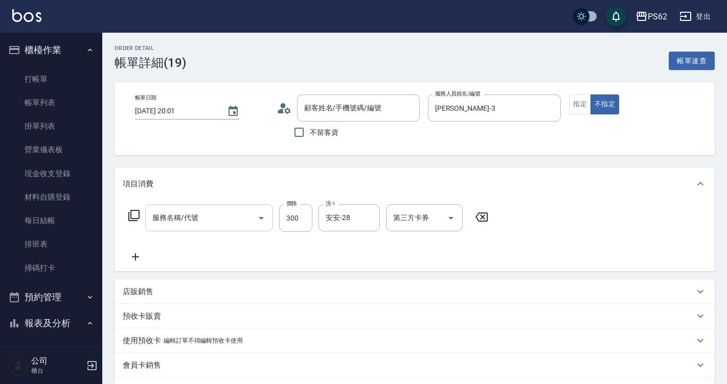
type input "余秉逸/0958011708/null"
click at [234, 215] on input "洗髮(101)" at bounding box center [195, 218] width 90 height 18
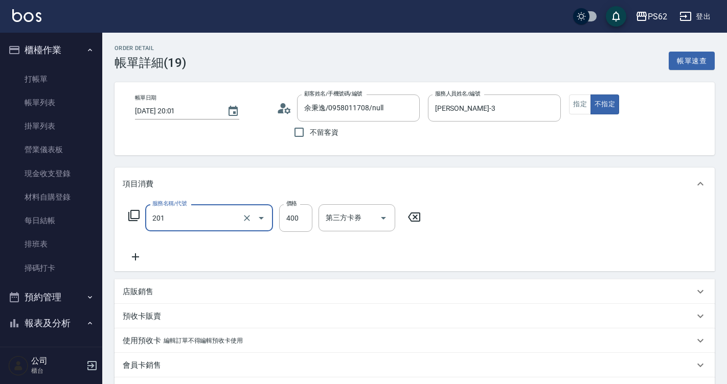
type input "洗剪400(201)"
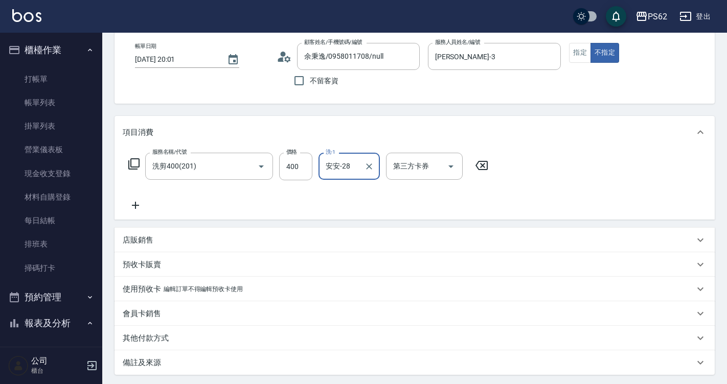
scroll to position [153, 0]
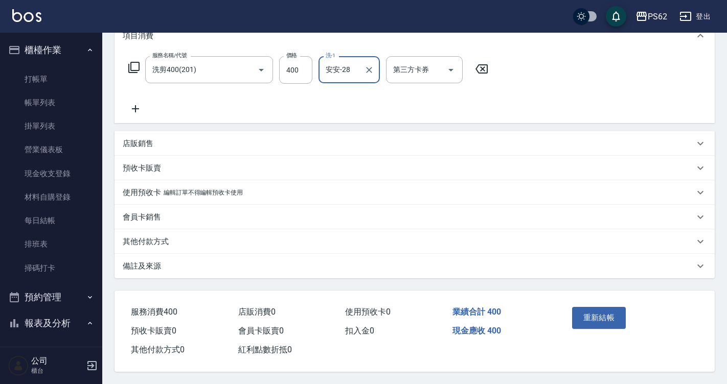
click at [590, 314] on button "重新結帳" at bounding box center [599, 317] width 54 height 21
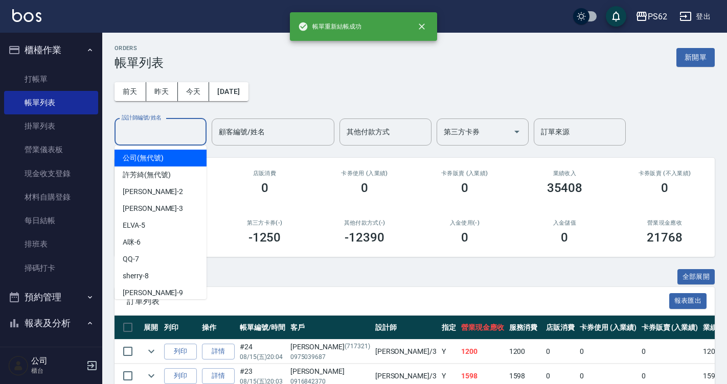
click at [144, 133] on input "設計師編號/姓名" at bounding box center [160, 132] width 83 height 18
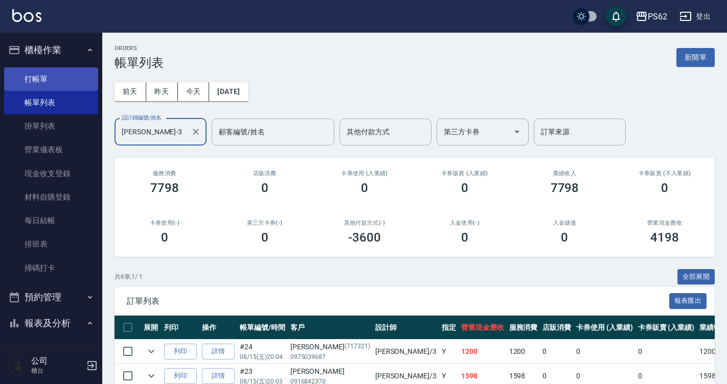
type input "[PERSON_NAME]-3"
click at [45, 82] on link "打帳單" at bounding box center [51, 79] width 94 height 24
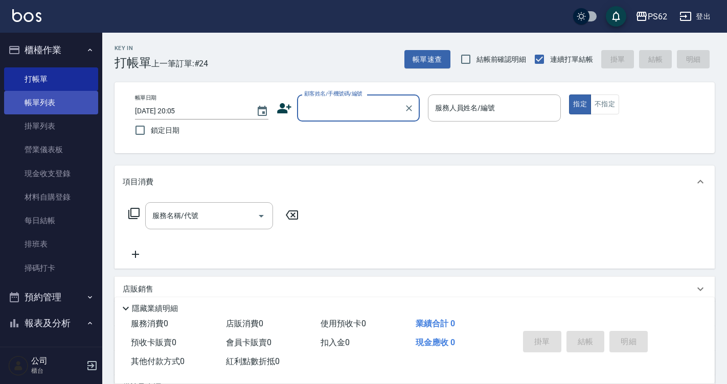
click at [50, 102] on link "帳單列表" at bounding box center [51, 103] width 94 height 24
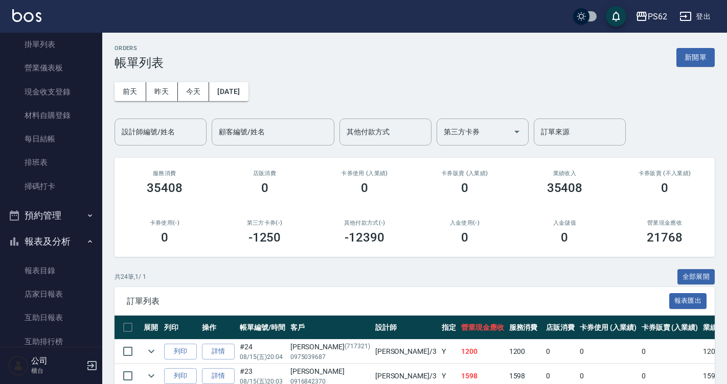
scroll to position [204, 0]
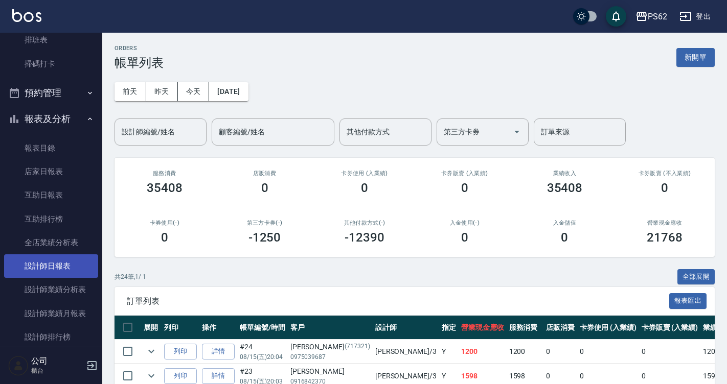
click at [79, 272] on link "設計師日報表" at bounding box center [51, 267] width 94 height 24
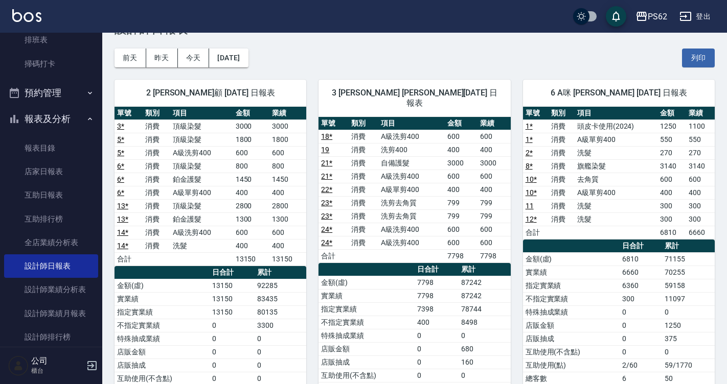
scroll to position [51, 0]
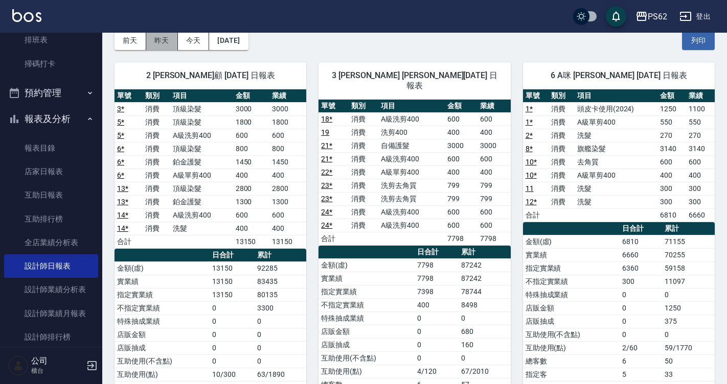
click at [163, 43] on button "昨天" at bounding box center [162, 40] width 32 height 19
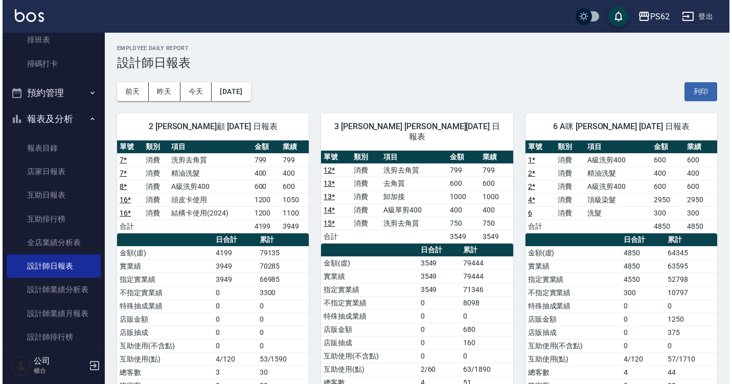
scroll to position [51, 0]
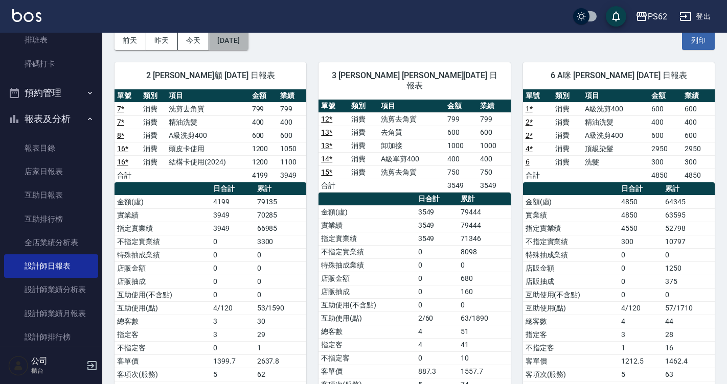
click at [239, 40] on button "[DATE]" at bounding box center [228, 40] width 39 height 19
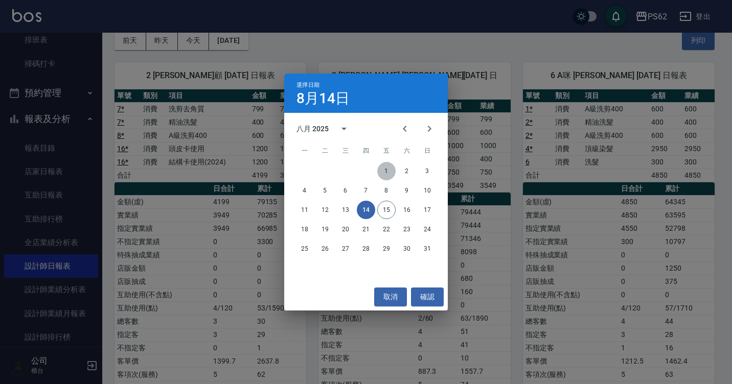
click at [389, 172] on button "1" at bounding box center [386, 171] width 18 height 18
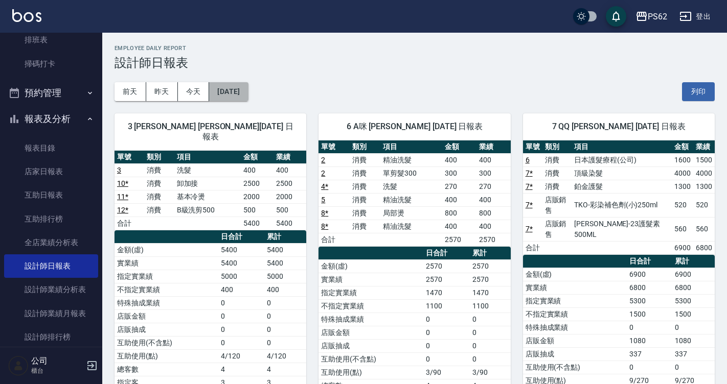
click at [234, 95] on button "[DATE]" at bounding box center [228, 91] width 39 height 19
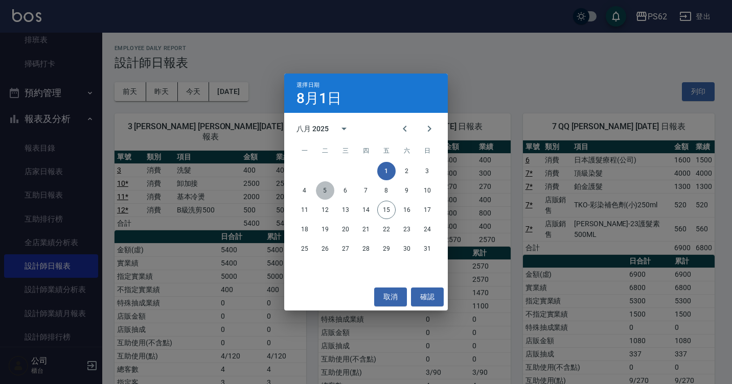
click at [325, 188] on button "5" at bounding box center [325, 190] width 18 height 18
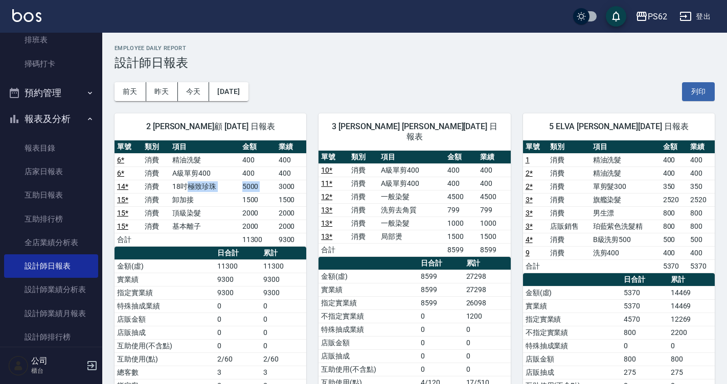
drag, startPoint x: 188, startPoint y: 188, endPoint x: 283, endPoint y: 181, distance: 95.3
click at [282, 181] on tr "14 * 消費 18吋極致珍珠 5000 3000" at bounding box center [210, 186] width 192 height 13
click at [283, 181] on td "3000" at bounding box center [291, 186] width 31 height 13
click at [265, 204] on td "1500" at bounding box center [258, 199] width 36 height 13
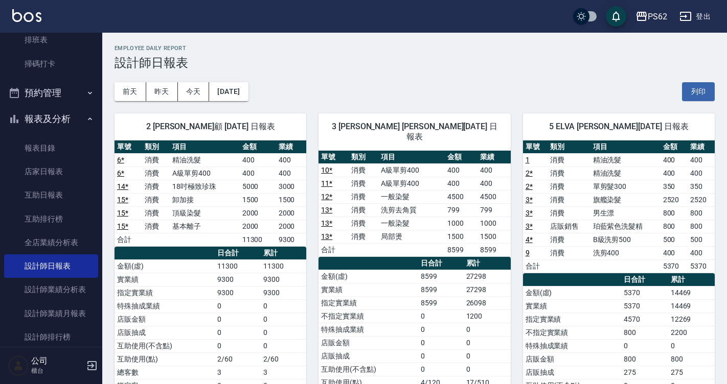
click at [265, 216] on td "2000" at bounding box center [258, 212] width 36 height 13
click at [265, 226] on td "2000" at bounding box center [258, 226] width 36 height 13
click at [290, 185] on td "3000" at bounding box center [291, 186] width 31 height 13
click at [239, 89] on button "[DATE]" at bounding box center [228, 91] width 39 height 19
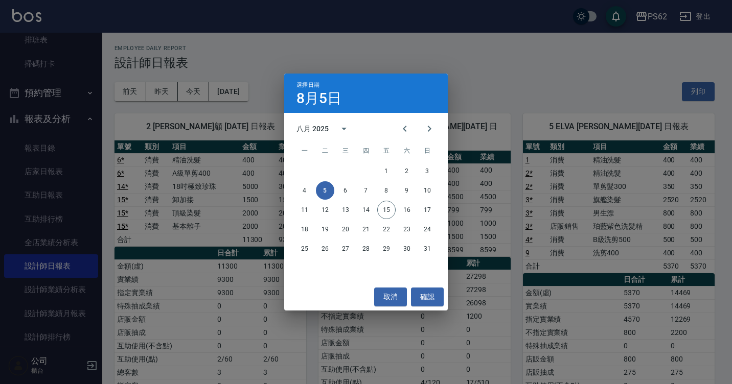
click at [336, 183] on div "4 5 6 7 8 9 10" at bounding box center [366, 190] width 164 height 18
click at [349, 187] on button "6" at bounding box center [345, 190] width 18 height 18
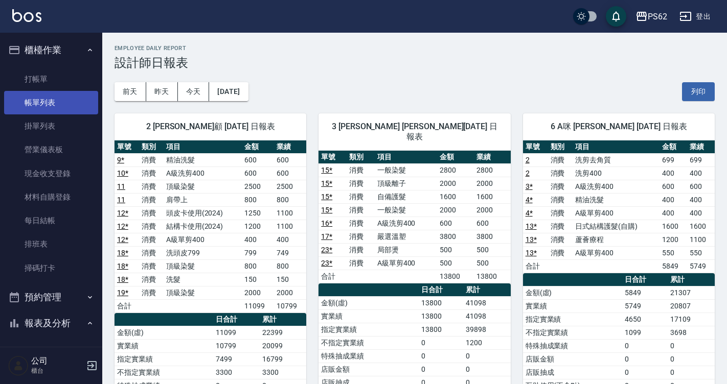
click at [57, 111] on link "帳單列表" at bounding box center [51, 103] width 94 height 24
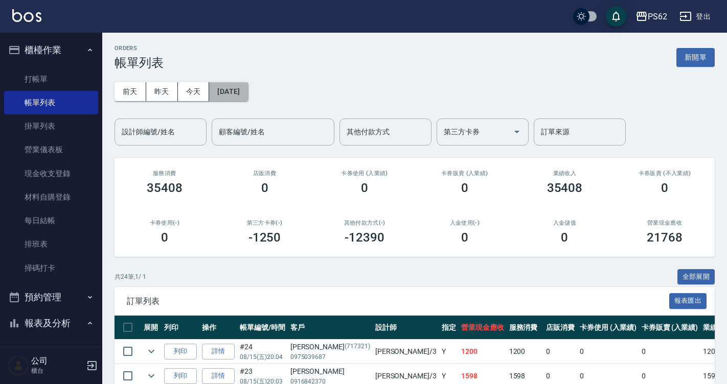
click at [229, 97] on button "[DATE]" at bounding box center [228, 91] width 39 height 19
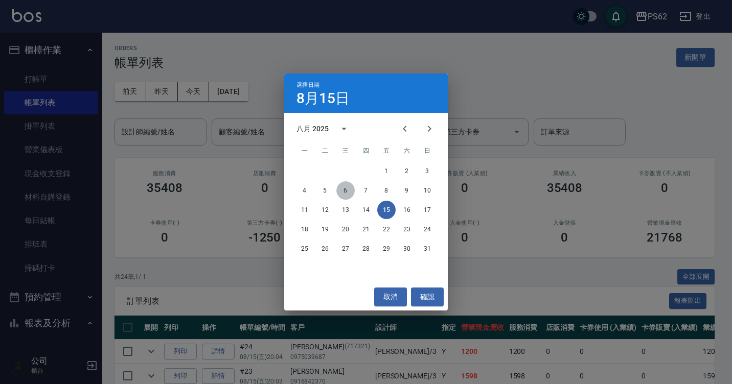
click at [346, 191] on button "6" at bounding box center [345, 190] width 18 height 18
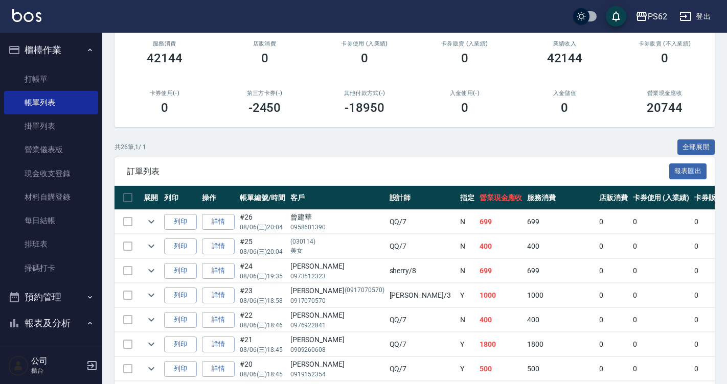
scroll to position [28, 0]
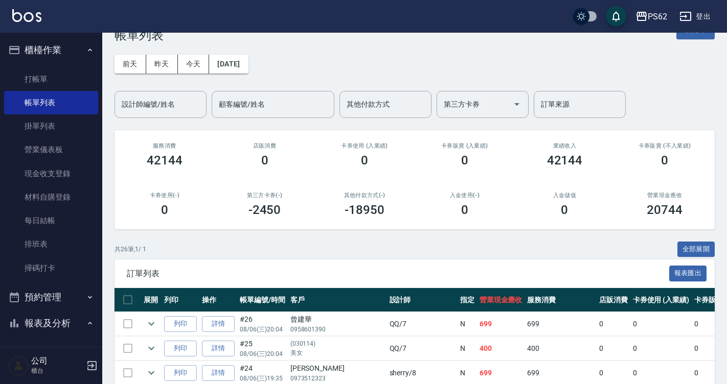
click at [165, 102] on input "設計師編號/姓名" at bounding box center [160, 105] width 83 height 18
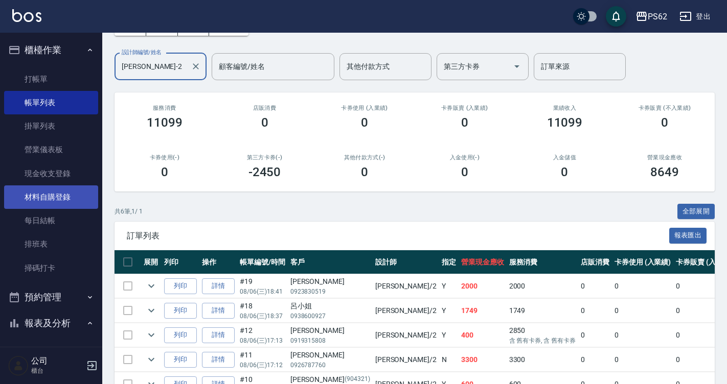
scroll to position [0, 0]
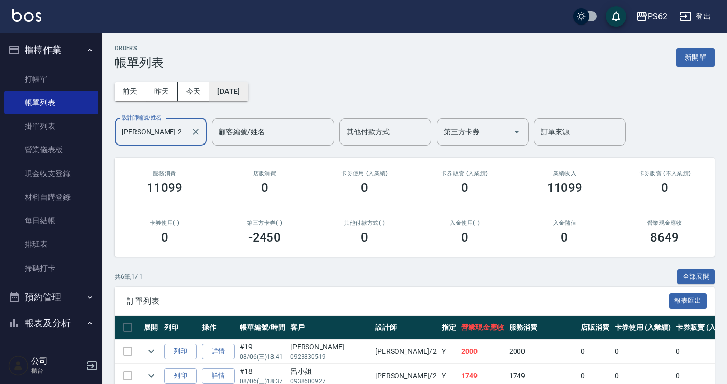
type input "[PERSON_NAME]-2"
click at [248, 87] on button "[DATE]" at bounding box center [228, 91] width 39 height 19
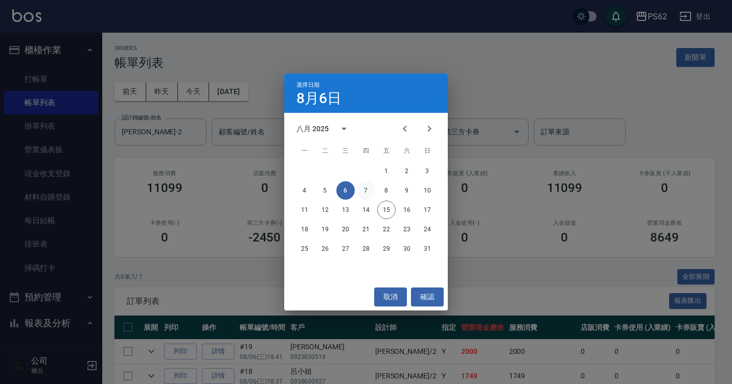
click at [370, 190] on button "7" at bounding box center [366, 190] width 18 height 18
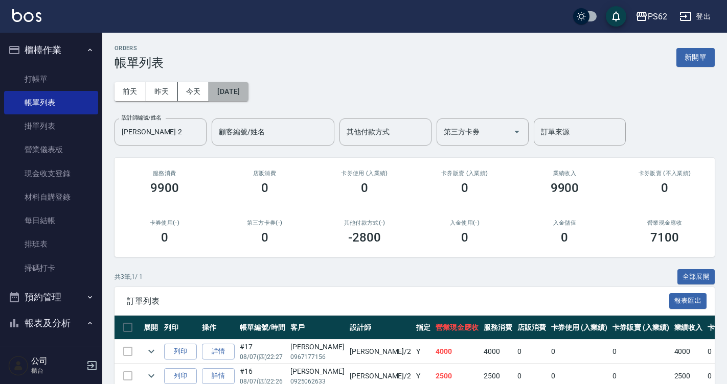
click at [248, 95] on button "[DATE]" at bounding box center [228, 91] width 39 height 19
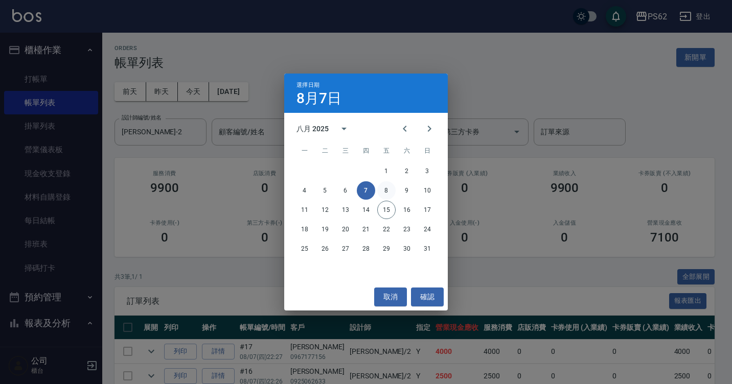
click at [386, 185] on button "8" at bounding box center [386, 190] width 18 height 18
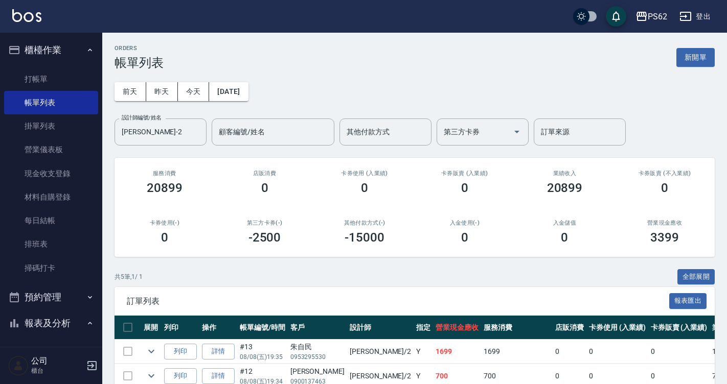
click at [473, 222] on h2 "入金使用(-)" at bounding box center [465, 223] width 76 height 7
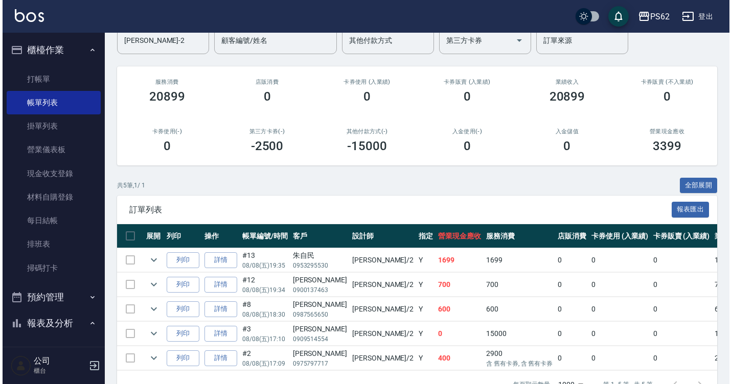
scroll to position [56, 0]
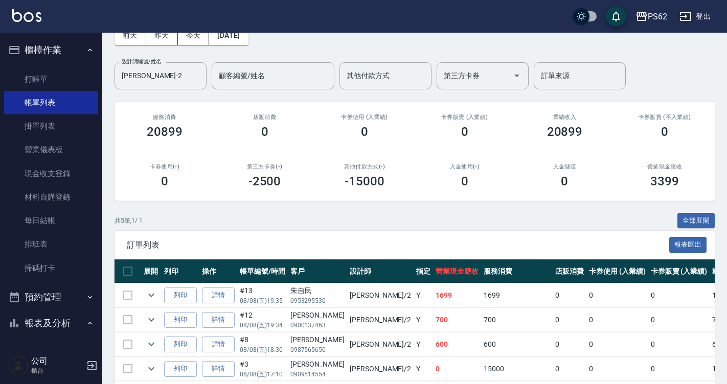
click at [239, 22] on div "PS62 登出" at bounding box center [363, 16] width 727 height 33
click at [242, 40] on button "[DATE]" at bounding box center [228, 35] width 39 height 19
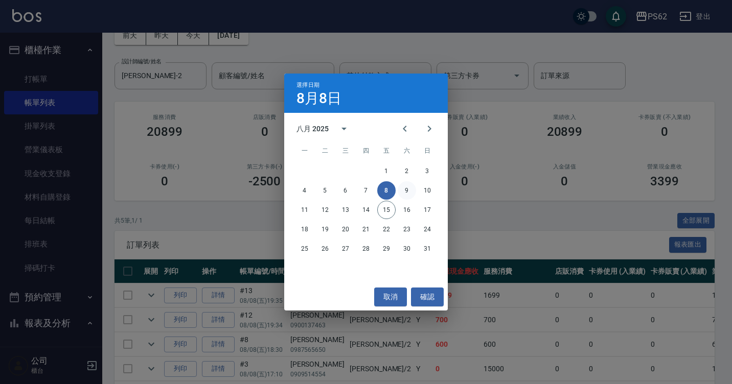
click at [409, 191] on button "9" at bounding box center [407, 190] width 18 height 18
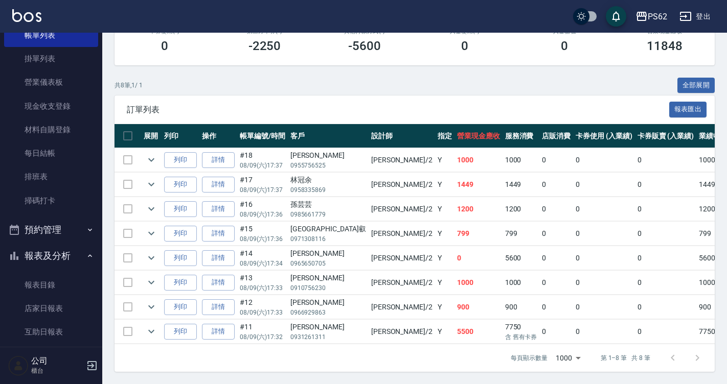
scroll to position [204, 0]
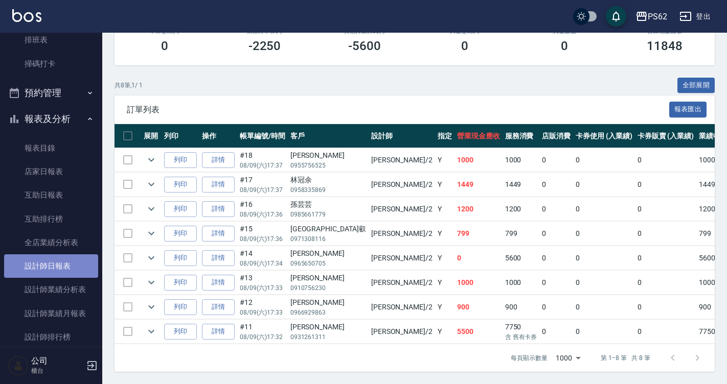
click at [55, 269] on link "設計師日報表" at bounding box center [51, 267] width 94 height 24
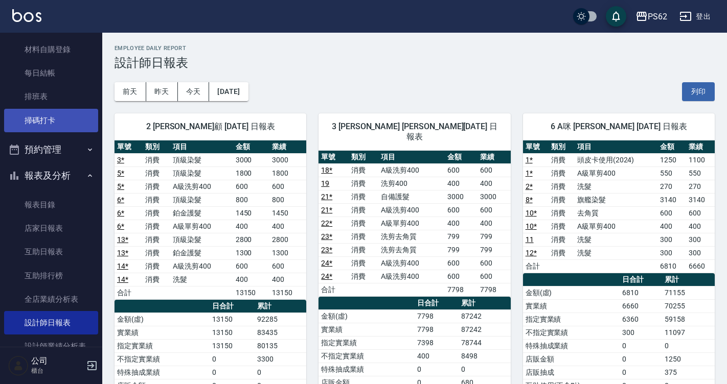
scroll to position [45, 0]
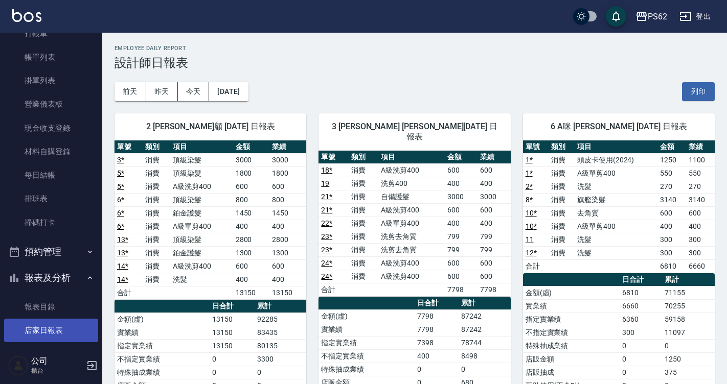
click at [61, 327] on link "店家日報表" at bounding box center [51, 331] width 94 height 24
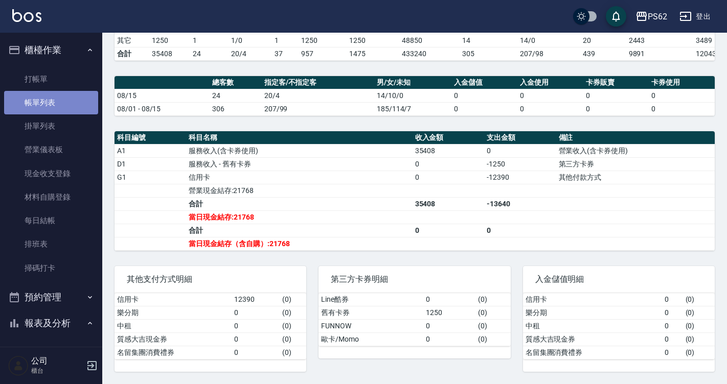
click at [70, 114] on link "帳單列表" at bounding box center [51, 103] width 94 height 24
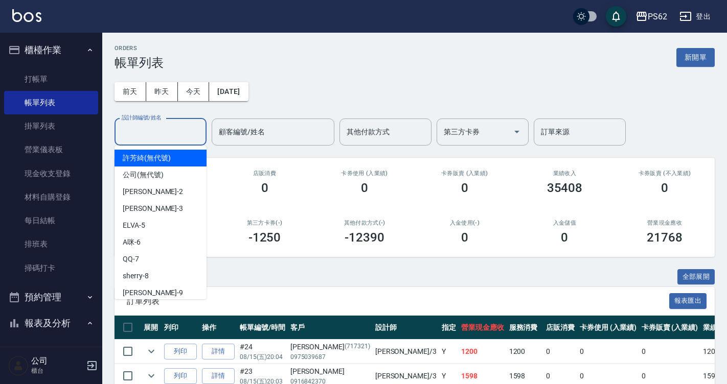
click at [172, 127] on input "設計師編號/姓名" at bounding box center [160, 132] width 83 height 18
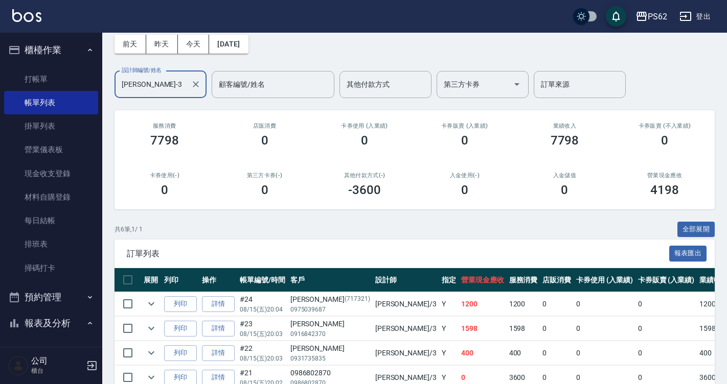
scroll to position [150, 0]
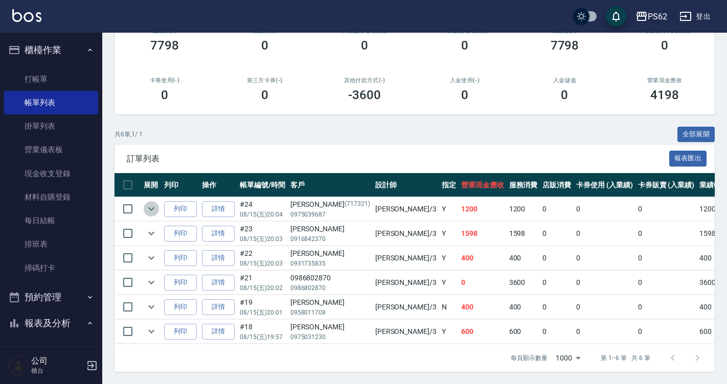
click at [152, 203] on icon "expand row" at bounding box center [151, 209] width 12 height 12
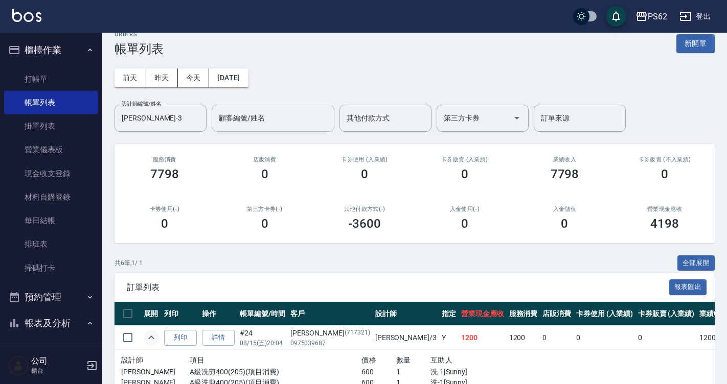
scroll to position [0, 0]
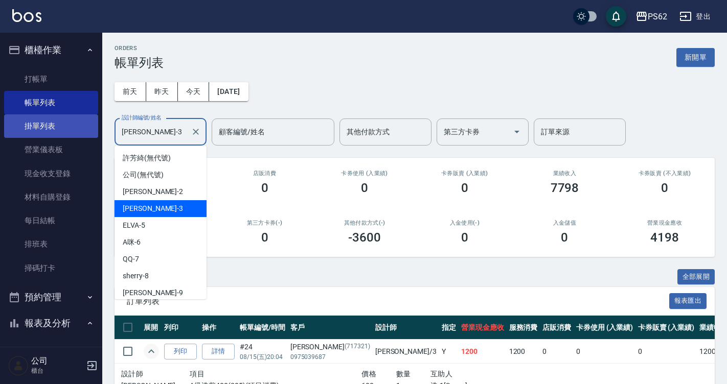
drag, startPoint x: 170, startPoint y: 133, endPoint x: 23, endPoint y: 132, distance: 146.7
click at [23, 132] on div "PS62 登出 櫃檯作業 打帳單 帳單列表 掛單列表 營業儀表板 現金收支登錄 材料自購登錄 每日結帳 排班表 掃碼打卡 預約管理 預約管理 單日預約紀錄 單…" at bounding box center [363, 284] width 727 height 569
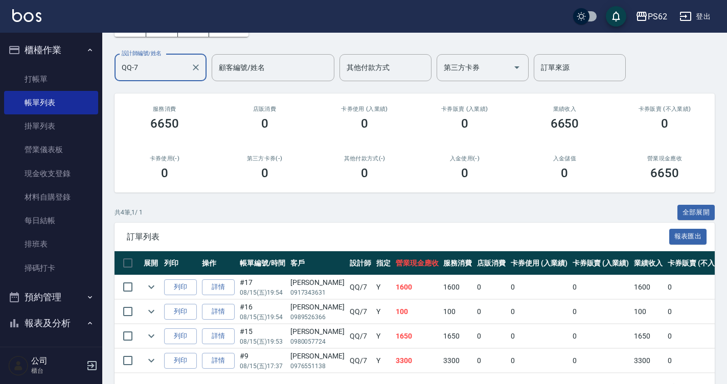
scroll to position [101, 0]
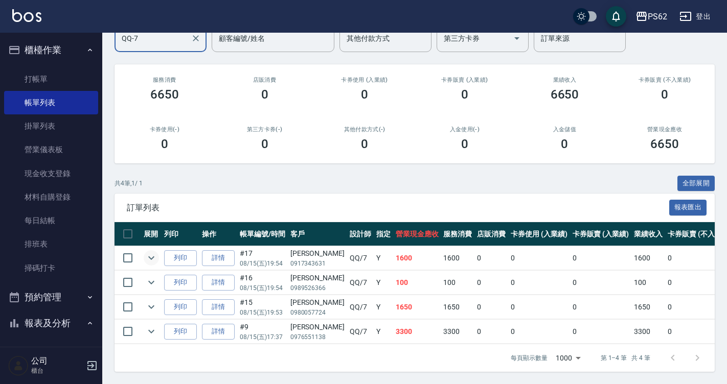
type input "QQ-7"
click at [151, 256] on icon "expand row" at bounding box center [151, 258] width 12 height 12
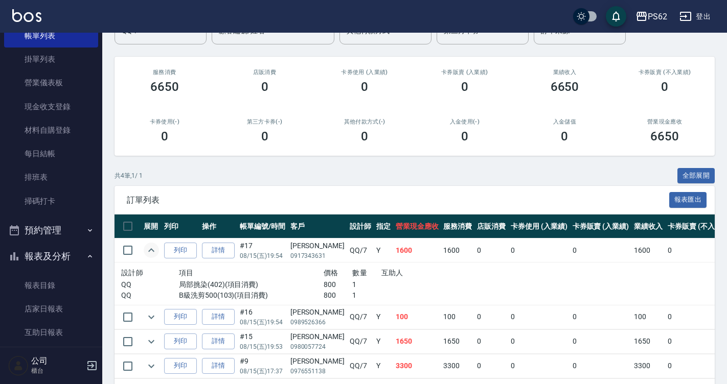
scroll to position [153, 0]
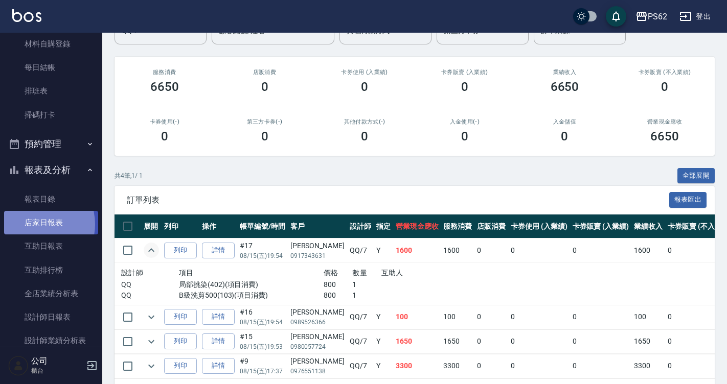
click at [33, 224] on link "店家日報表" at bounding box center [51, 223] width 94 height 24
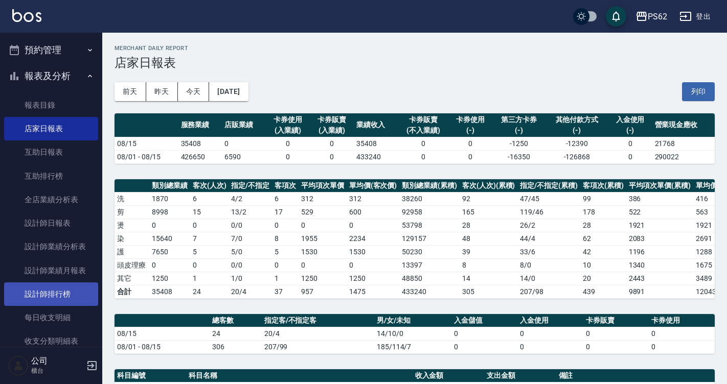
scroll to position [153, 0]
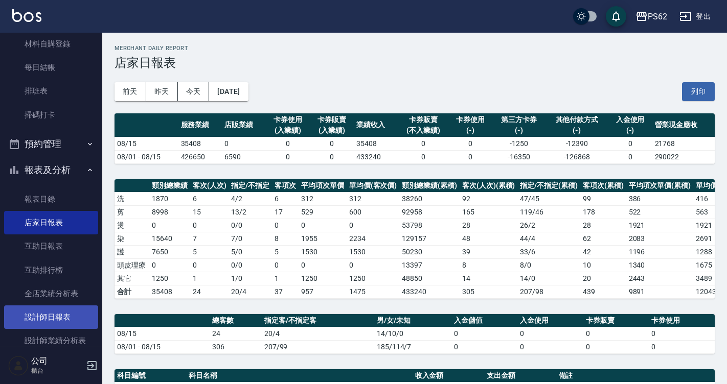
click at [61, 317] on link "設計師日報表" at bounding box center [51, 318] width 94 height 24
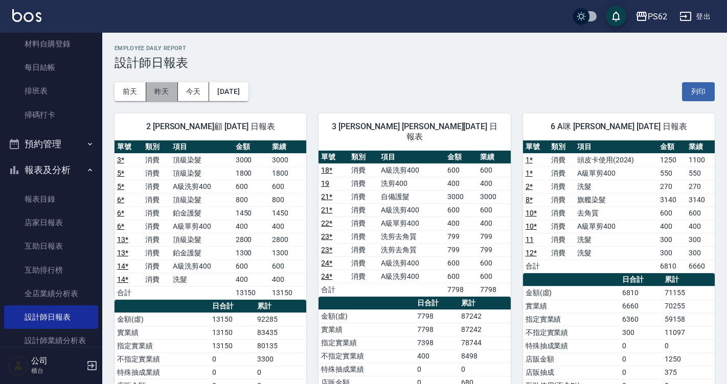
click at [171, 96] on button "昨天" at bounding box center [162, 91] width 32 height 19
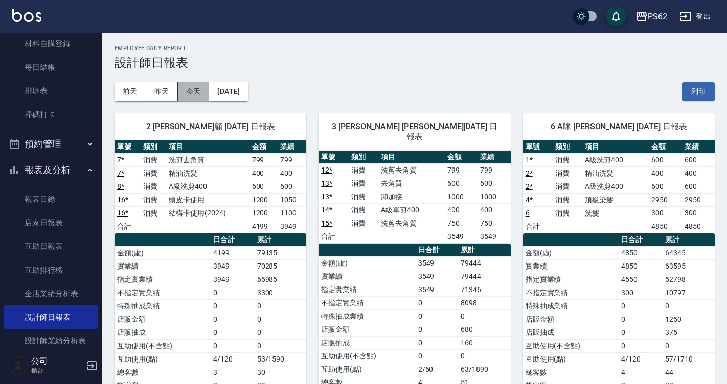
click at [198, 94] on button "今天" at bounding box center [194, 91] width 32 height 19
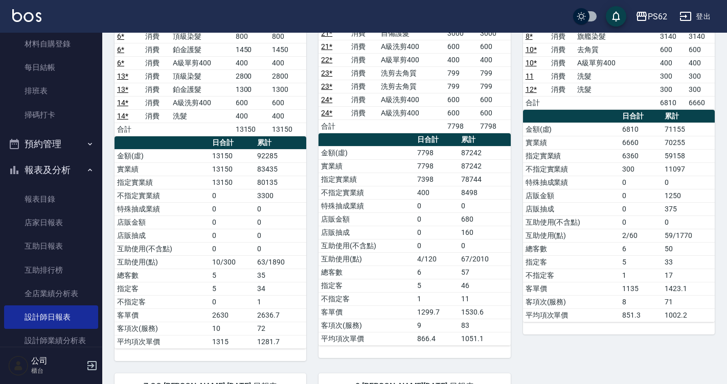
scroll to position [204, 0]
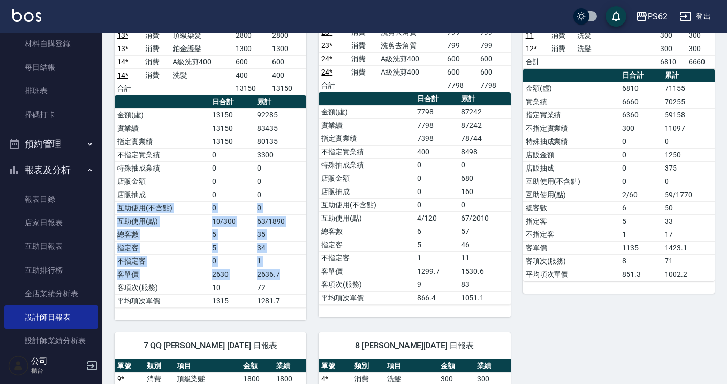
drag, startPoint x: 286, startPoint y: 267, endPoint x: 287, endPoint y: 272, distance: 5.1
click at [287, 271] on tbody "金額(虛) 13150 92285 實業績 13150 83435 指定實業績 13150 80135 不指定實業績 0 3300 特殊抽成業績 0 0 店販…" at bounding box center [210, 207] width 192 height 199
click at [289, 275] on td "2636.7" at bounding box center [281, 274] width 52 height 13
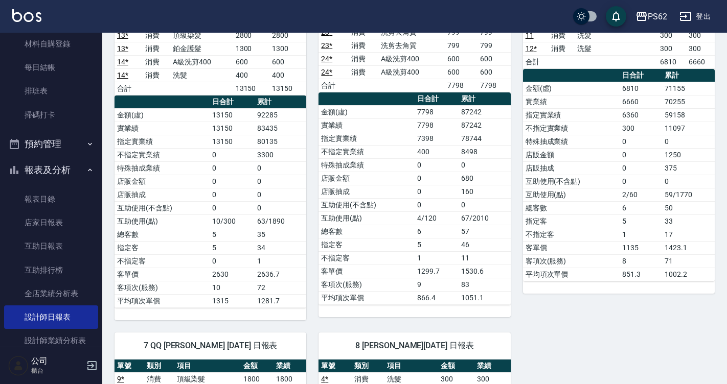
click at [289, 275] on td "2636.7" at bounding box center [281, 274] width 52 height 13
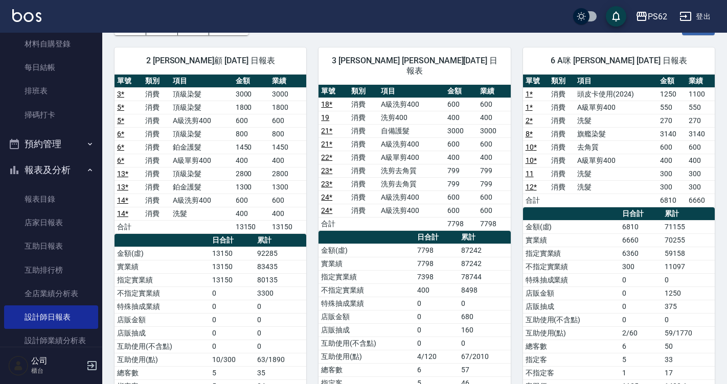
scroll to position [51, 0]
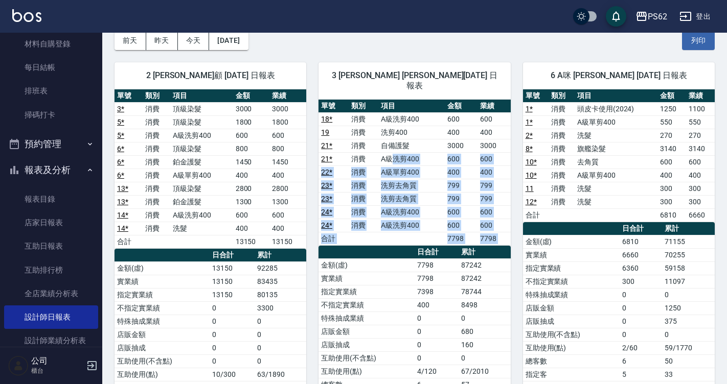
click at [420, 247] on div "單號 類別 項目 金額 業績 18 * 消費 A級洗剪400 600 600 19 消費 洗剪400 400 400 21 * 消費 自備護髮 3000 30…" at bounding box center [414, 279] width 192 height 359
click at [420, 247] on th "日合計" at bounding box center [437, 252] width 44 height 13
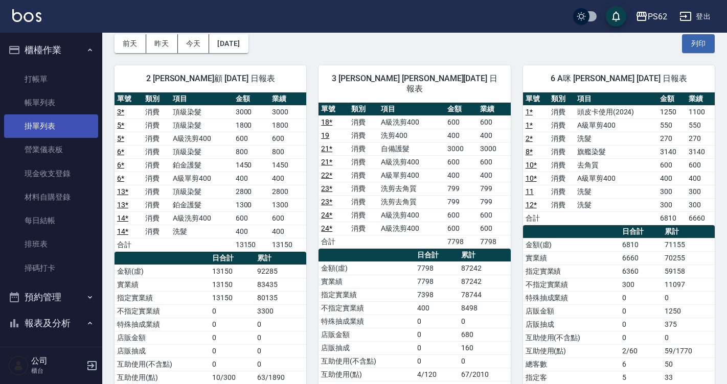
scroll to position [0, 0]
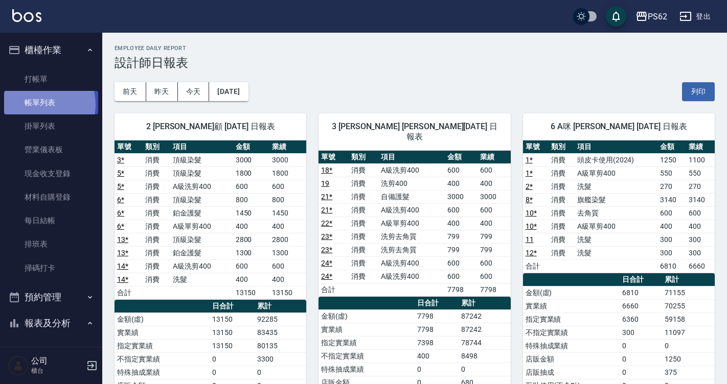
click at [39, 105] on link "帳單列表" at bounding box center [51, 103] width 94 height 24
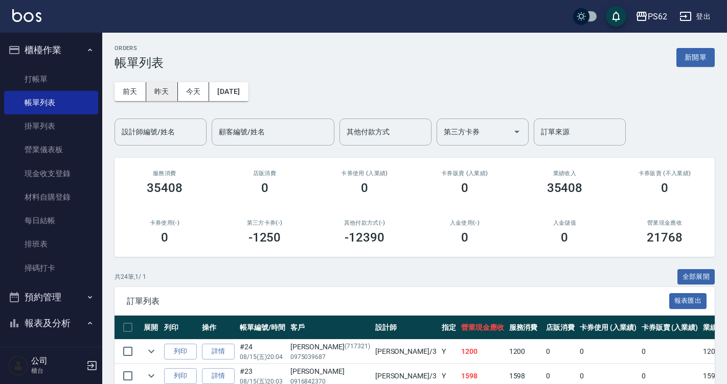
click at [160, 99] on button "昨天" at bounding box center [162, 91] width 32 height 19
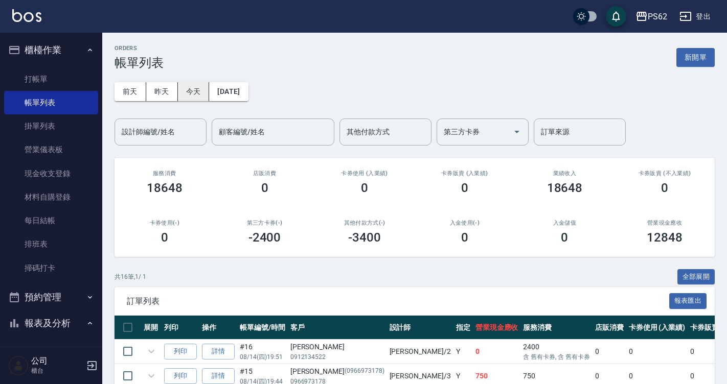
click at [181, 90] on button "今天" at bounding box center [194, 91] width 32 height 19
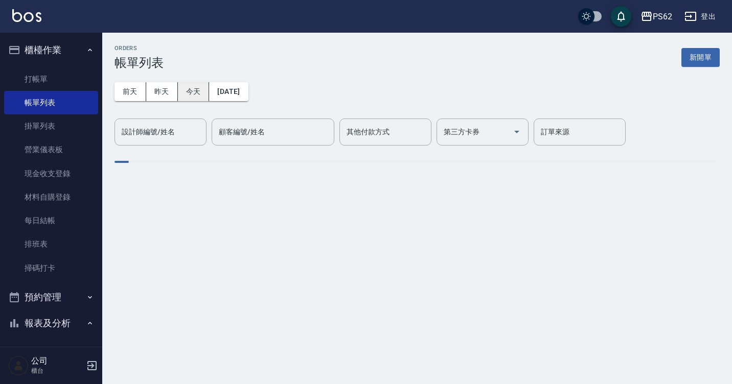
click at [188, 95] on button "今天" at bounding box center [194, 91] width 32 height 19
click at [169, 135] on div "設計師編號/姓名 設計師編號/姓名" at bounding box center [160, 132] width 92 height 27
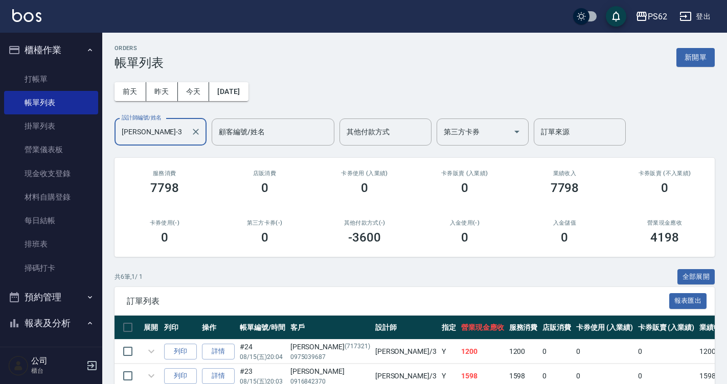
scroll to position [150, 0]
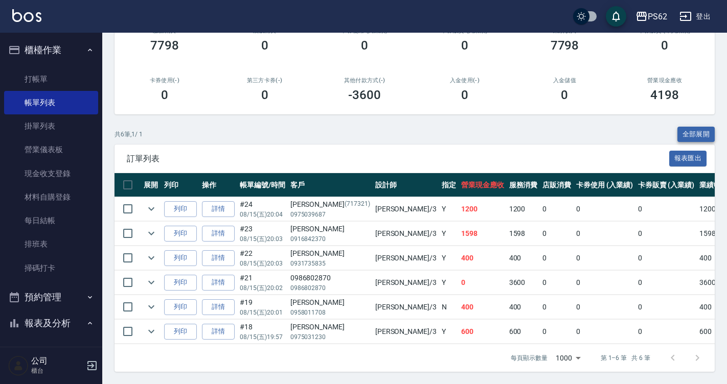
type input "[PERSON_NAME]-3"
click at [703, 131] on button "全部展開" at bounding box center [696, 135] width 38 height 16
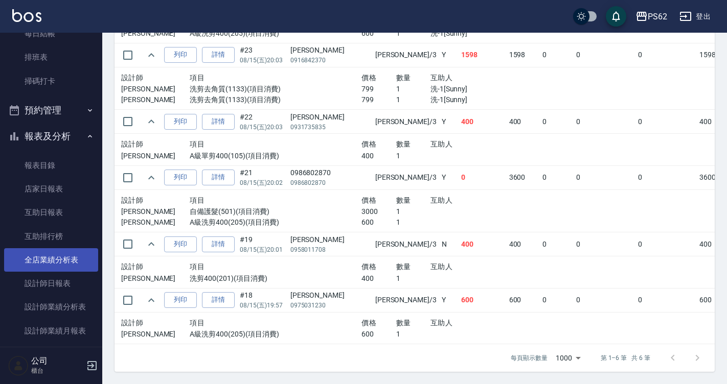
scroll to position [204, 0]
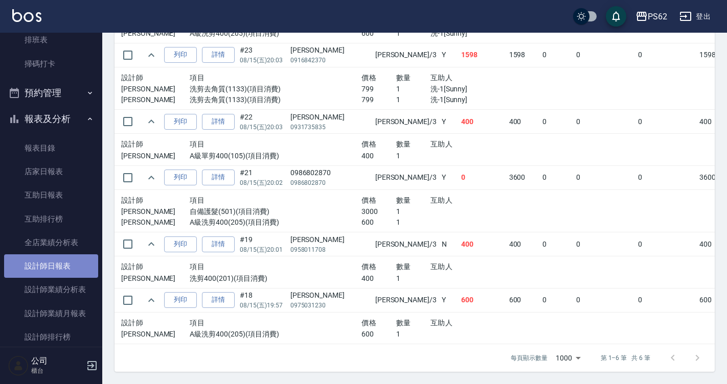
click at [59, 257] on link "設計師日報表" at bounding box center [51, 267] width 94 height 24
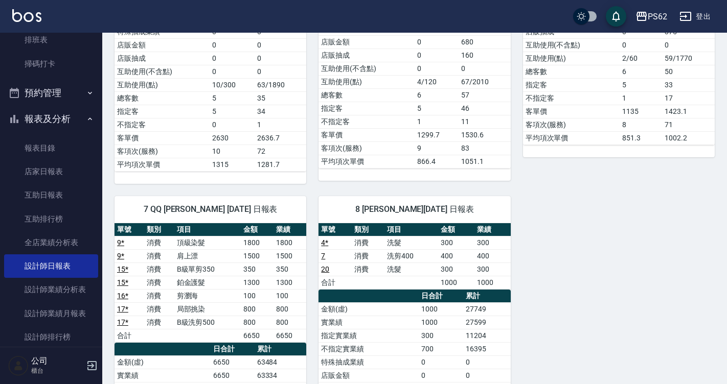
scroll to position [409, 0]
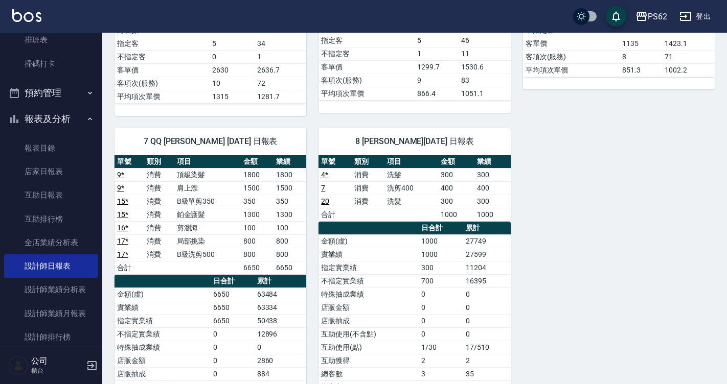
click at [327, 174] on link "4 *" at bounding box center [324, 175] width 7 height 8
click at [323, 200] on link "20" at bounding box center [325, 201] width 8 height 8
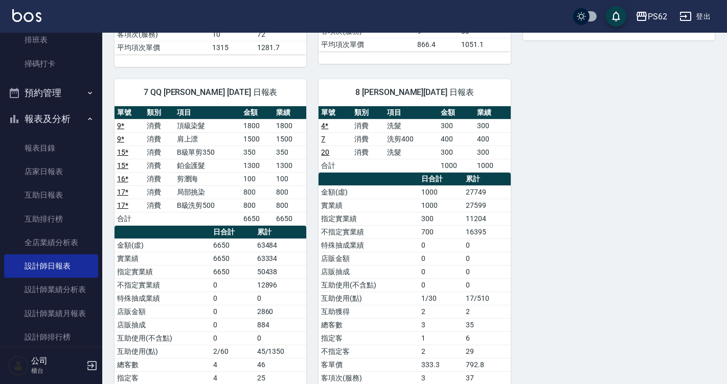
scroll to position [460, 0]
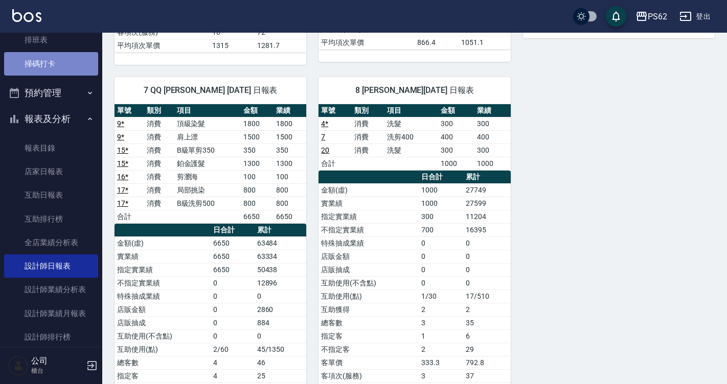
click at [63, 60] on link "掃碼打卡" at bounding box center [51, 64] width 94 height 24
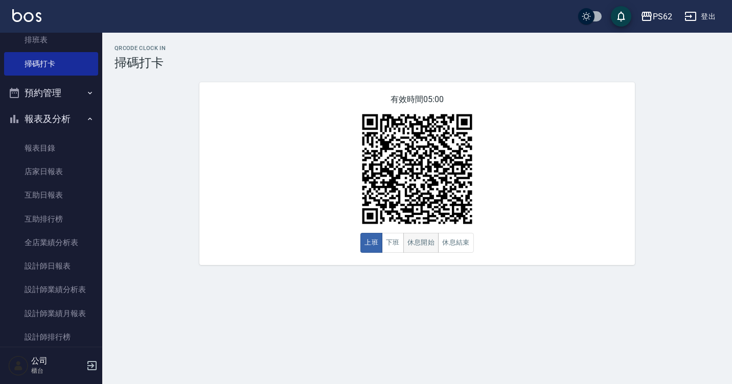
click at [404, 247] on button "休息開始" at bounding box center [421, 243] width 36 height 20
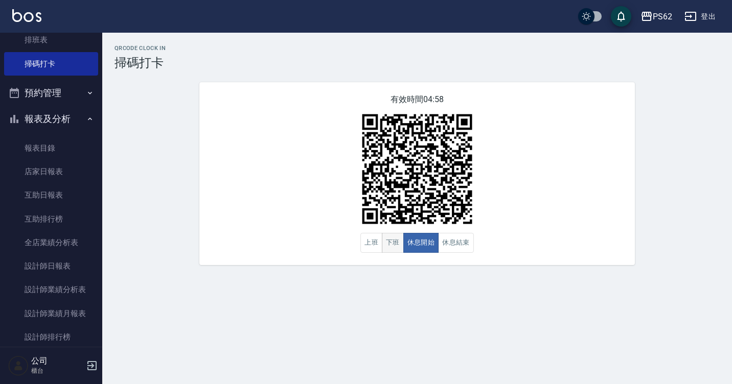
click at [395, 247] on button "下班" at bounding box center [393, 243] width 22 height 20
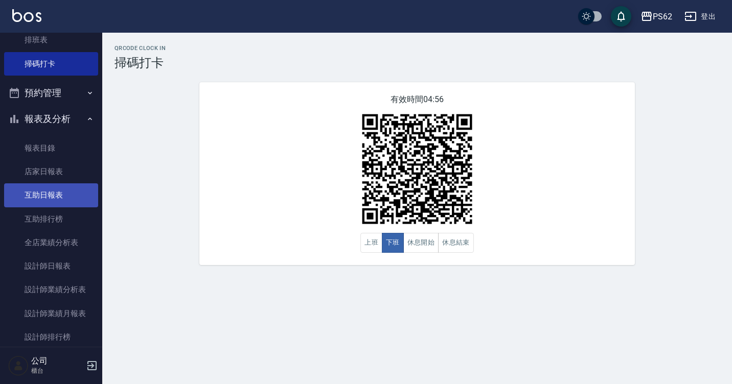
click at [59, 197] on link "互助日報表" at bounding box center [51, 195] width 94 height 24
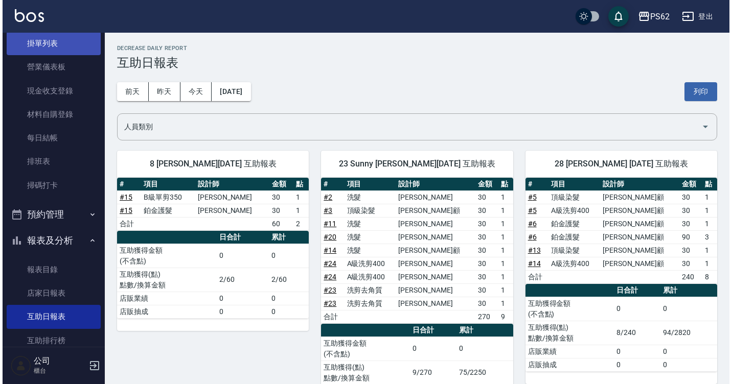
scroll to position [51, 0]
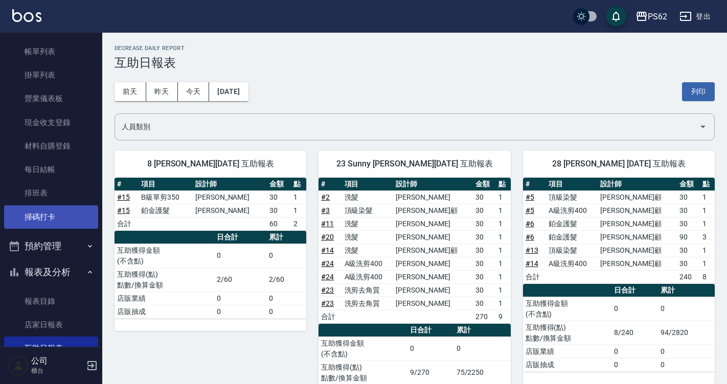
click at [47, 212] on link "掃碼打卡" at bounding box center [51, 217] width 94 height 24
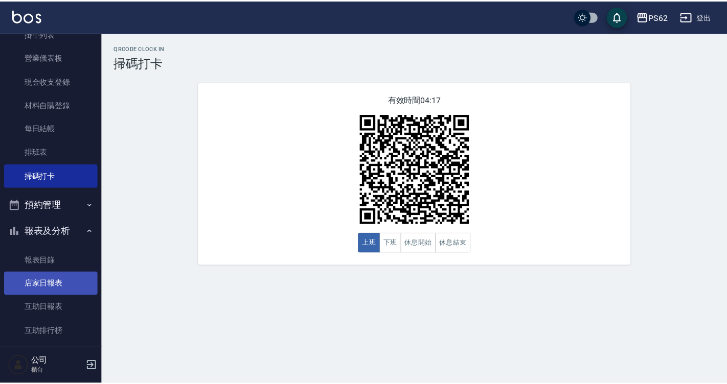
scroll to position [102, 0]
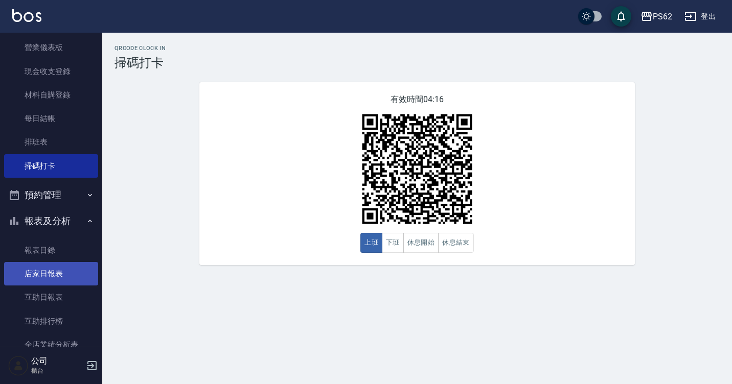
click at [82, 272] on link "店家日報表" at bounding box center [51, 274] width 94 height 24
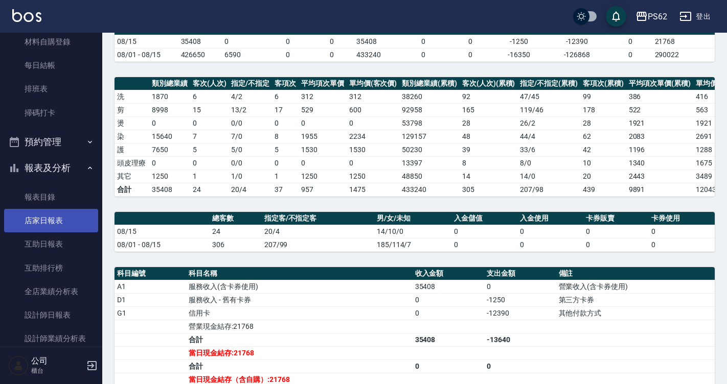
scroll to position [204, 0]
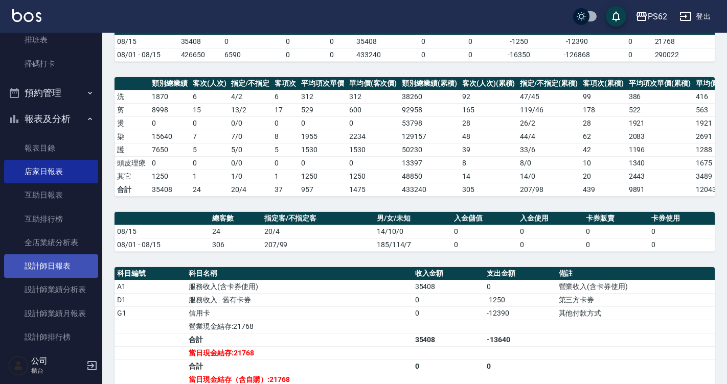
click at [56, 266] on link "設計師日報表" at bounding box center [51, 267] width 94 height 24
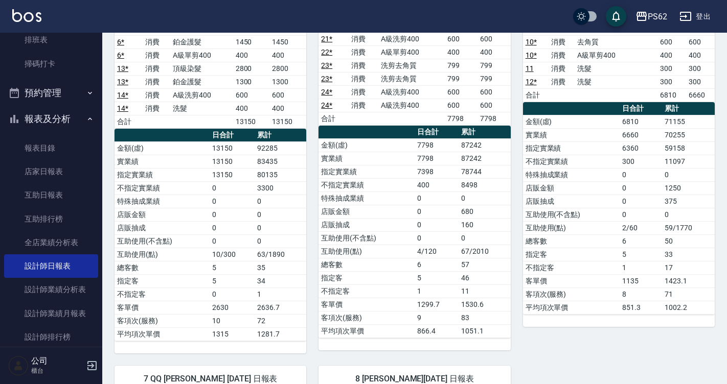
scroll to position [153, 0]
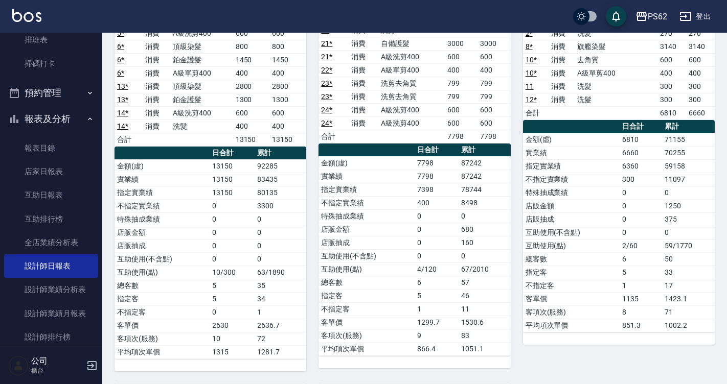
click at [340, 210] on td "特殊抽成業績" at bounding box center [366, 216] width 96 height 13
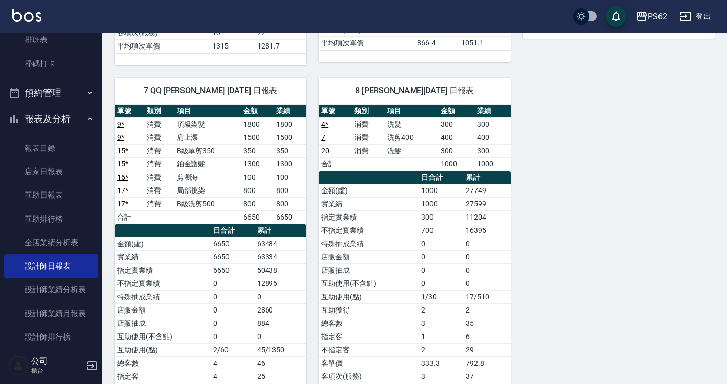
scroll to position [461, 0]
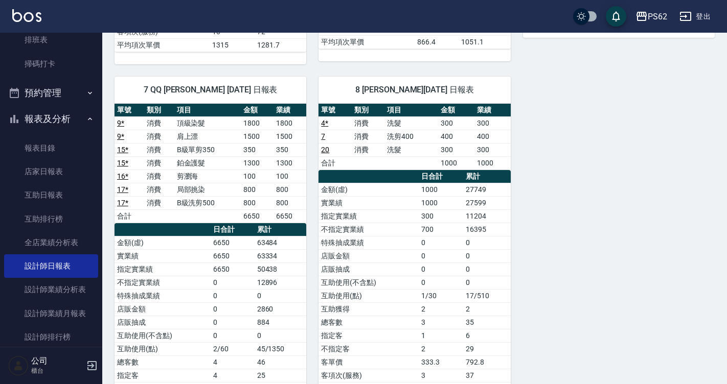
click at [572, 160] on div "2 [PERSON_NAME]顧 [DATE] 日報表 單號 類別 項目 金額 業績 3 * 消費 頂級染髮 3000 3000 5 * 消費 頂級染髮 18…" at bounding box center [408, 45] width 612 height 808
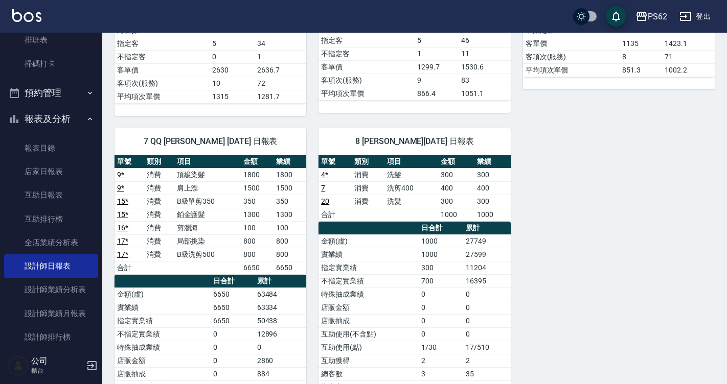
scroll to position [511, 0]
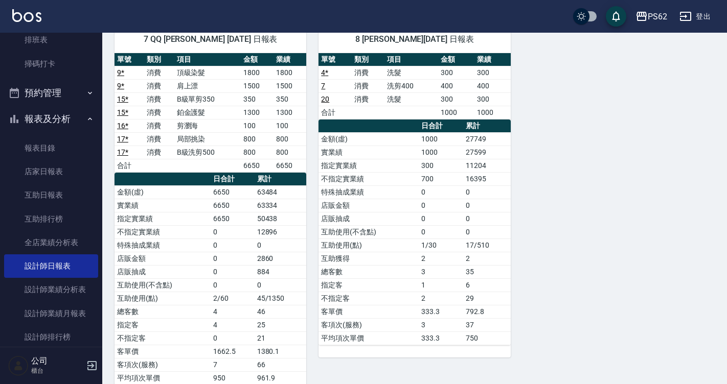
click at [56, 61] on link "掃碼打卡" at bounding box center [51, 64] width 94 height 24
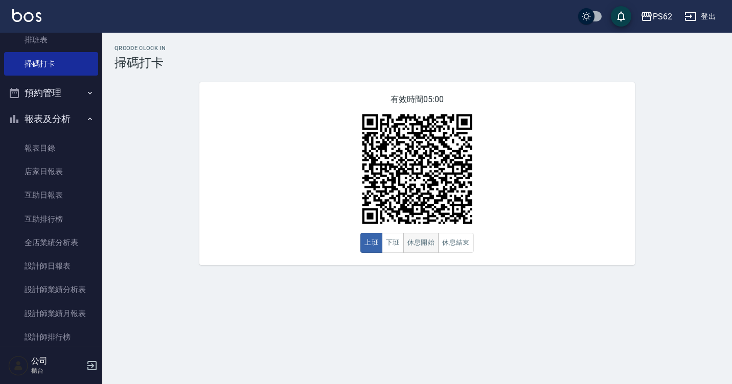
click at [403, 236] on button "休息開始" at bounding box center [421, 243] width 36 height 20
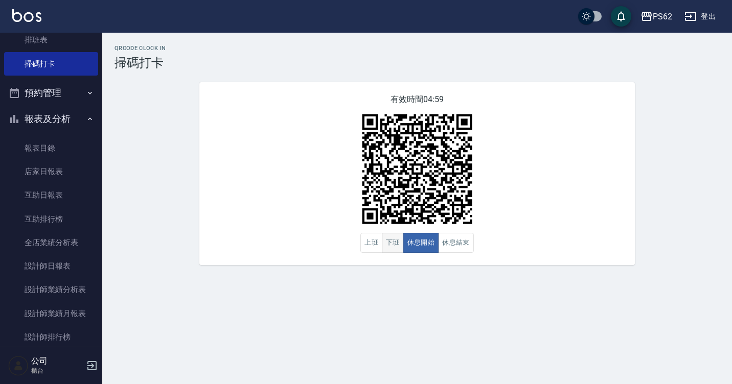
click at [395, 244] on button "下班" at bounding box center [393, 243] width 22 height 20
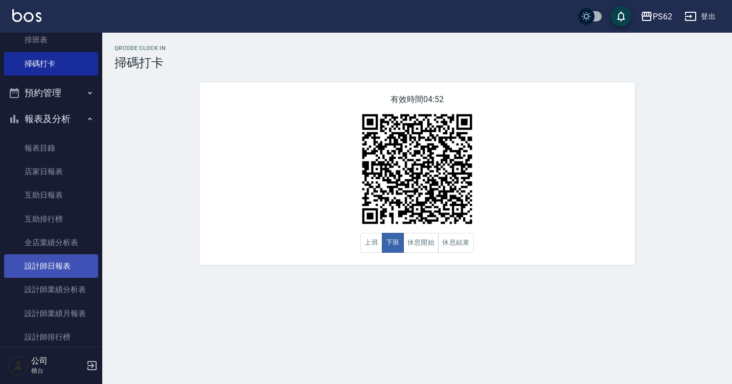
click at [68, 255] on link "設計師日報表" at bounding box center [51, 267] width 94 height 24
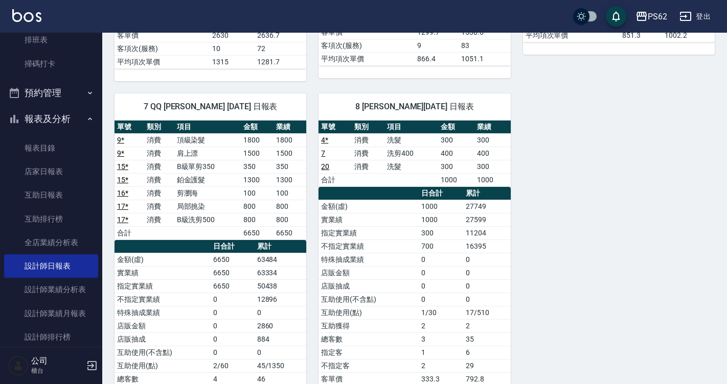
scroll to position [460, 0]
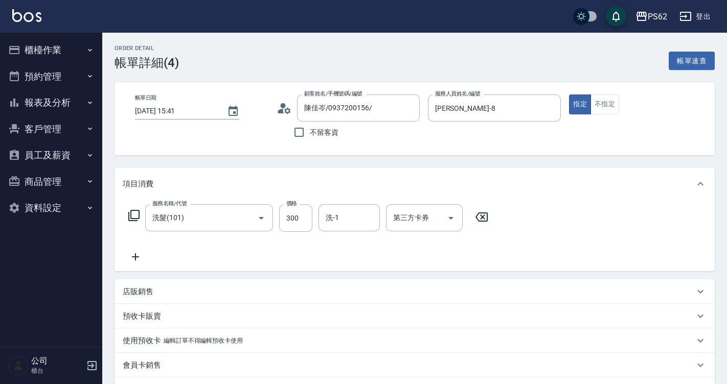
click at [74, 48] on button "櫃檯作業" at bounding box center [51, 50] width 94 height 27
